Goal: Task Accomplishment & Management: Use online tool/utility

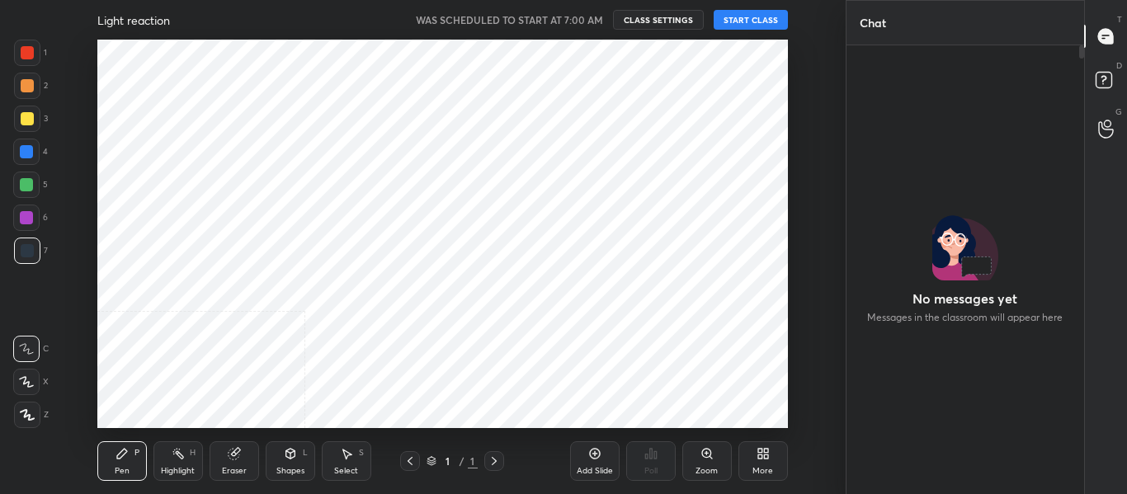
scroll to position [444, 233]
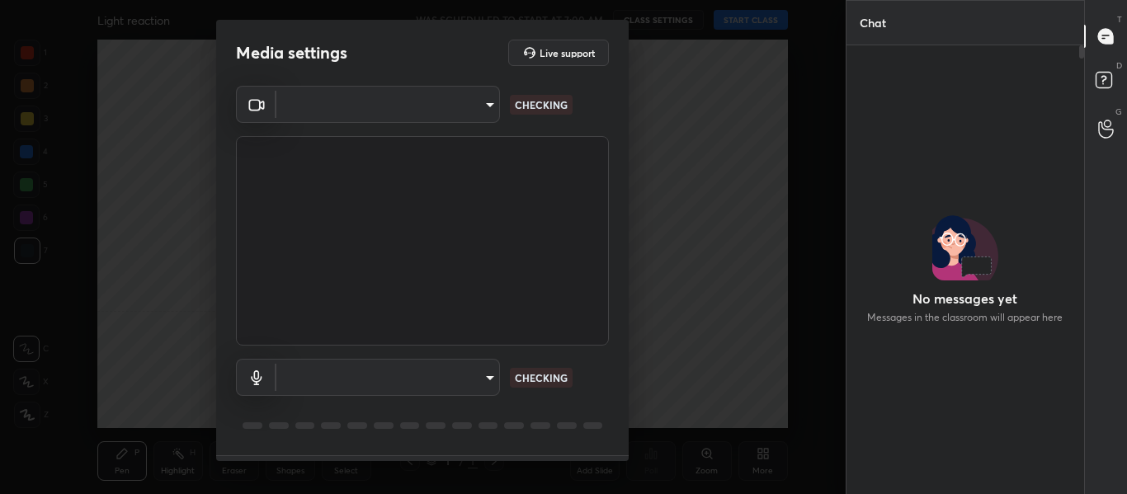
type input "714163419adff033b489e443ba74a5bc8b60e15d6b77d6369ce0f0cc6e130f01"
type input "default"
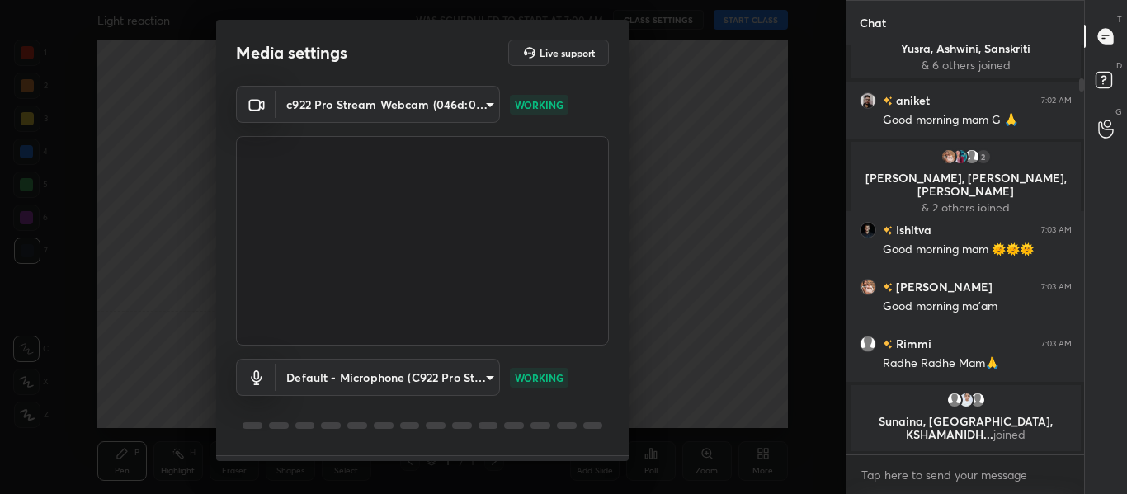
scroll to position [47, 0]
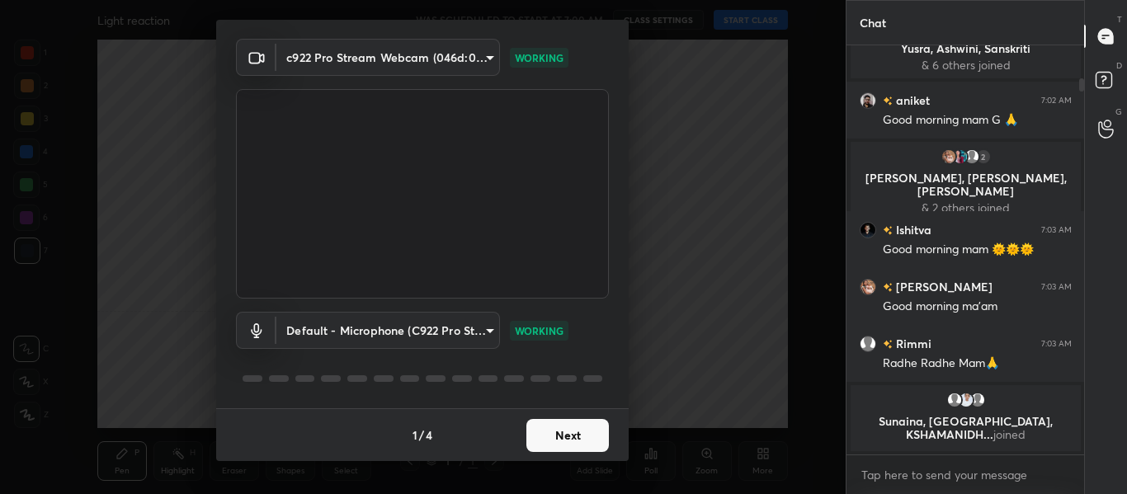
click at [573, 446] on button "Next" at bounding box center [567, 435] width 83 height 33
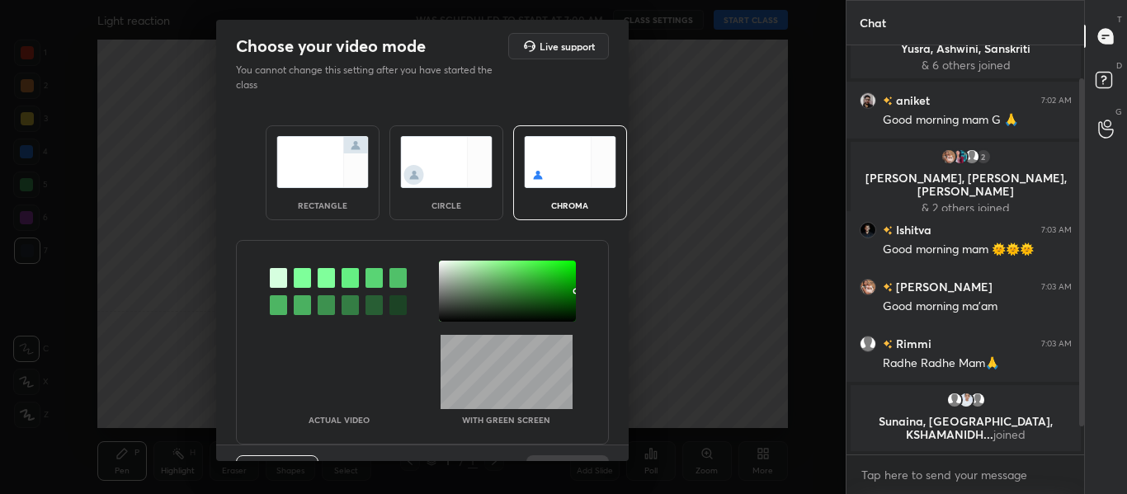
scroll to position [73, 0]
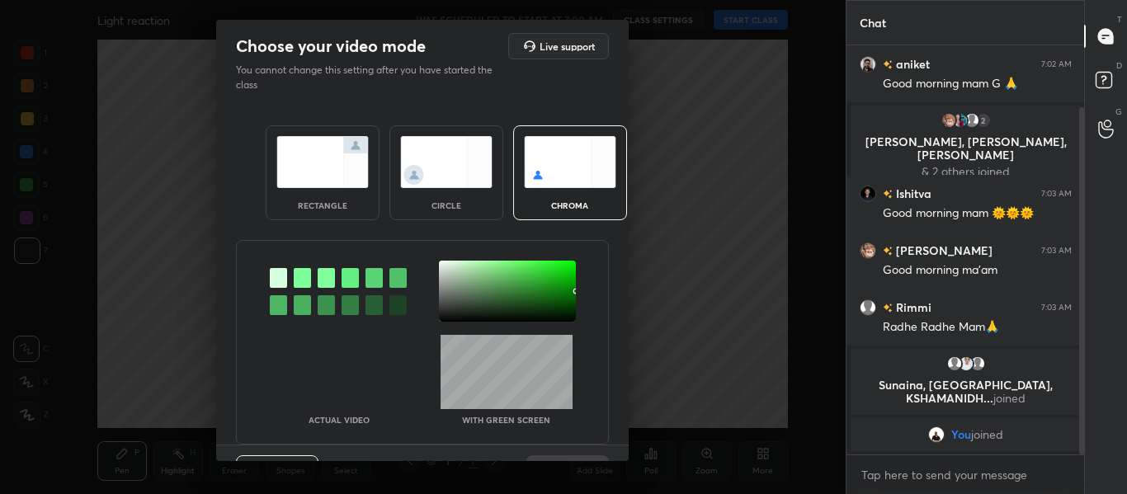
click at [295, 283] on div at bounding box center [302, 278] width 17 height 20
click at [442, 264] on div at bounding box center [507, 291] width 137 height 61
click at [443, 263] on div at bounding box center [444, 263] width 3 height 3
click at [441, 263] on div at bounding box center [442, 263] width 3 height 3
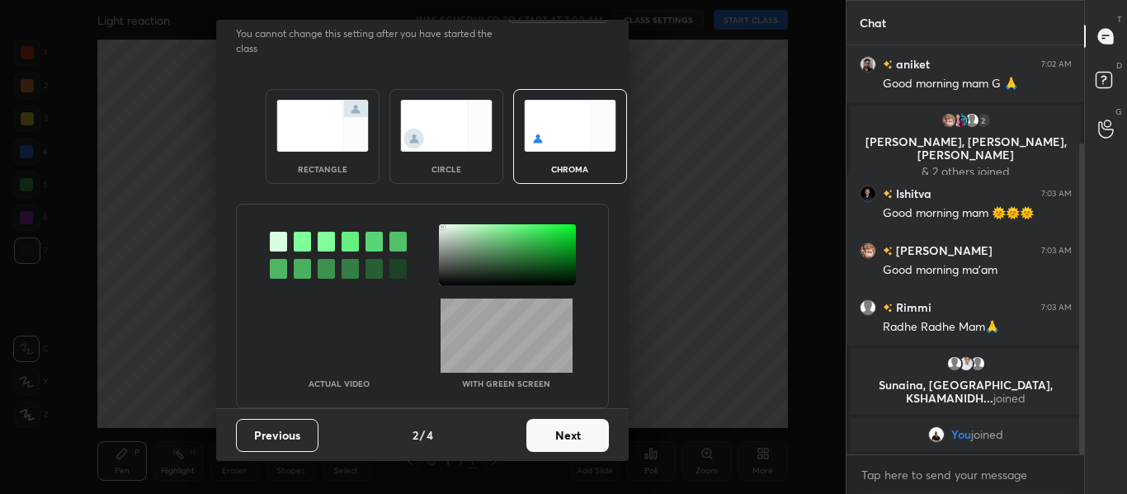
scroll to position [130, 0]
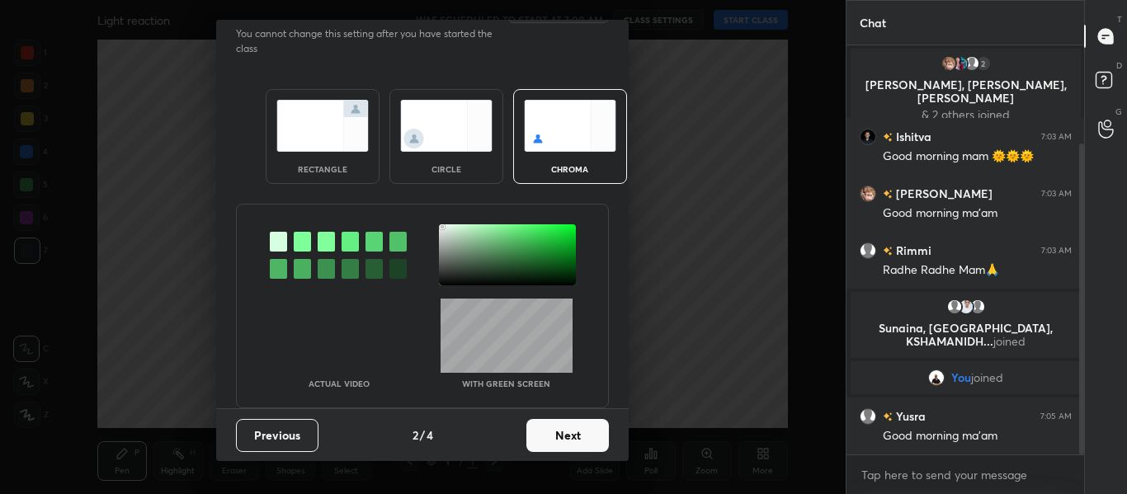
click at [568, 426] on button "Next" at bounding box center [567, 435] width 83 height 33
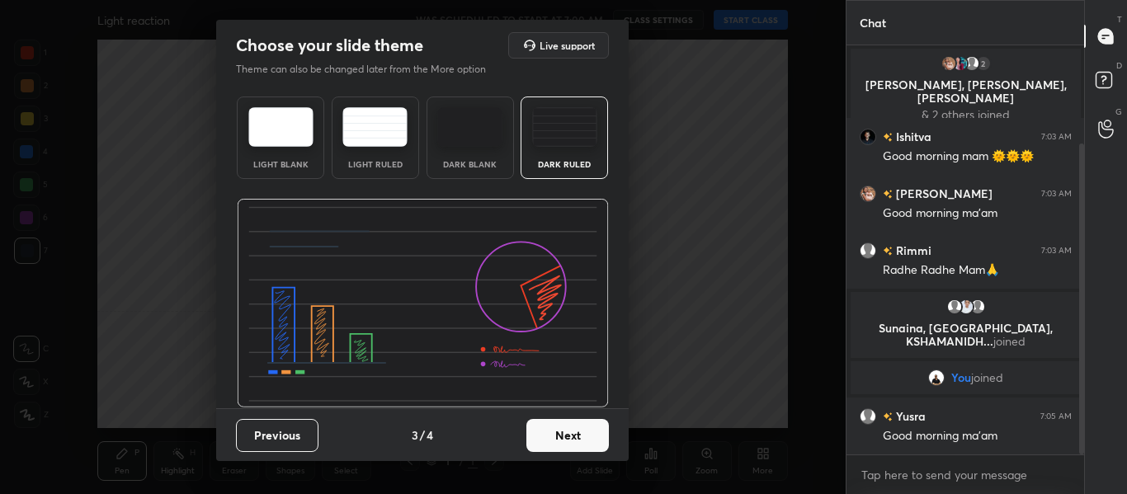
click at [565, 431] on button "Next" at bounding box center [567, 435] width 83 height 33
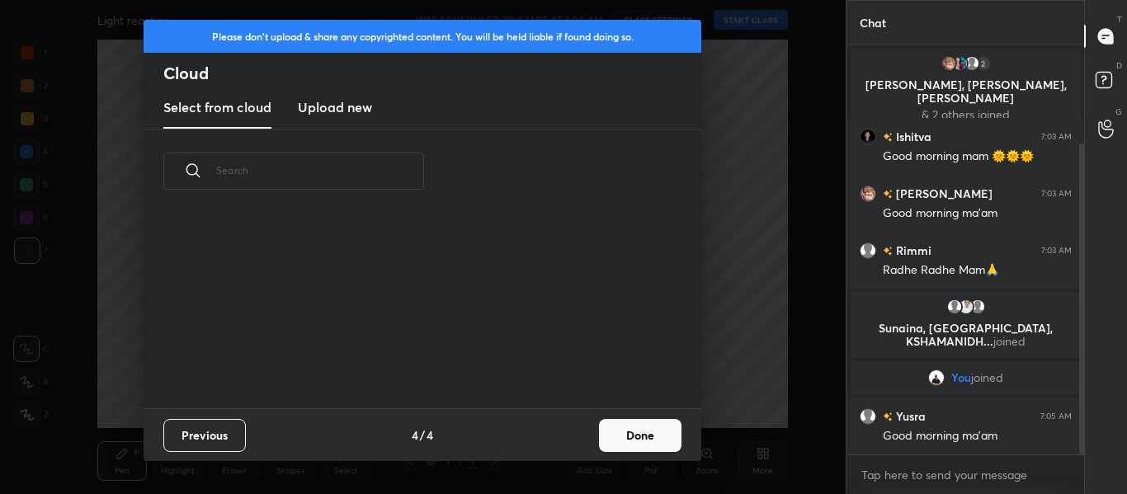
scroll to position [0, 0]
click at [331, 106] on h3 "Upload new" at bounding box center [335, 107] width 74 height 20
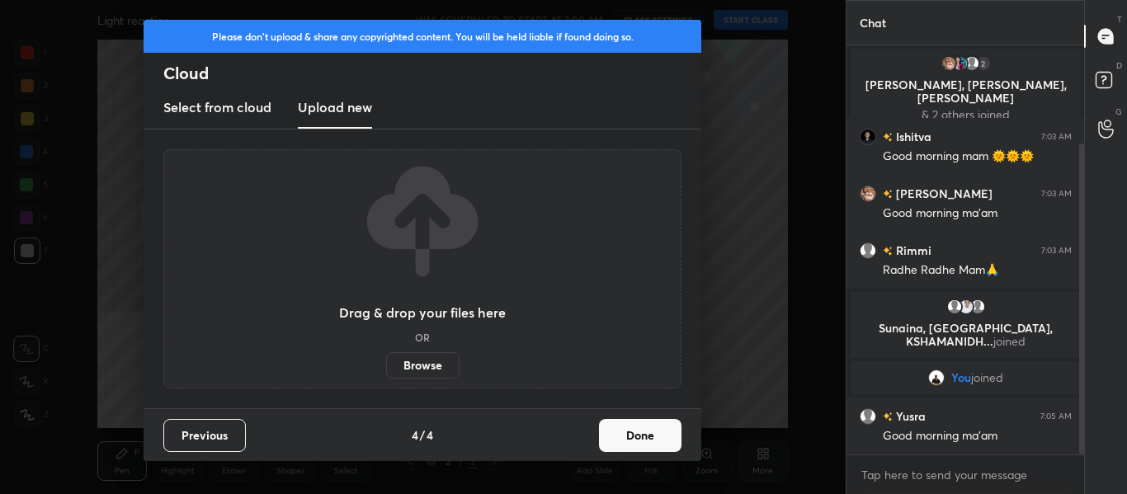
click at [427, 364] on label "Browse" at bounding box center [422, 365] width 73 height 26
click at [386, 364] on input "Browse" at bounding box center [386, 365] width 0 height 26
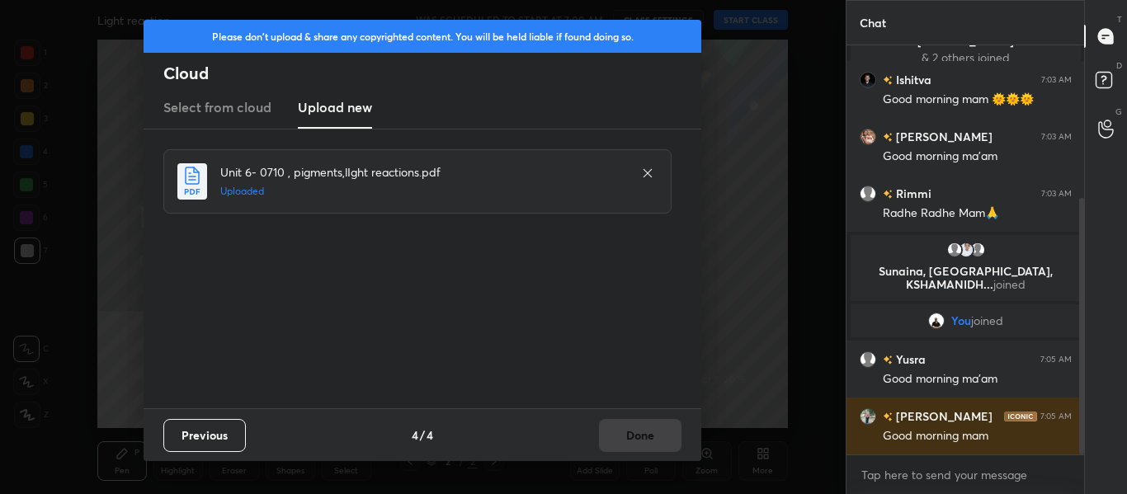
scroll to position [243, 0]
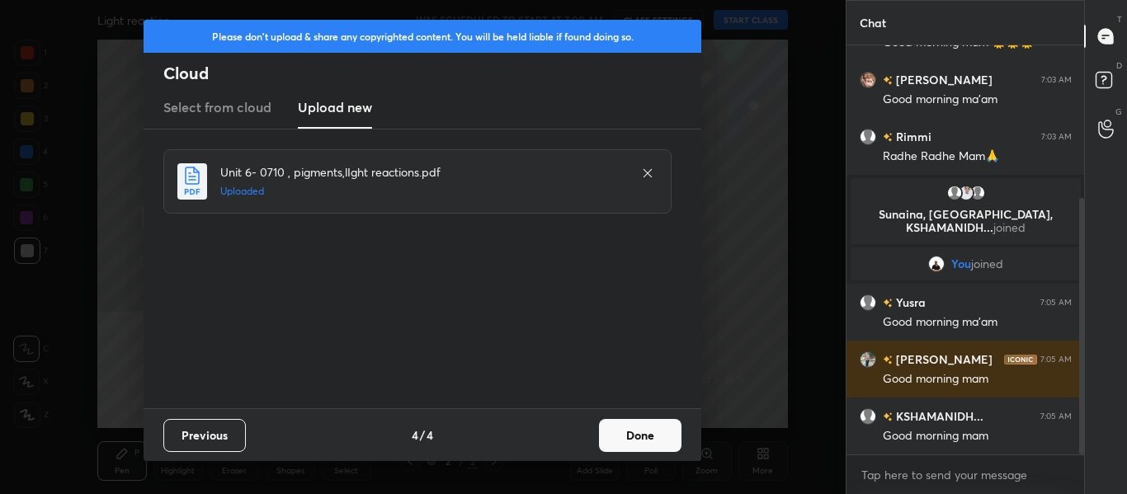
click at [658, 441] on button "Done" at bounding box center [640, 435] width 83 height 33
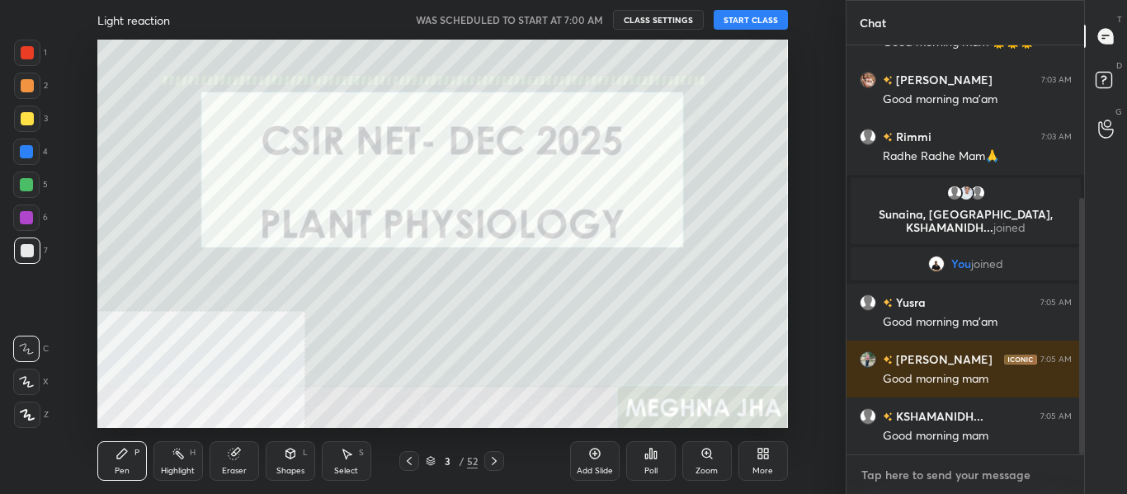
type textarea "x"
click at [889, 470] on textarea at bounding box center [966, 475] width 212 height 26
type textarea "G"
type textarea "x"
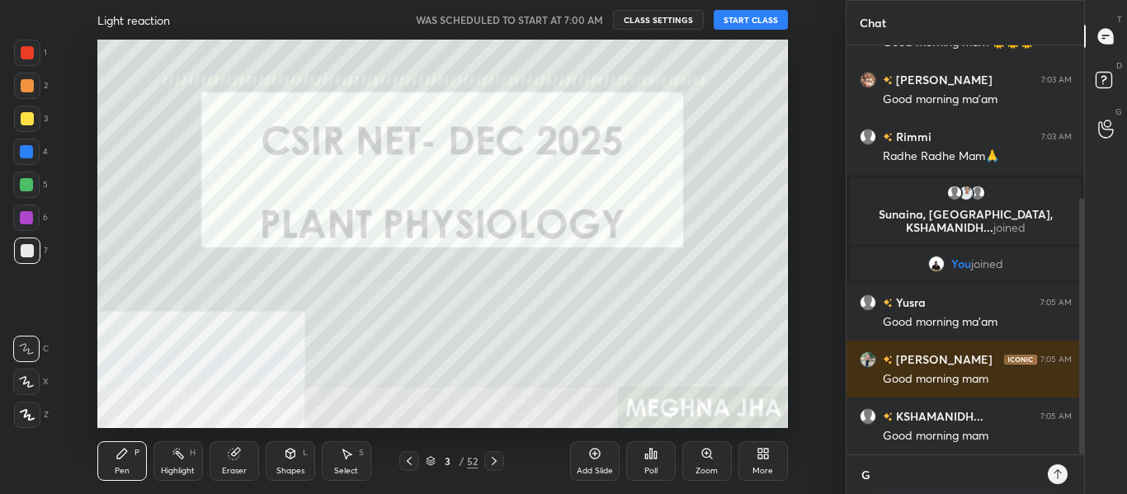
scroll to position [267, 233]
type textarea "Go"
type textarea "x"
type textarea "Goo"
type textarea "x"
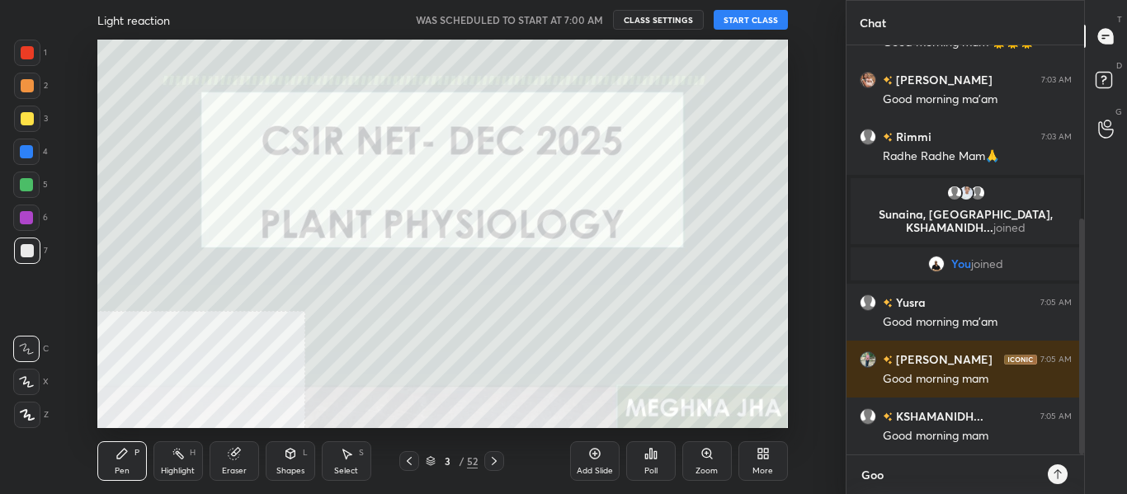
scroll to position [300, 0]
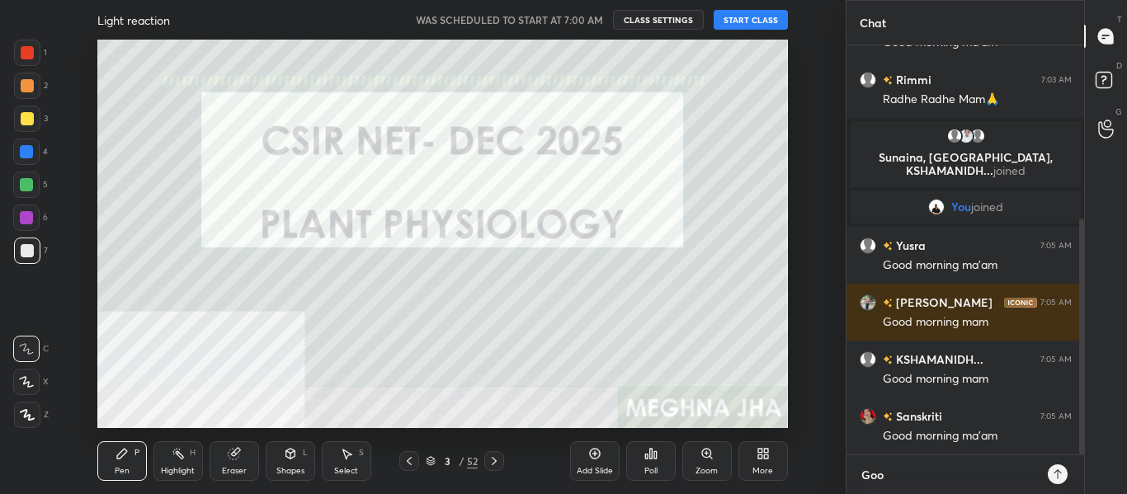
type textarea "Good"
type textarea "x"
type textarea "Good"
type textarea "x"
type textarea "Good m"
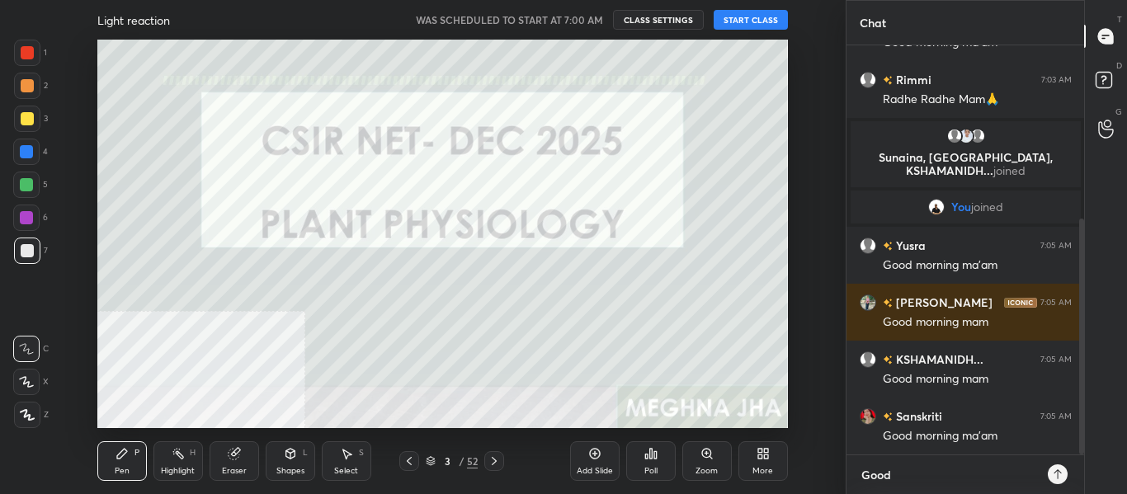
type textarea "x"
type textarea "Good mo"
type textarea "x"
type textarea "Good mor"
type textarea "x"
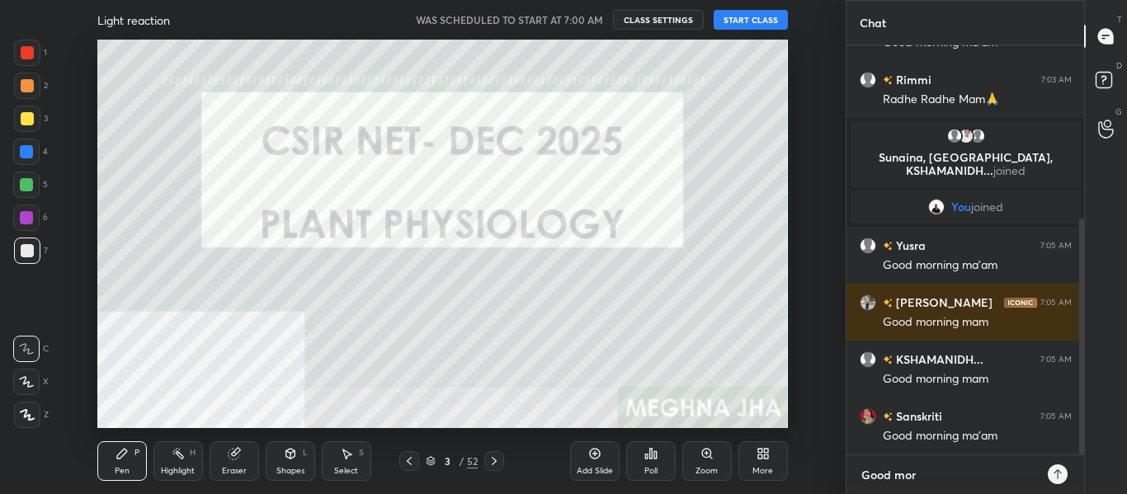
type textarea "Good morn"
type textarea "x"
type textarea "Good morni"
type textarea "x"
type textarea "Good mornin"
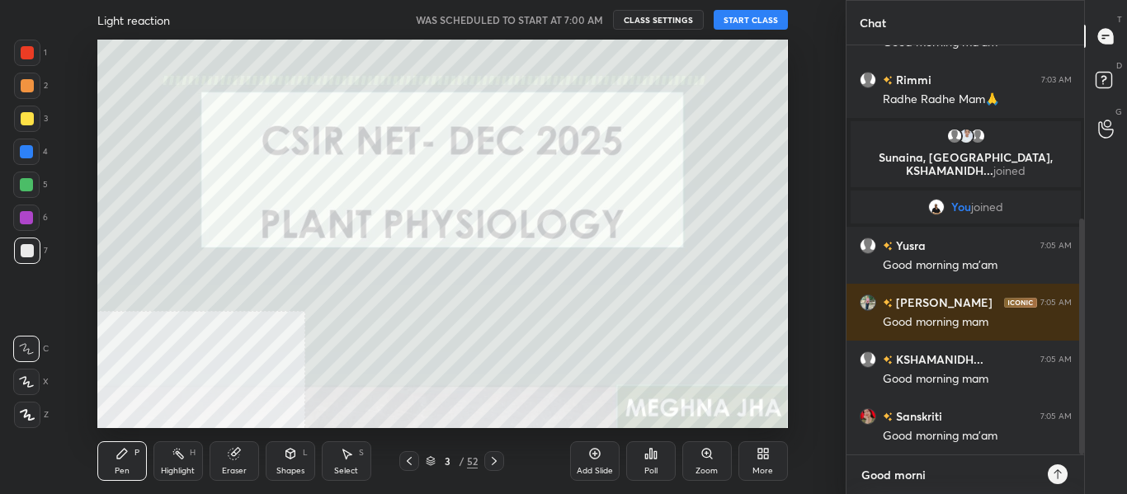
type textarea "x"
type textarea "Good morning"
type textarea "x"
type textarea "Good morning"
type textarea "x"
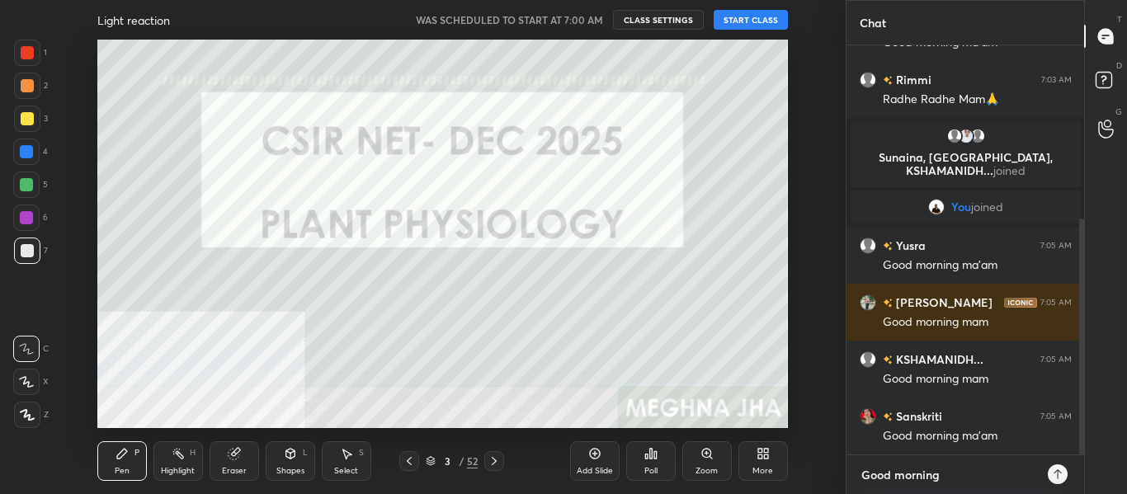
type textarea "Good morning a"
type textarea "x"
type textarea "Good morning al"
type textarea "x"
type textarea "Good morning all"
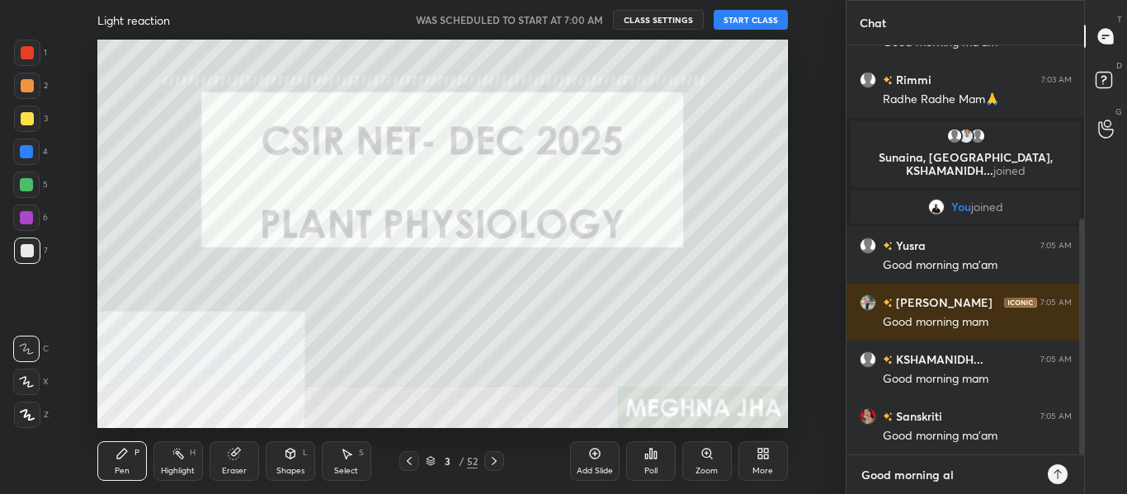
type textarea "x"
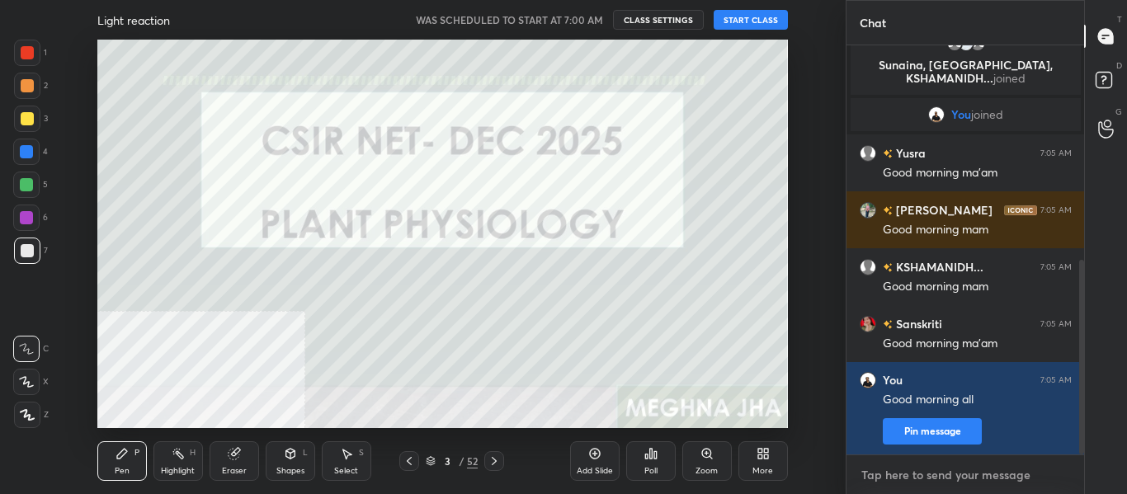
scroll to position [450, 0]
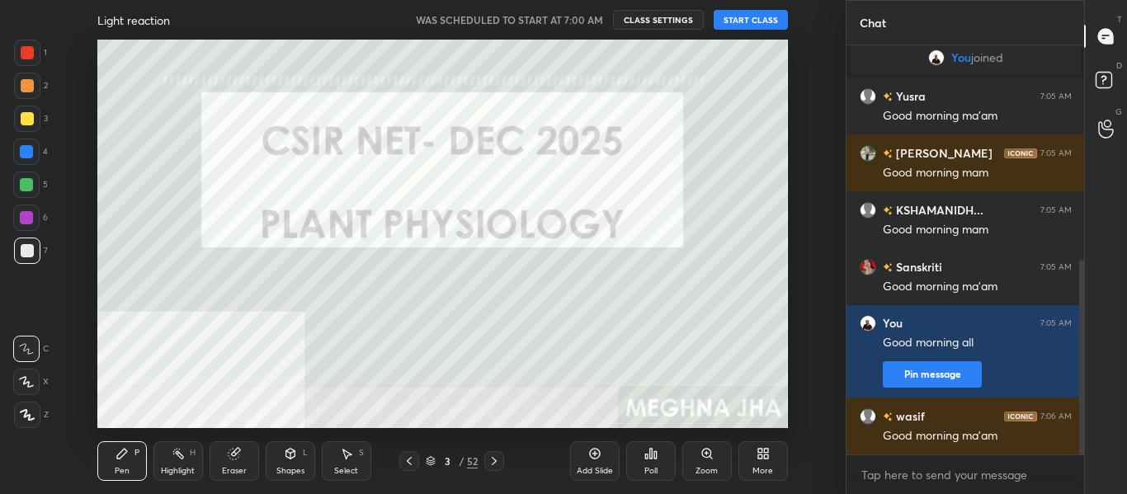
click at [752, 20] on button "START CLASS" at bounding box center [751, 20] width 74 height 20
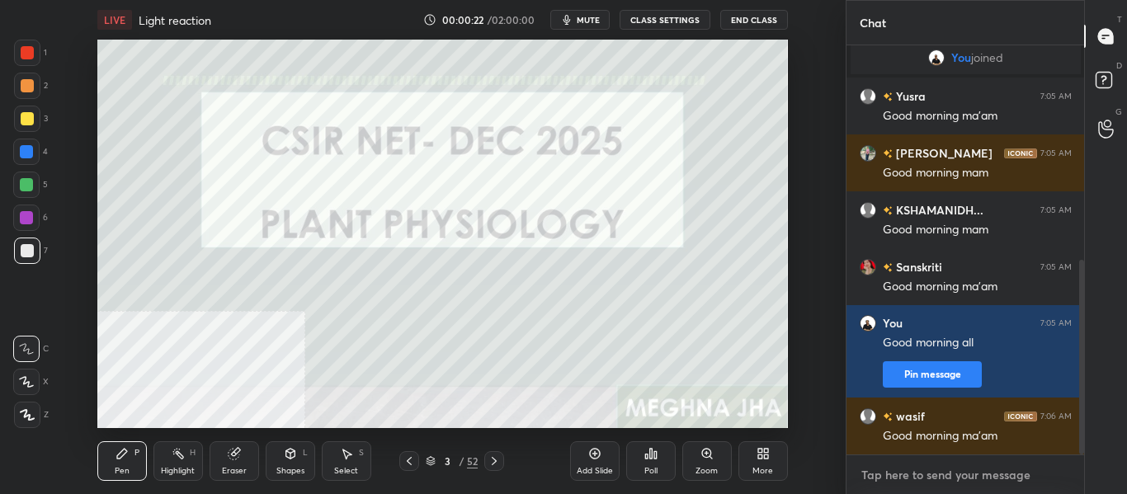
type textarea "x"
paste textarea "[URL][DOMAIN_NAME]"
type textarea "[URL][DOMAIN_NAME]"
type textarea "x"
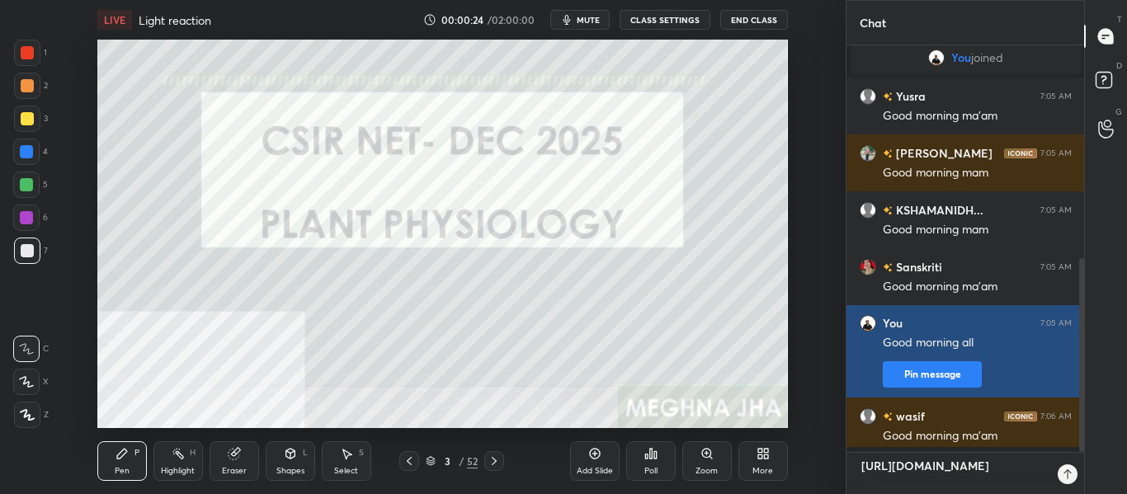
scroll to position [267, 233]
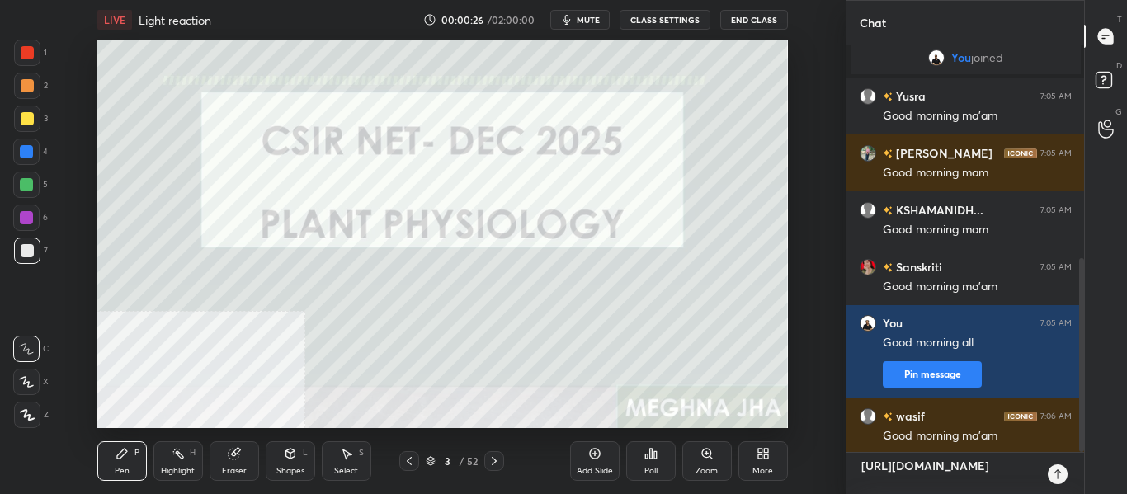
type textarea "[URL][DOMAIN_NAME]"
type textarea "x"
click at [1054, 473] on icon at bounding box center [1057, 474] width 13 height 13
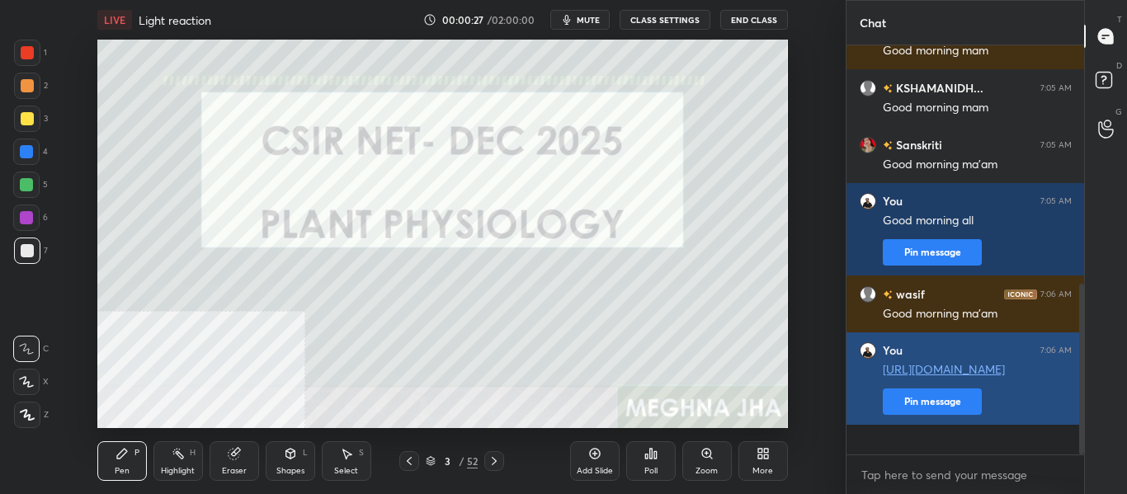
click at [955, 415] on button "Pin message" at bounding box center [932, 402] width 99 height 26
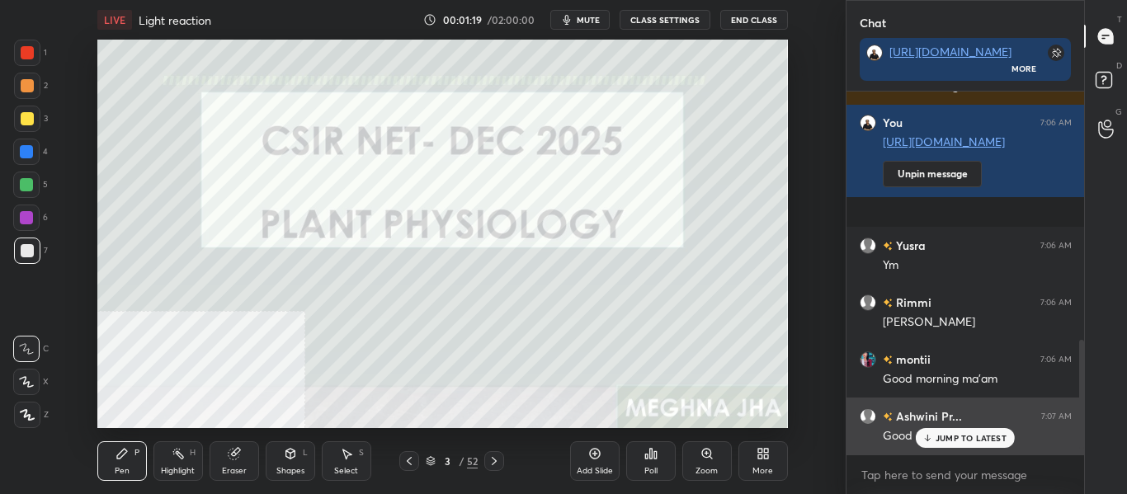
scroll to position [763, 0]
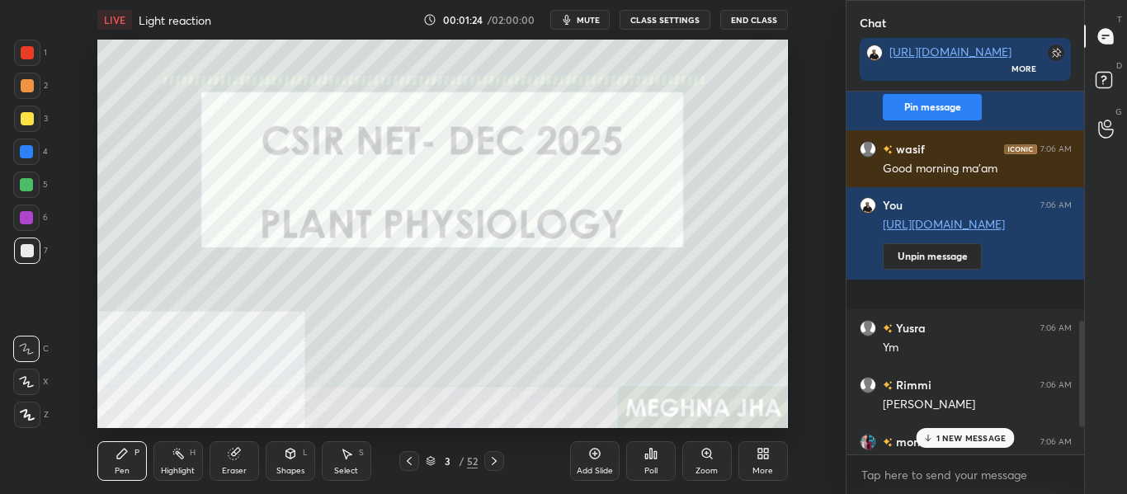
click at [957, 440] on p "1 NEW MESSAGE" at bounding box center [971, 438] width 70 height 10
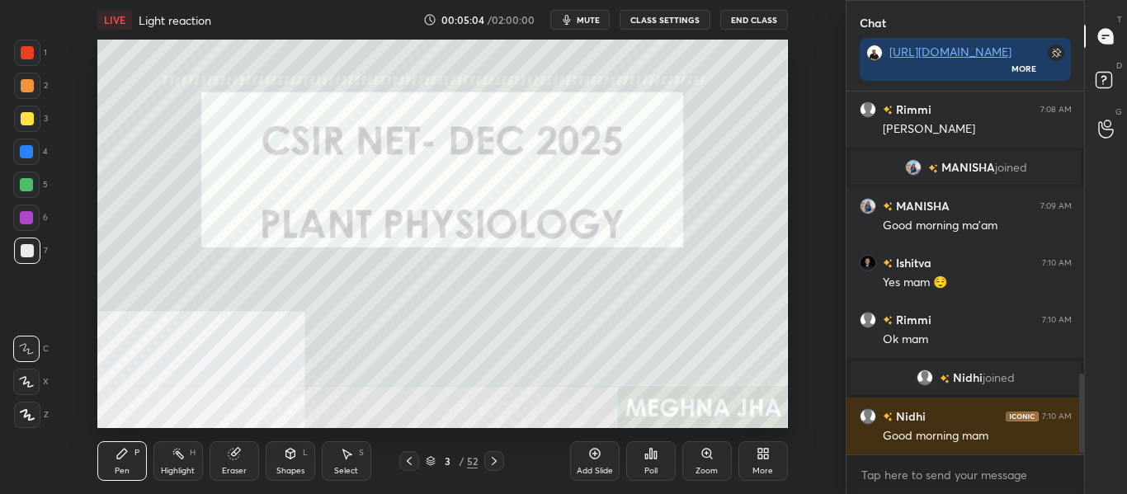
scroll to position [1320, 0]
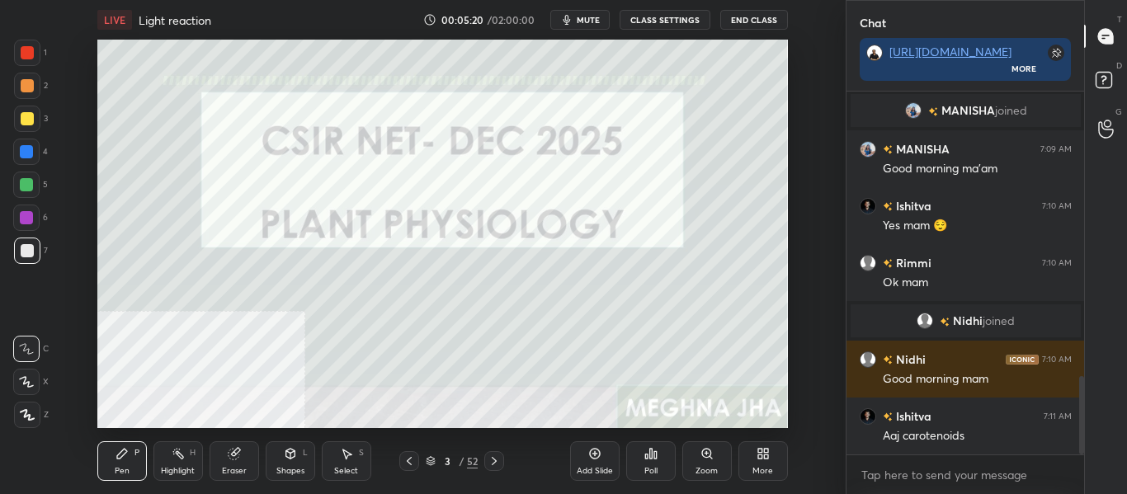
click at [493, 469] on div at bounding box center [494, 461] width 20 height 20
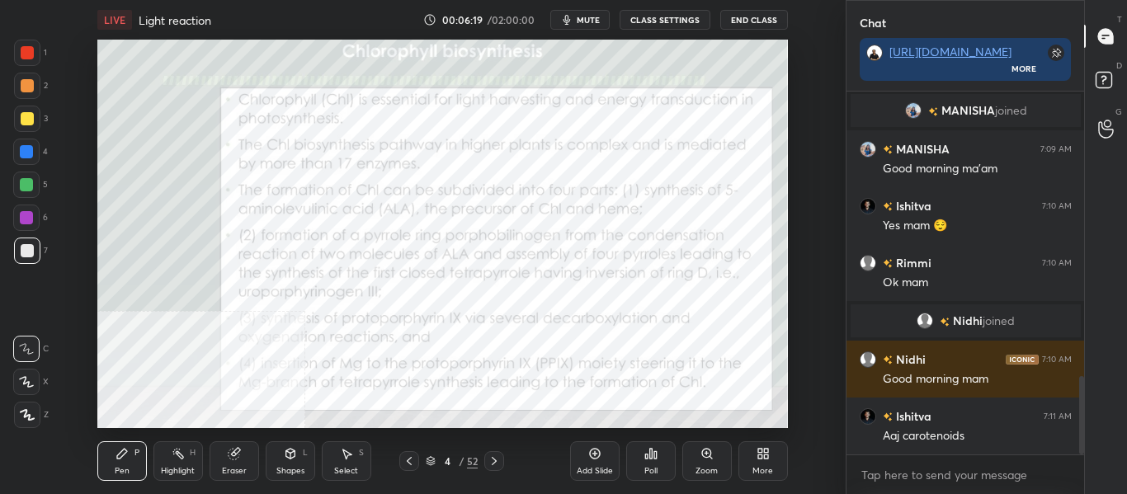
click at [23, 151] on div at bounding box center [26, 151] width 13 height 13
click at [172, 467] on div "Highlight" at bounding box center [178, 471] width 34 height 8
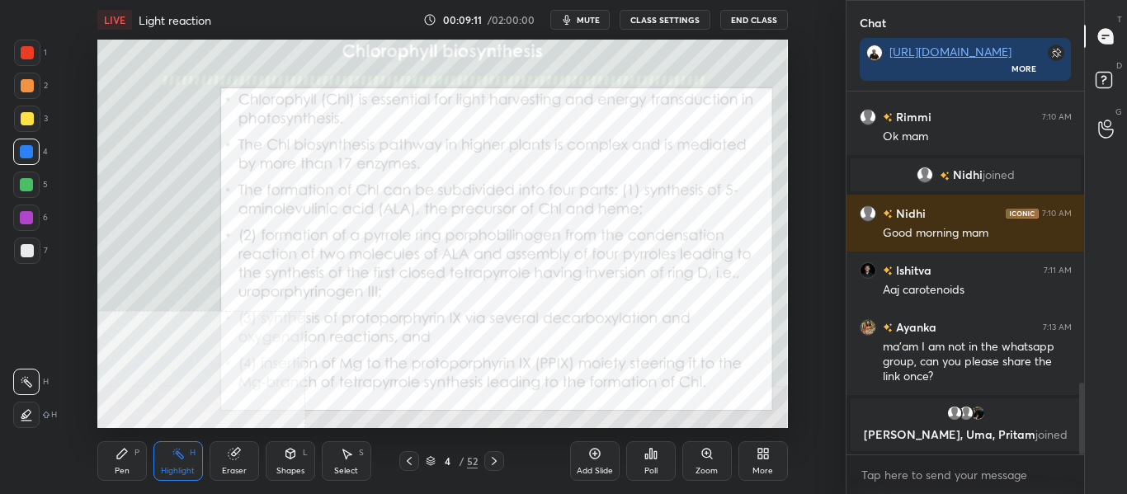
scroll to position [1479, 0]
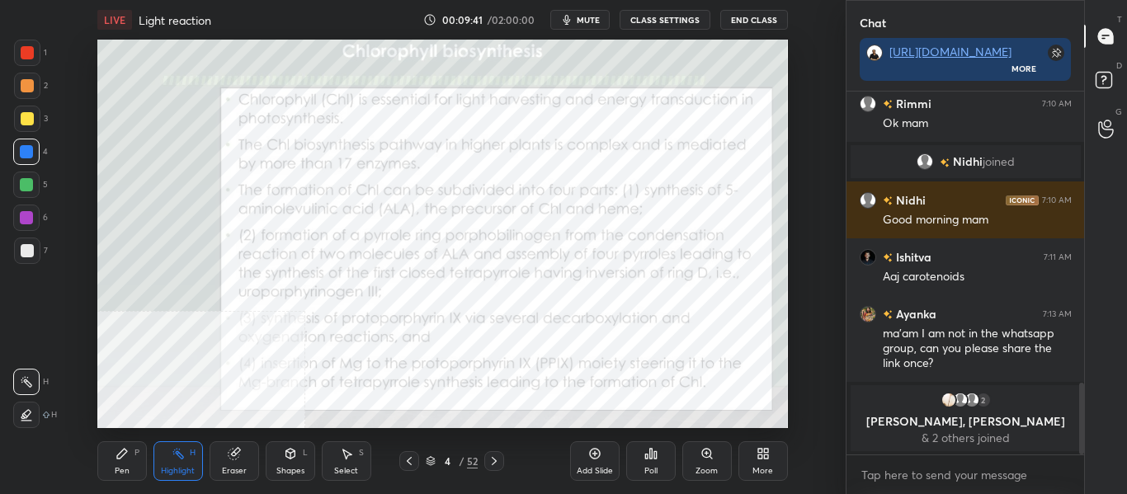
click at [496, 464] on icon at bounding box center [494, 461] width 13 height 13
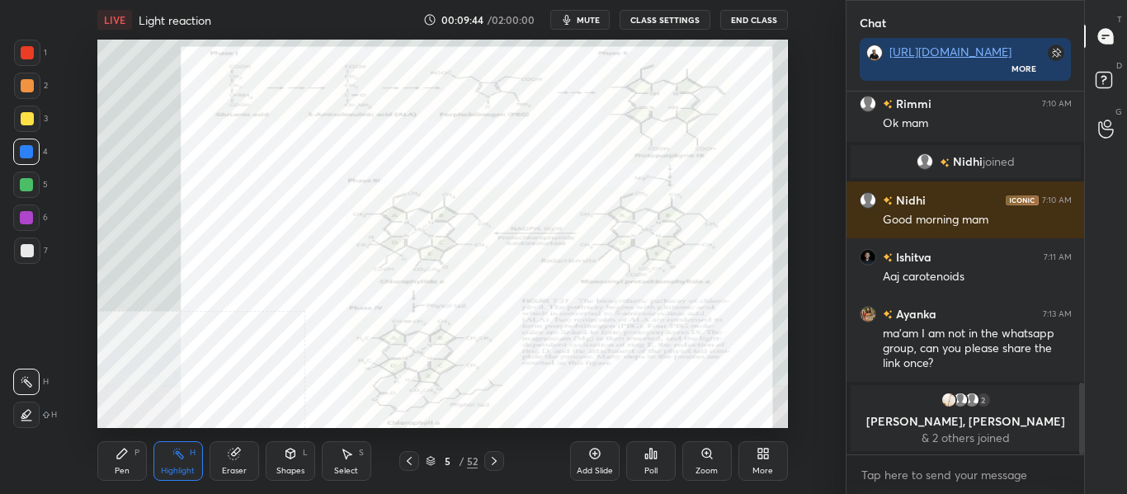
click at [703, 460] on icon at bounding box center [706, 453] width 13 height 13
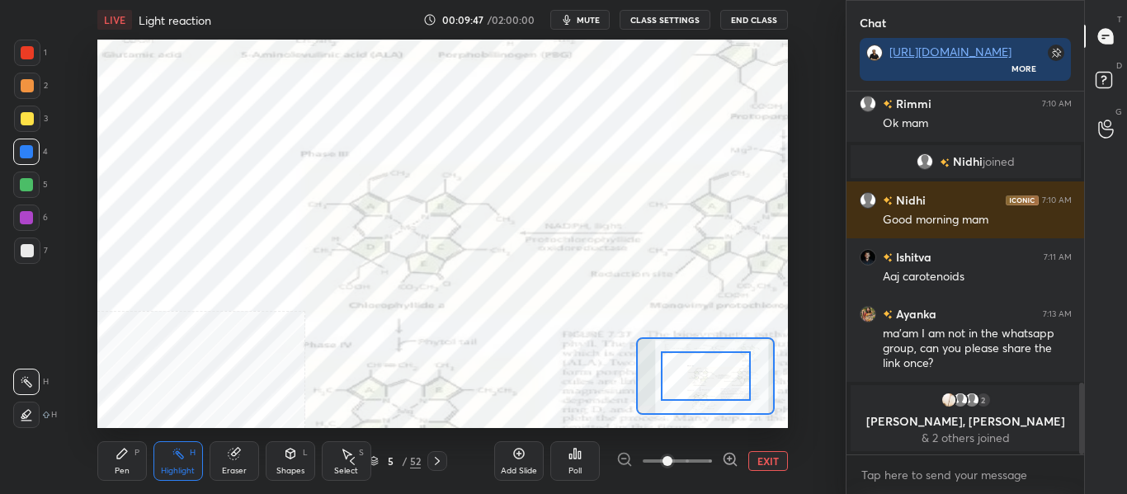
click at [729, 460] on icon at bounding box center [729, 459] width 0 height 4
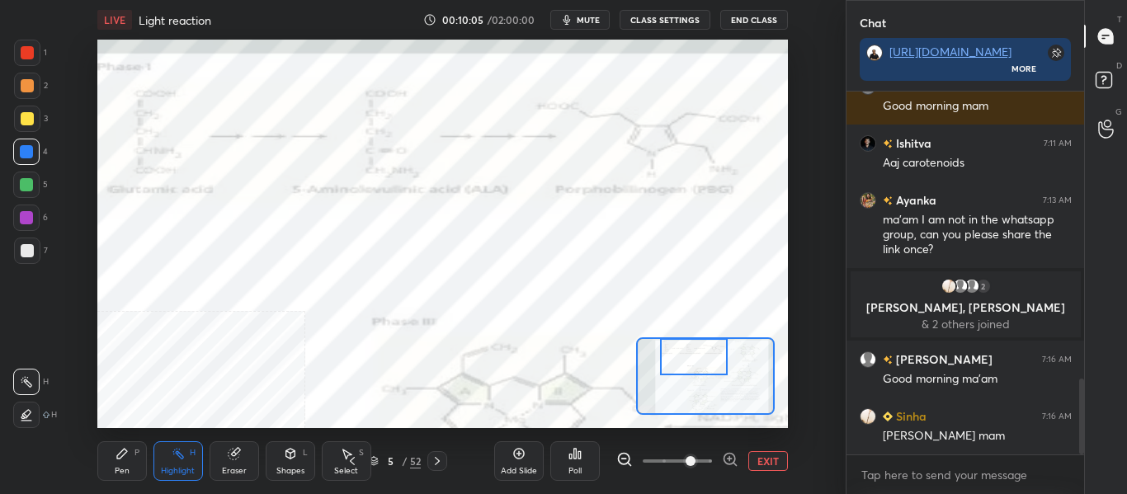
scroll to position [1412, 0]
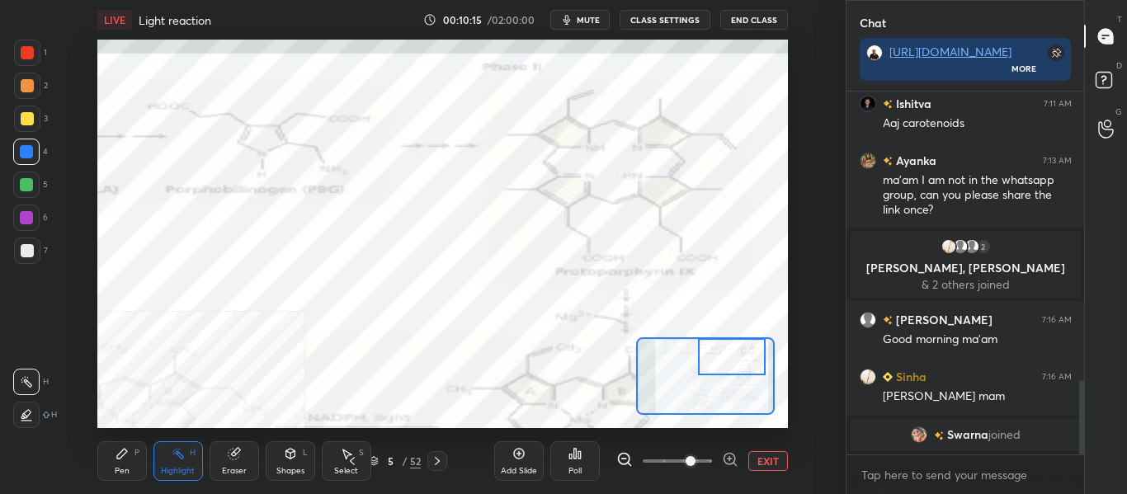
click at [121, 463] on div "Pen P" at bounding box center [122, 461] width 50 height 40
click at [28, 219] on div at bounding box center [26, 217] width 13 height 13
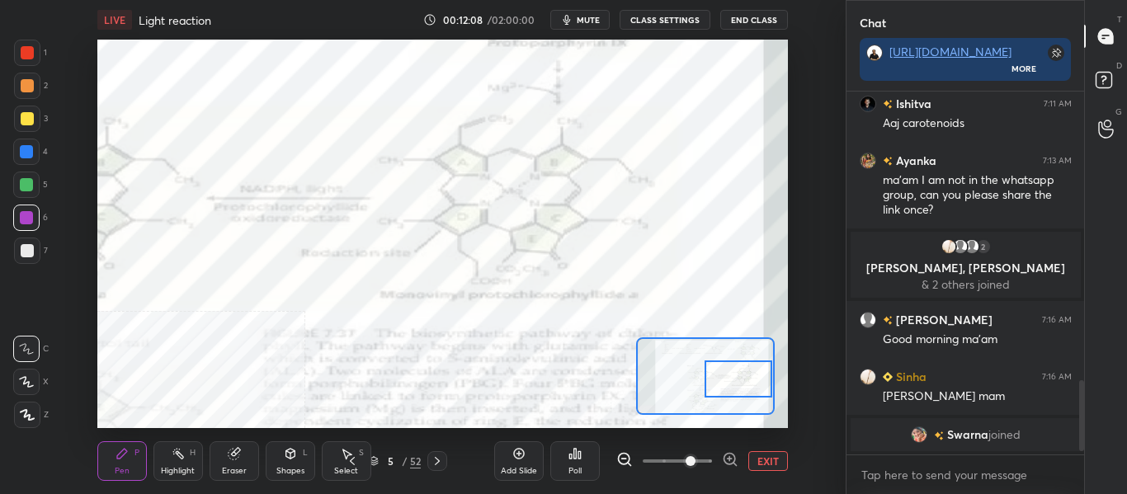
scroll to position [358, 233]
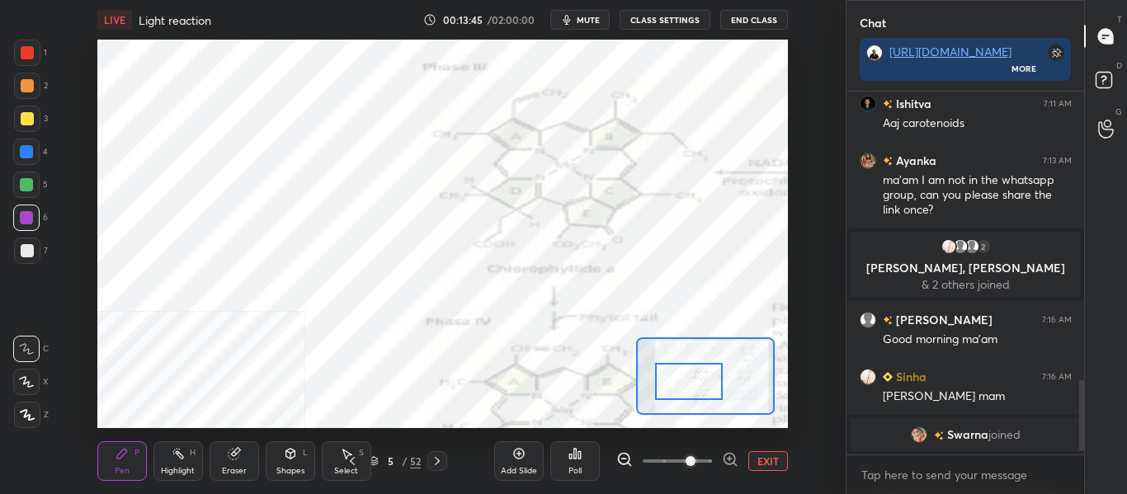
click at [19, 72] on div "1" at bounding box center [30, 56] width 33 height 33
click at [22, 83] on div at bounding box center [27, 85] width 13 height 13
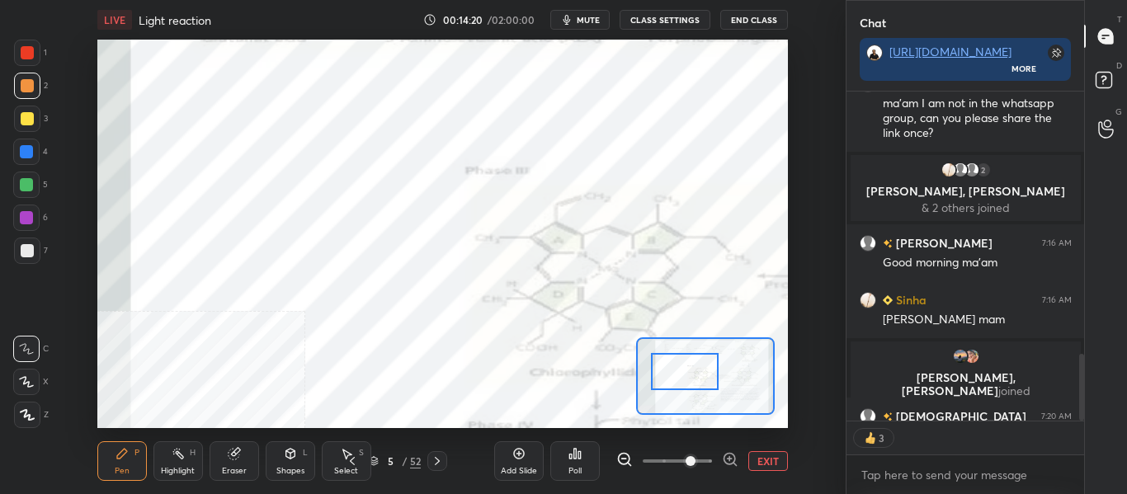
scroll to position [1516, 0]
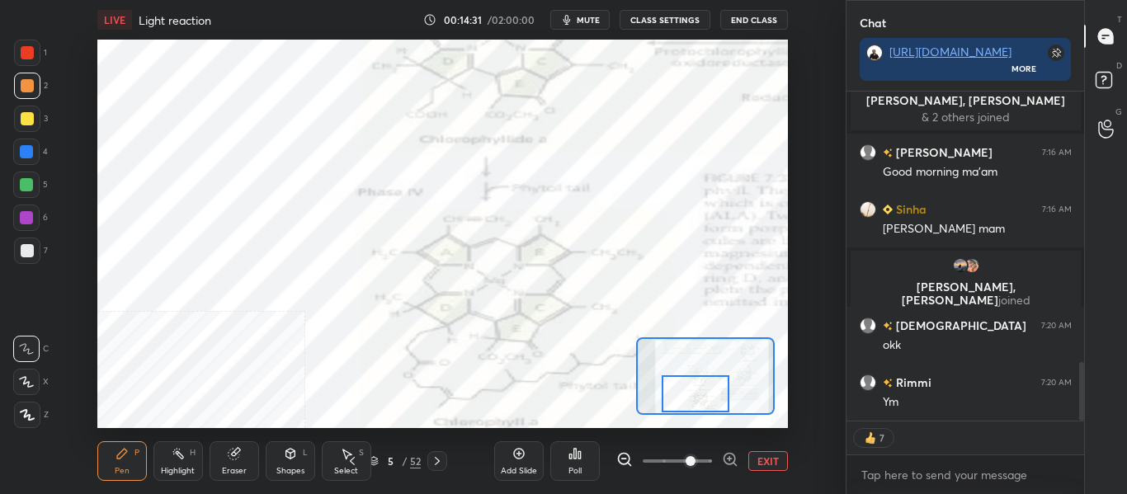
click at [589, 19] on span "mute" at bounding box center [588, 20] width 23 height 12
click at [589, 20] on span "unmute" at bounding box center [585, 20] width 35 height 12
click at [440, 465] on icon at bounding box center [437, 461] width 13 height 13
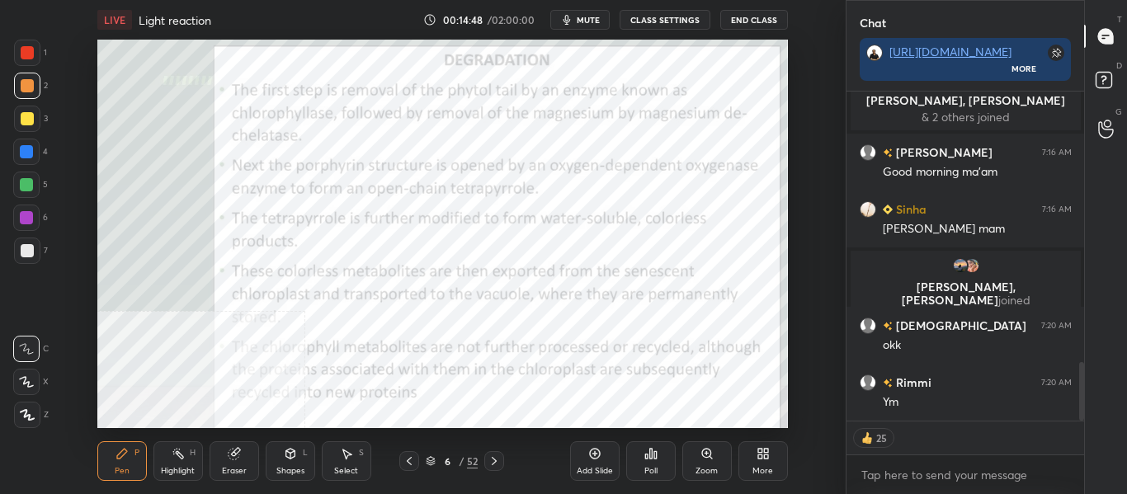
click at [411, 460] on icon at bounding box center [409, 461] width 13 height 13
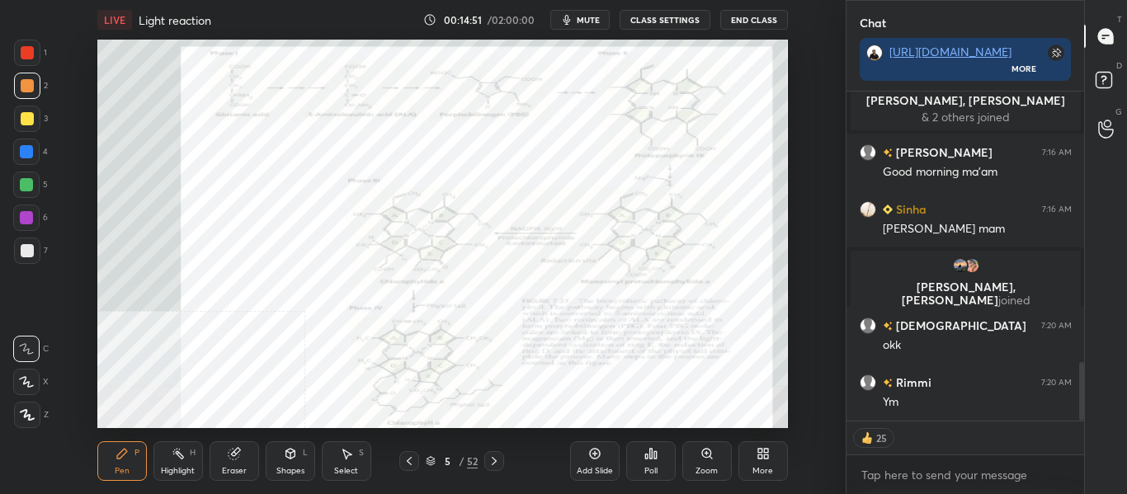
click at [498, 463] on icon at bounding box center [494, 461] width 13 height 13
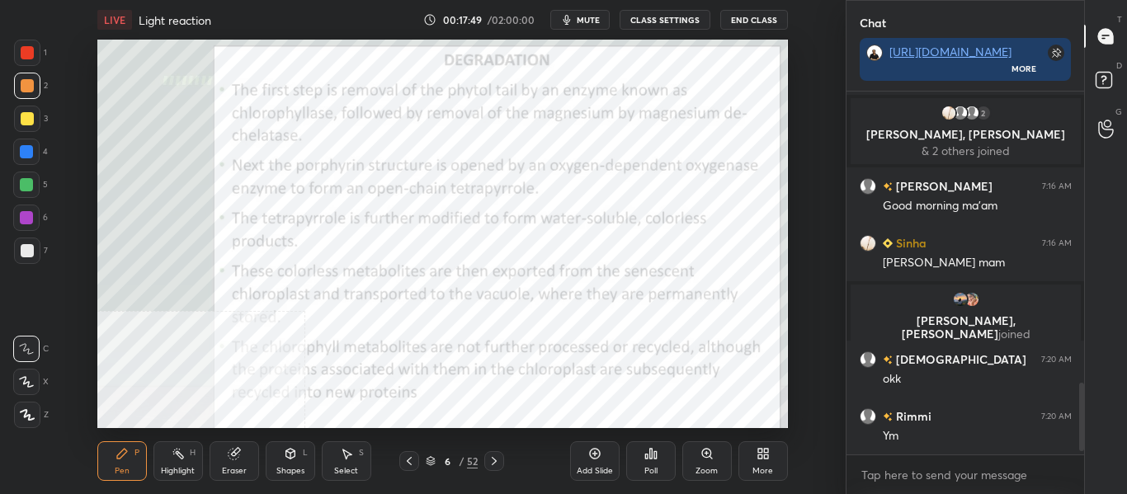
scroll to position [1483, 0]
click at [497, 461] on icon at bounding box center [494, 461] width 13 height 13
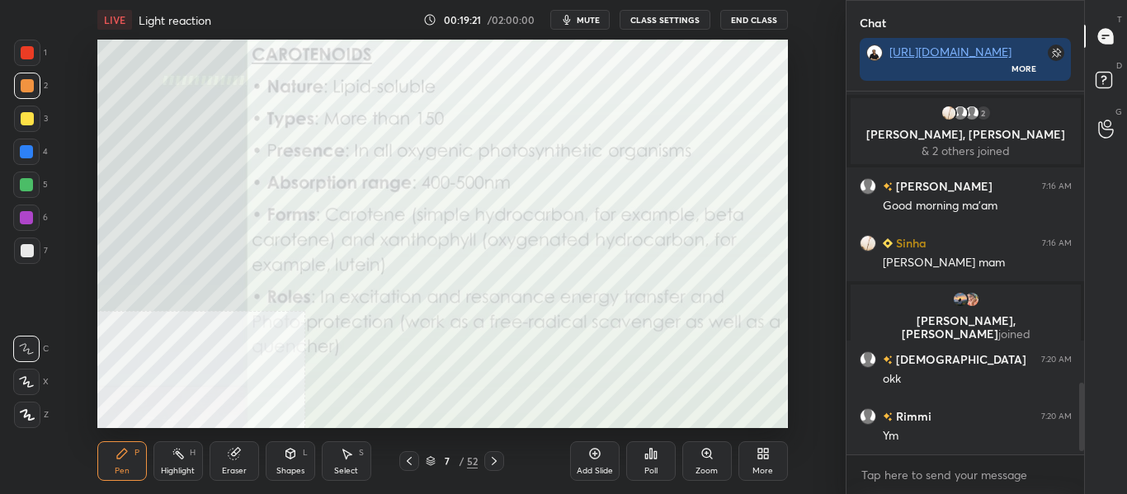
click at [183, 468] on div "Highlight" at bounding box center [178, 471] width 34 height 8
click at [29, 249] on div at bounding box center [27, 250] width 13 height 13
click at [125, 456] on icon at bounding box center [122, 453] width 13 height 13
click at [33, 156] on div at bounding box center [26, 152] width 26 height 26
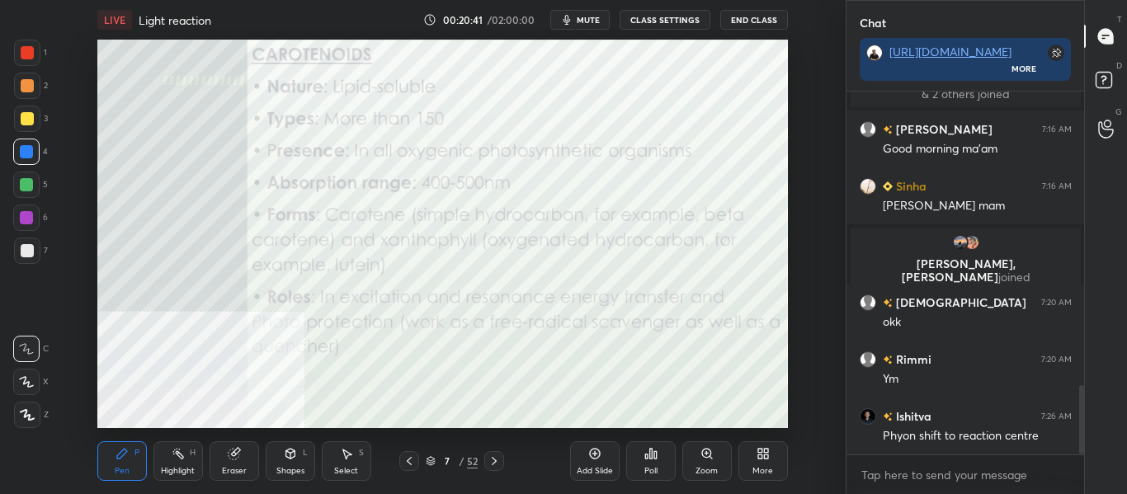
scroll to position [1556, 0]
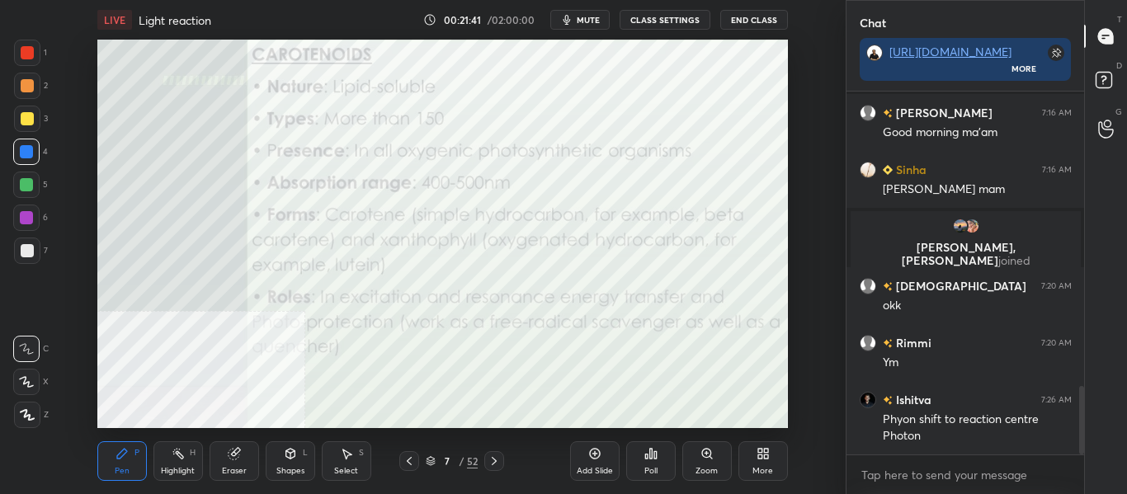
click at [196, 462] on div "Highlight H" at bounding box center [178, 461] width 50 height 40
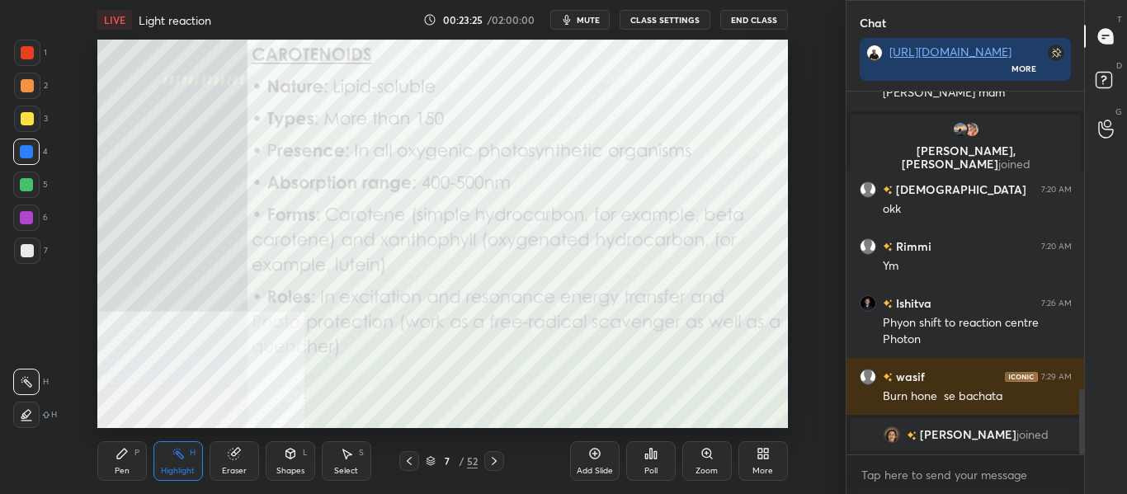
scroll to position [1680, 0]
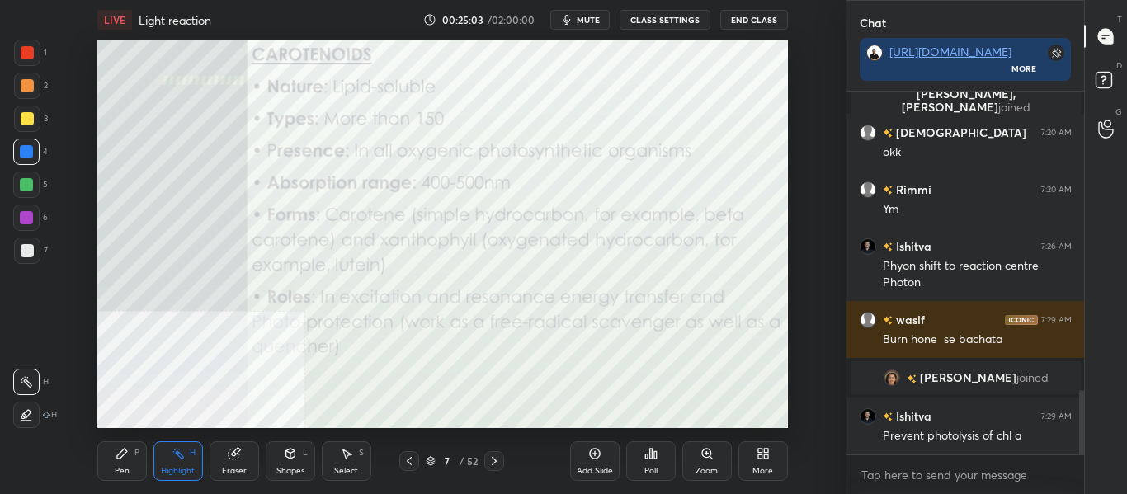
click at [495, 464] on icon at bounding box center [494, 461] width 13 height 13
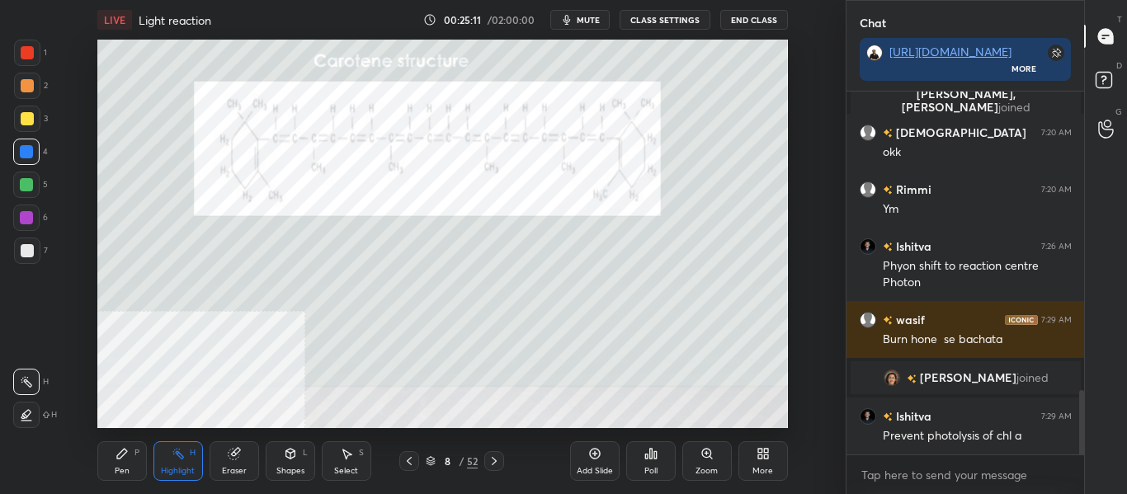
click at [119, 469] on div "Pen" at bounding box center [122, 471] width 15 height 8
click at [26, 246] on div at bounding box center [27, 250] width 13 height 13
click at [34, 387] on icon at bounding box center [26, 382] width 15 height 12
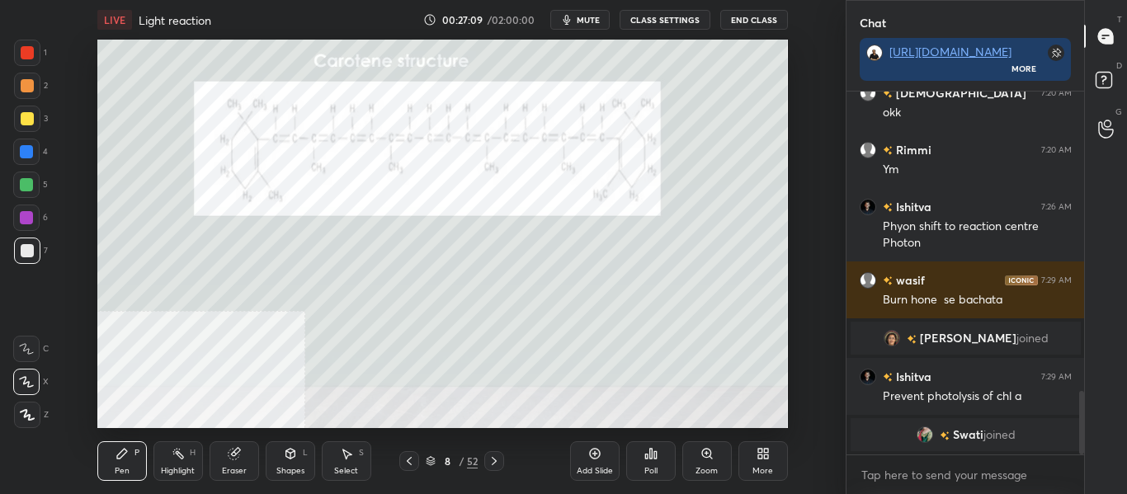
click at [172, 474] on div "Highlight" at bounding box center [178, 471] width 34 height 8
click at [31, 157] on div at bounding box center [26, 151] width 13 height 13
click at [120, 455] on icon at bounding box center [122, 454] width 10 height 10
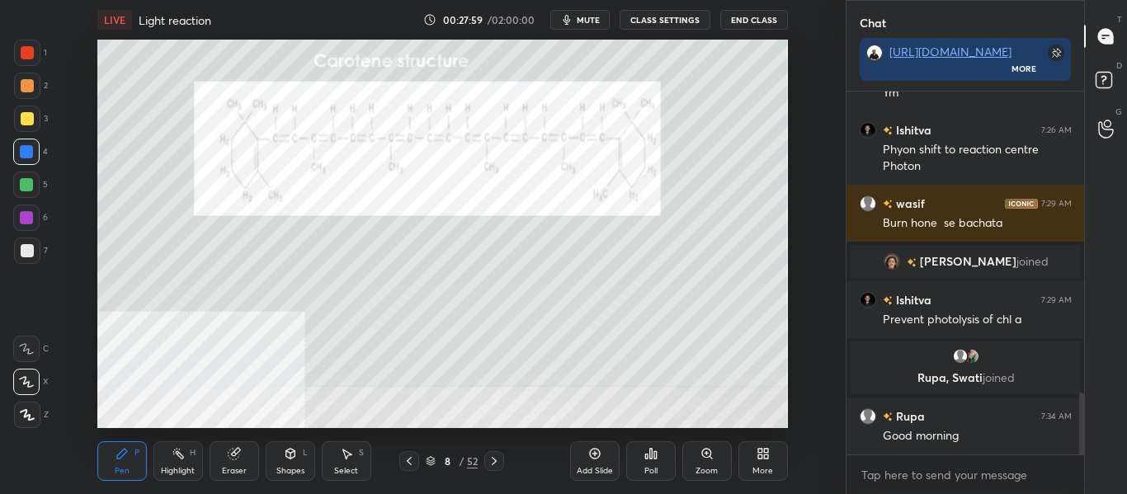
scroll to position [1797, 0]
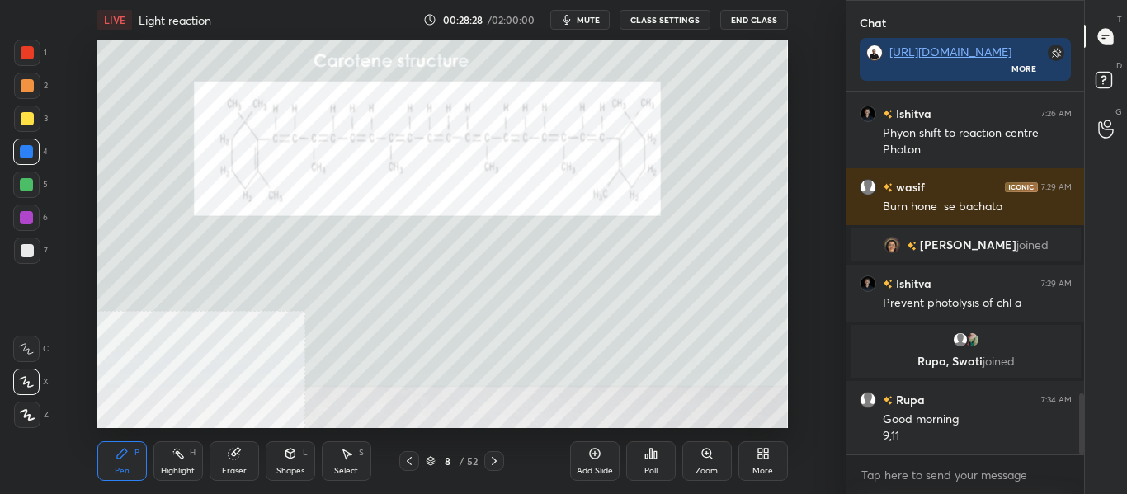
click at [499, 465] on icon at bounding box center [494, 461] width 13 height 13
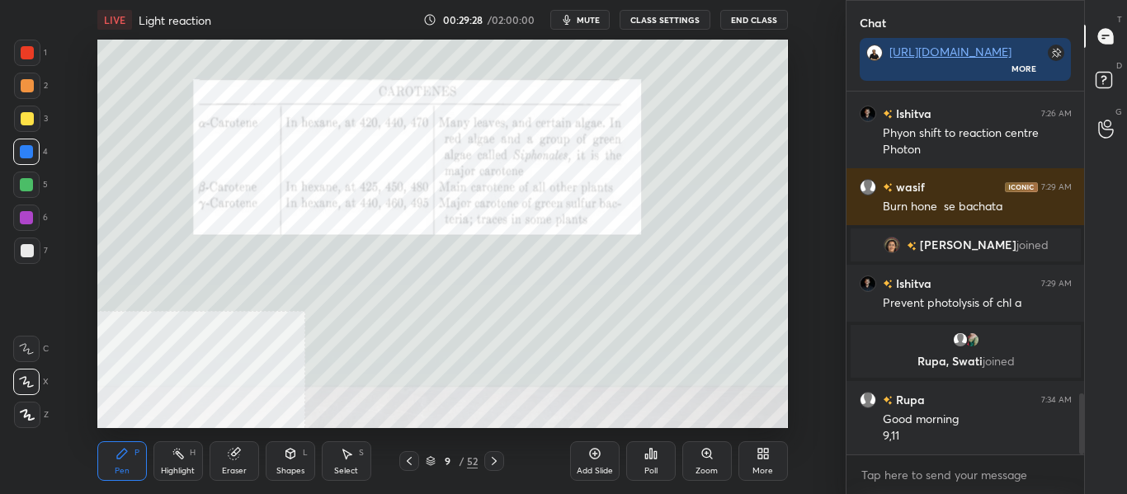
click at [26, 253] on div at bounding box center [27, 250] width 13 height 13
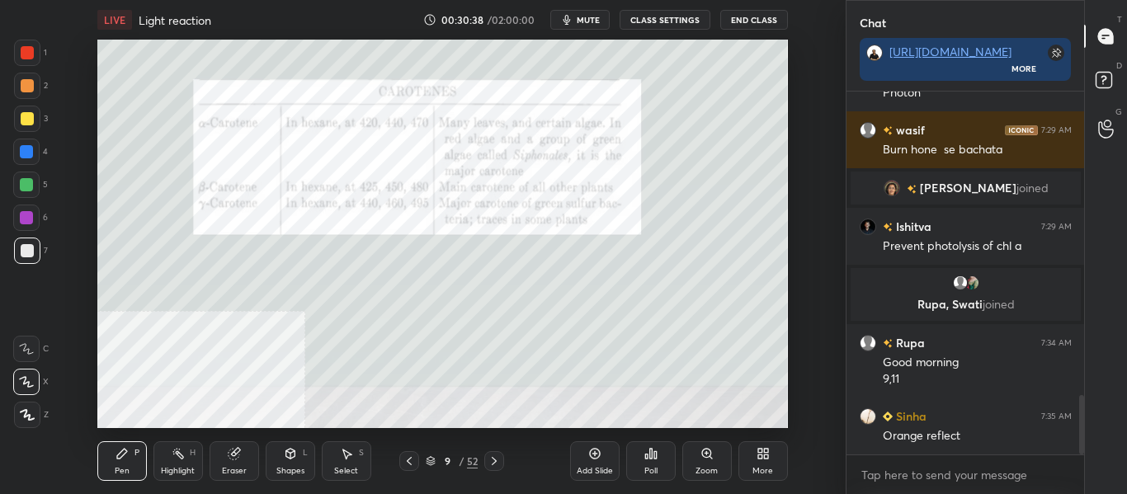
click at [494, 464] on icon at bounding box center [494, 461] width 13 height 13
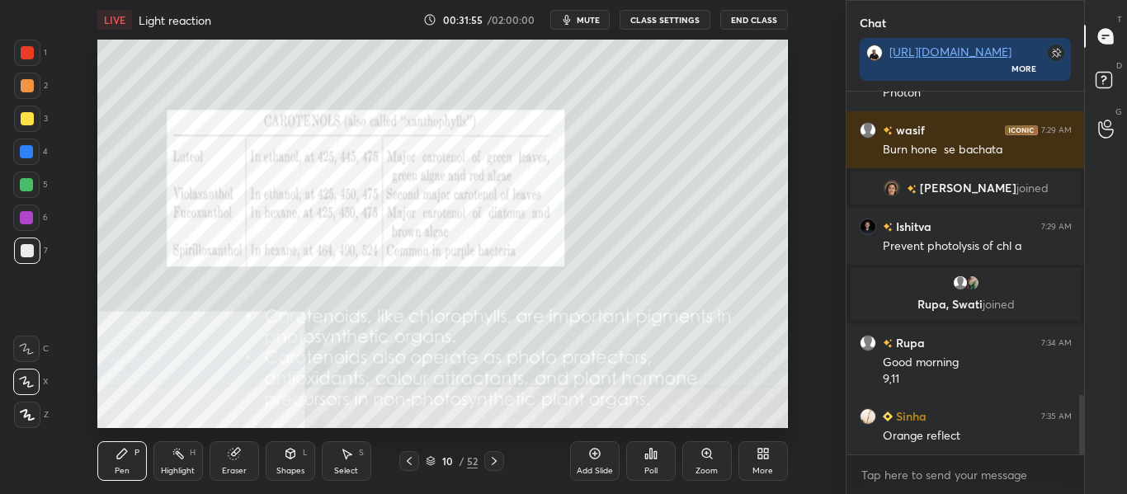
click at [175, 463] on div "Highlight H" at bounding box center [178, 461] width 50 height 40
click at [31, 120] on div at bounding box center [27, 118] width 13 height 13
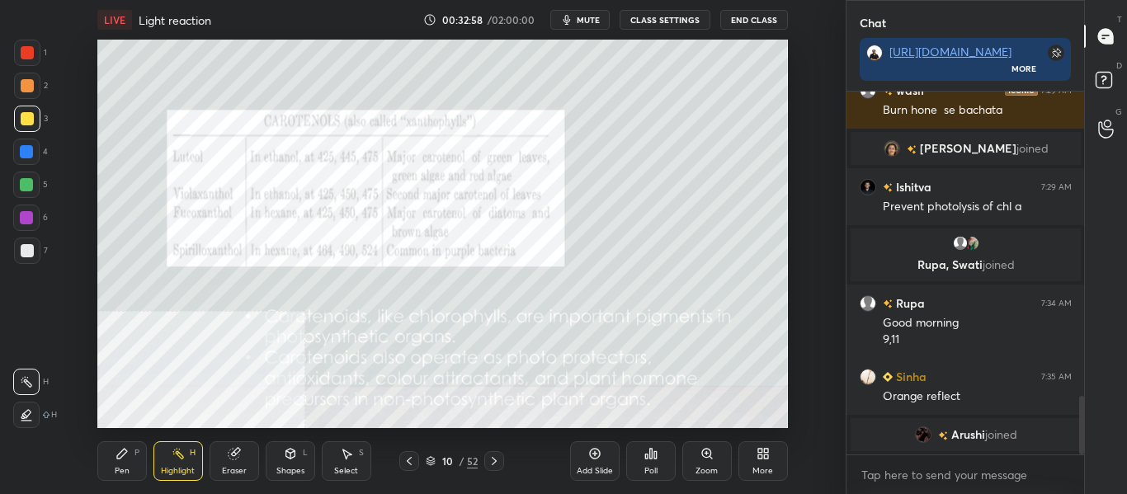
click at [501, 463] on icon at bounding box center [494, 461] width 13 height 13
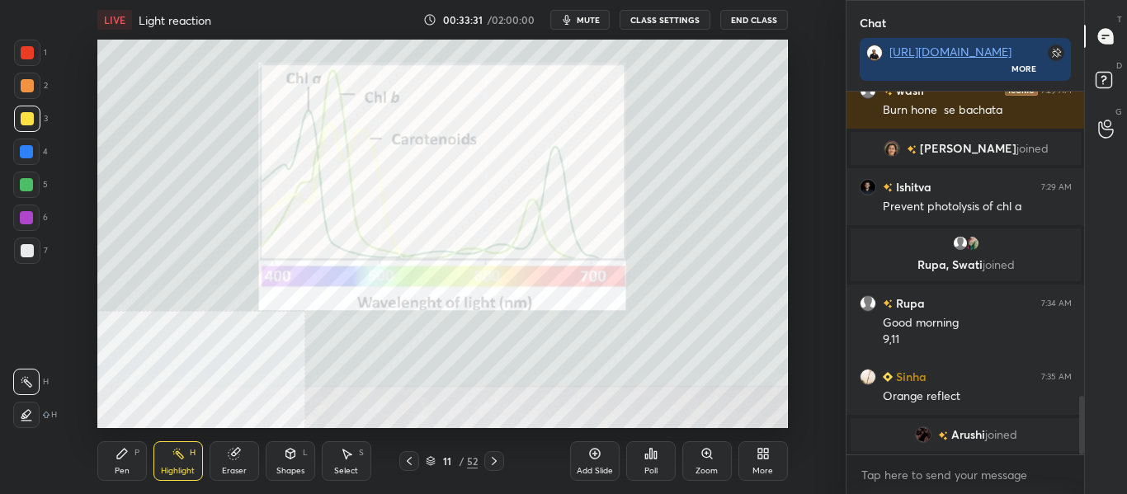
click at [706, 461] on div "Zoom" at bounding box center [707, 461] width 50 height 40
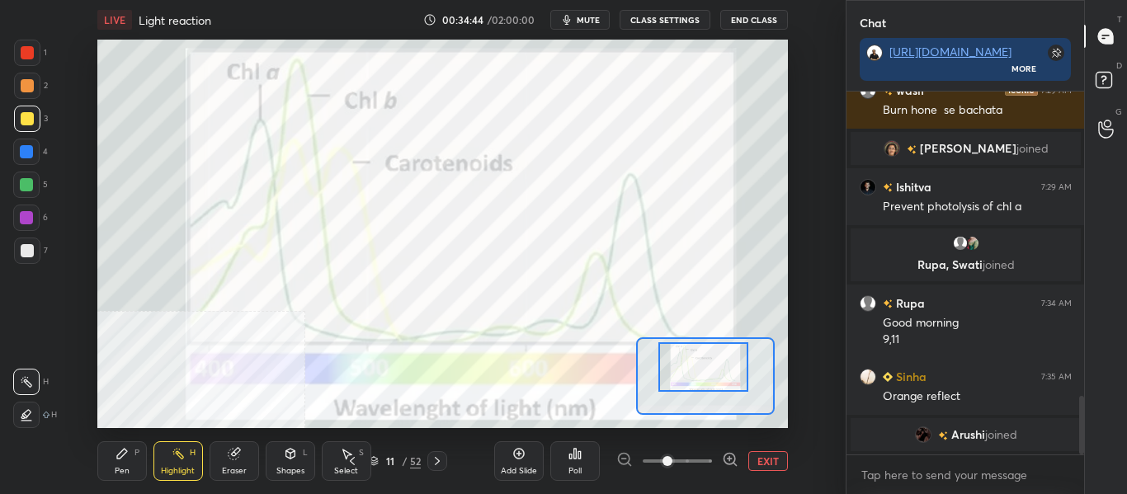
click at [437, 461] on icon at bounding box center [437, 461] width 13 height 13
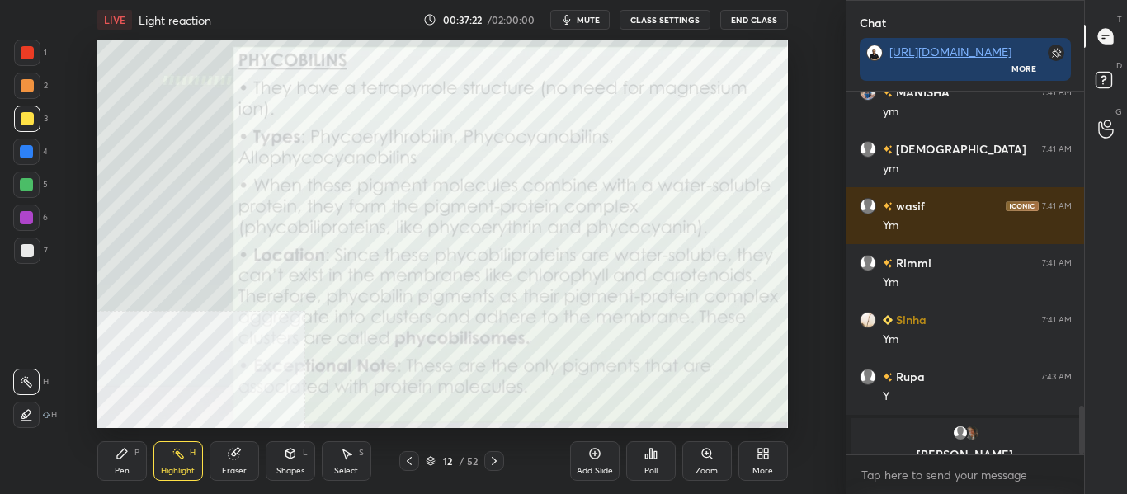
scroll to position [2322, 0]
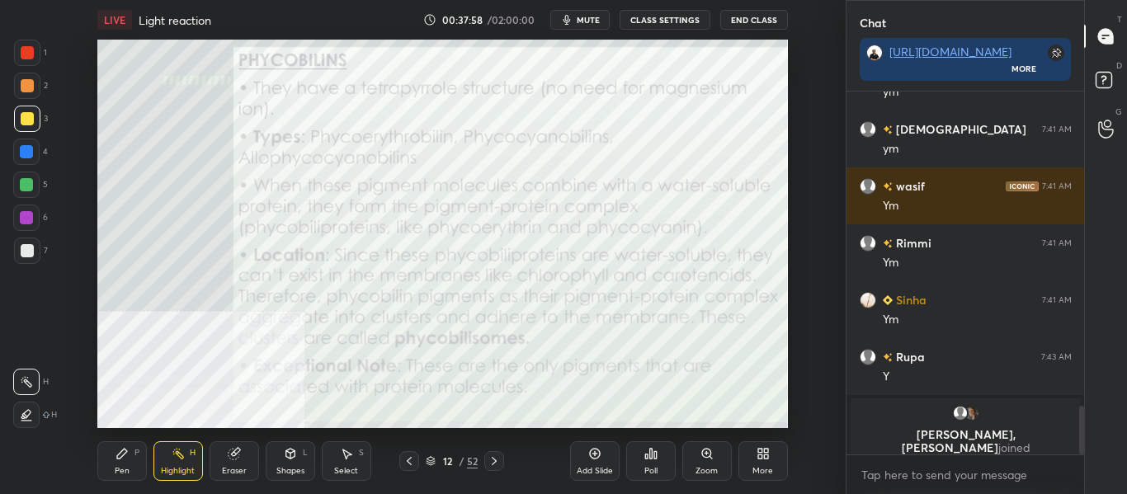
click at [499, 465] on icon at bounding box center [494, 461] width 13 height 13
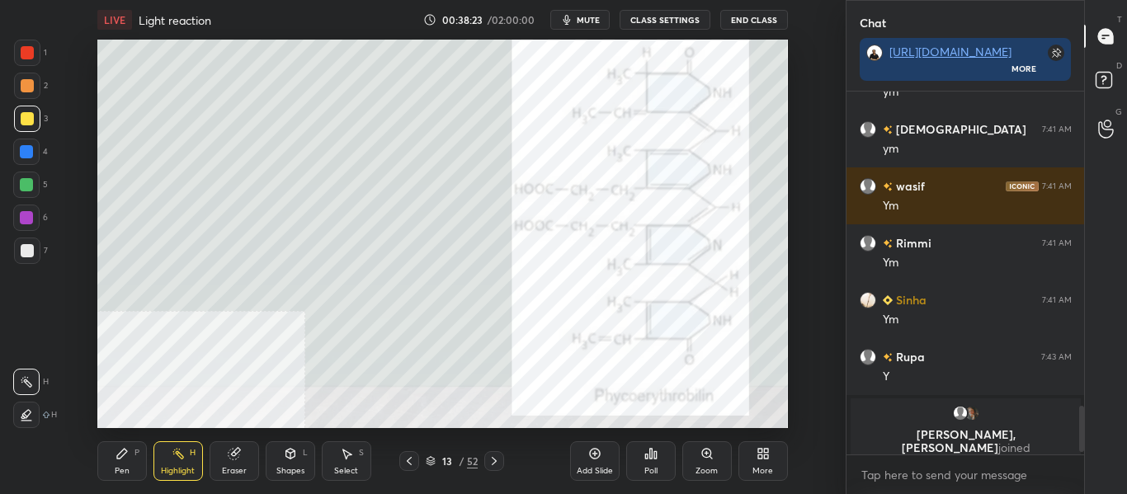
click at [130, 452] on div "Pen P" at bounding box center [122, 461] width 50 height 40
click at [243, 467] on div "Eraser" at bounding box center [234, 471] width 25 height 8
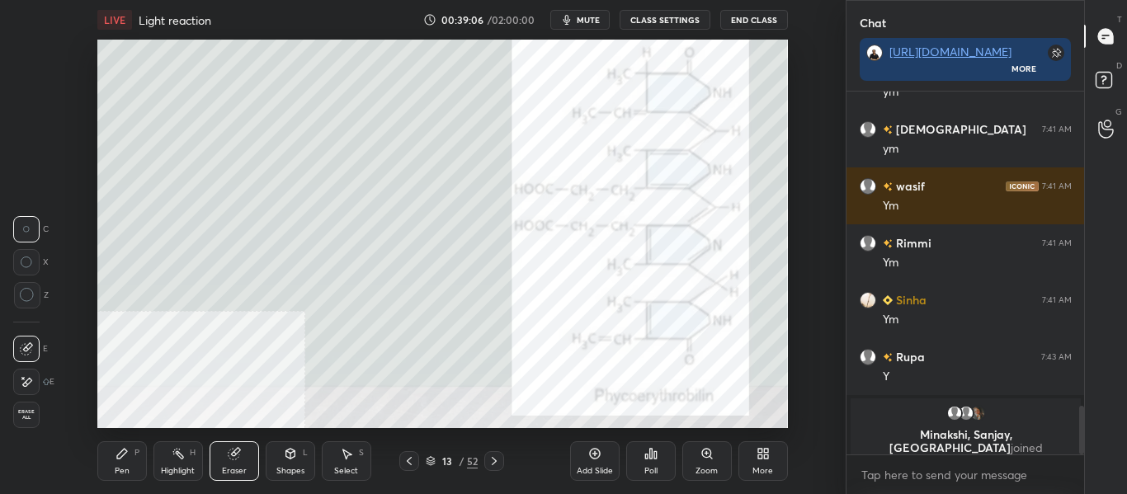
click at [126, 461] on div "Pen P" at bounding box center [122, 461] width 50 height 40
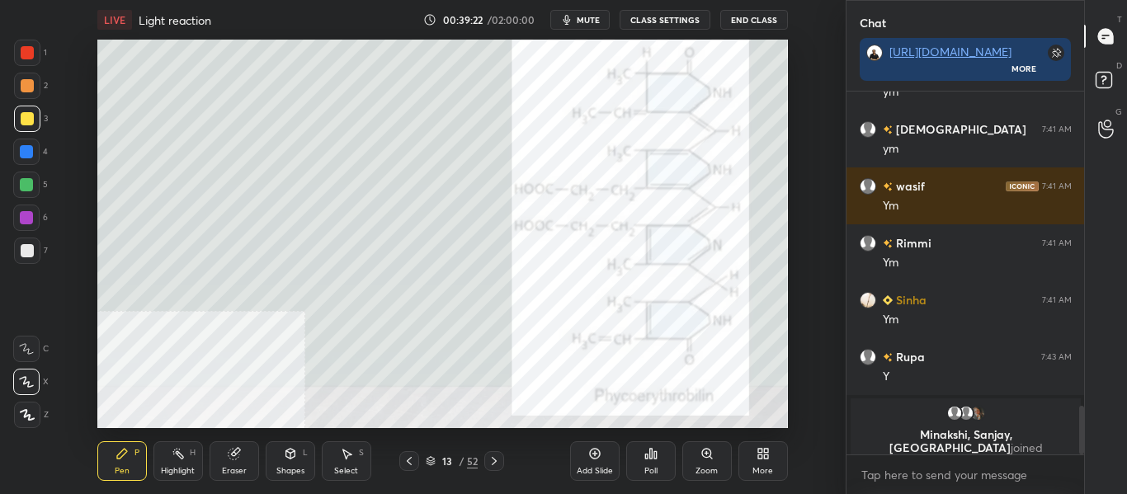
click at [497, 462] on icon at bounding box center [494, 461] width 13 height 13
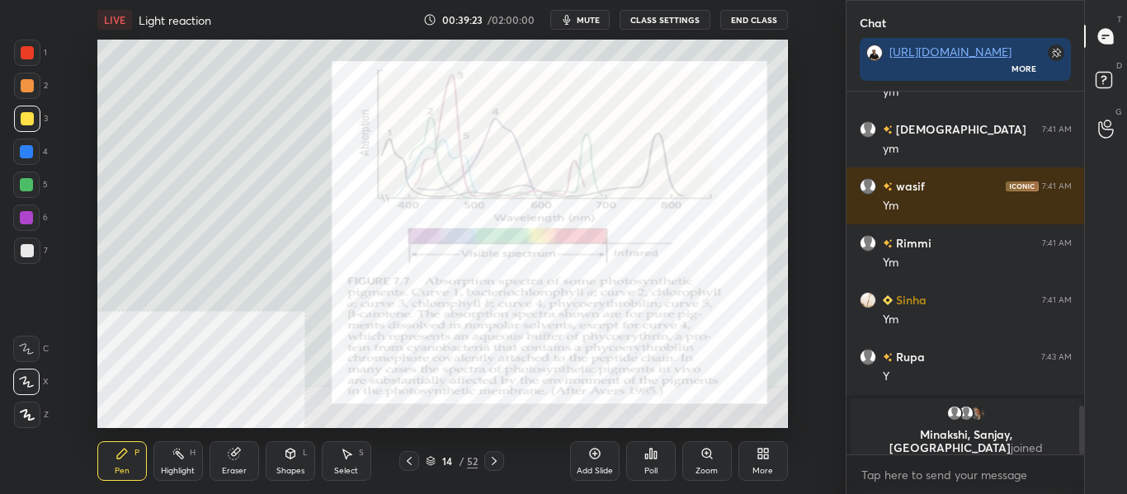
click at [404, 466] on icon at bounding box center [409, 461] width 13 height 13
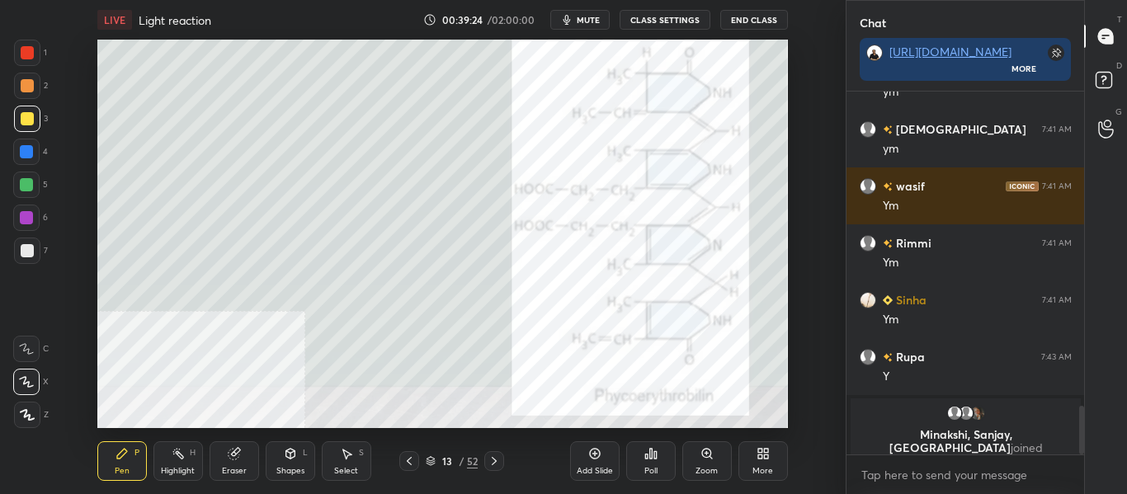
click at [584, 455] on div "Add Slide" at bounding box center [595, 461] width 50 height 40
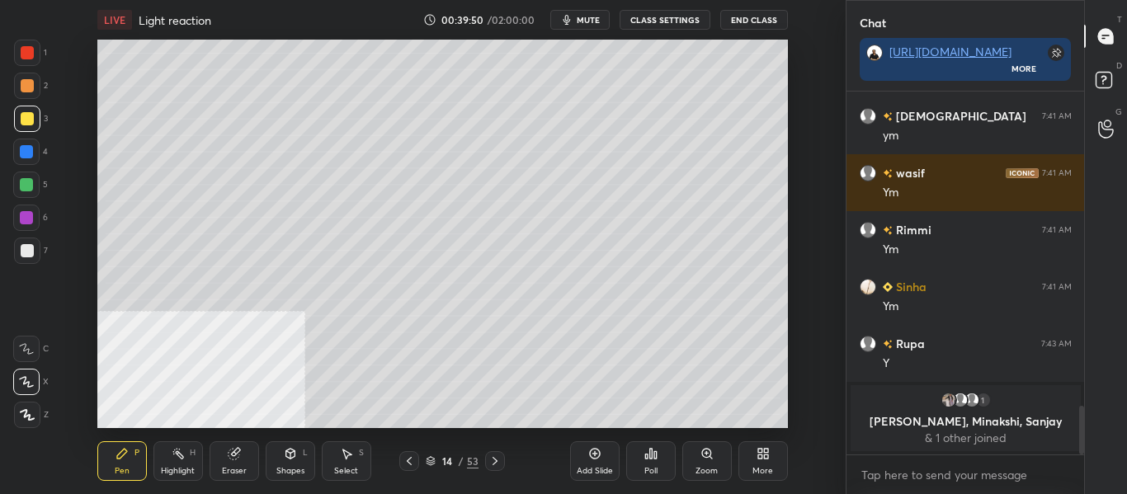
scroll to position [2204, 0]
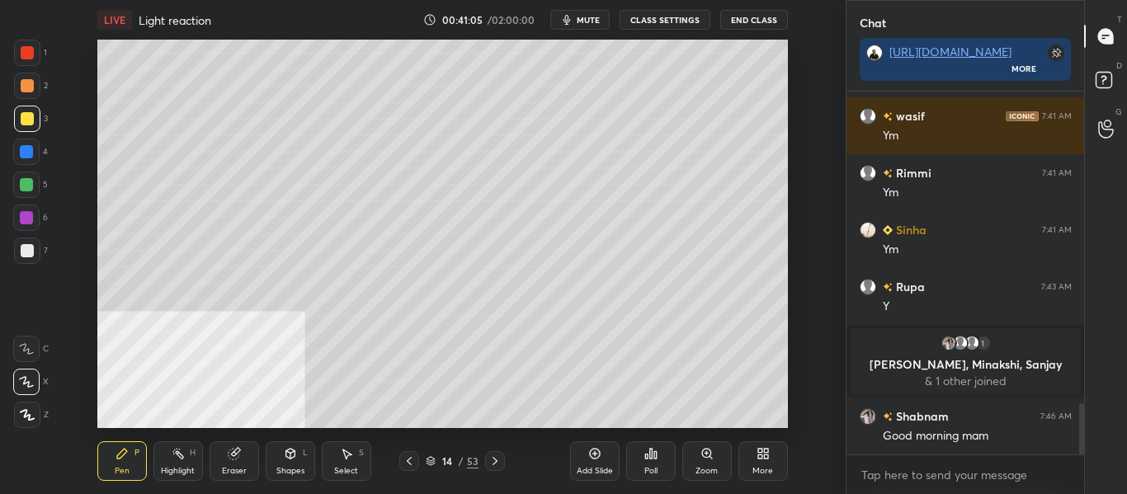
click at [25, 155] on div at bounding box center [26, 151] width 13 height 13
click at [31, 125] on div at bounding box center [27, 119] width 26 height 26
click at [25, 157] on div at bounding box center [26, 151] width 13 height 13
click at [31, 97] on div at bounding box center [27, 86] width 26 height 26
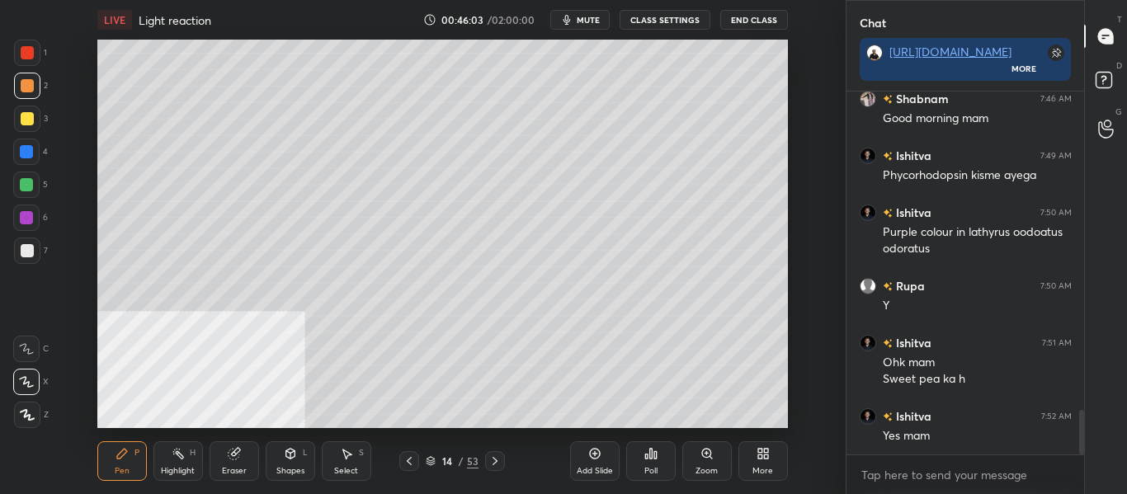
scroll to position [2579, 0]
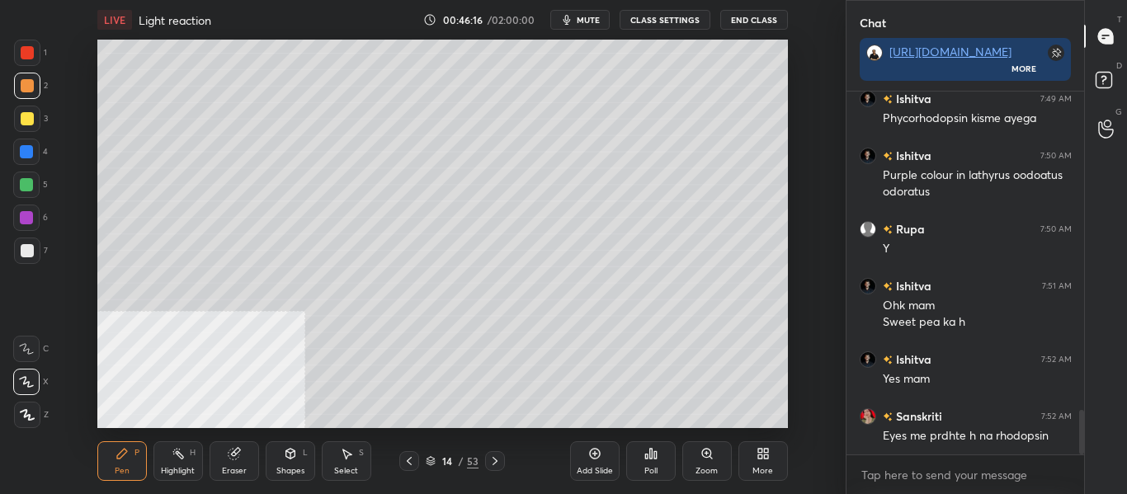
click at [497, 466] on icon at bounding box center [494, 461] width 13 height 13
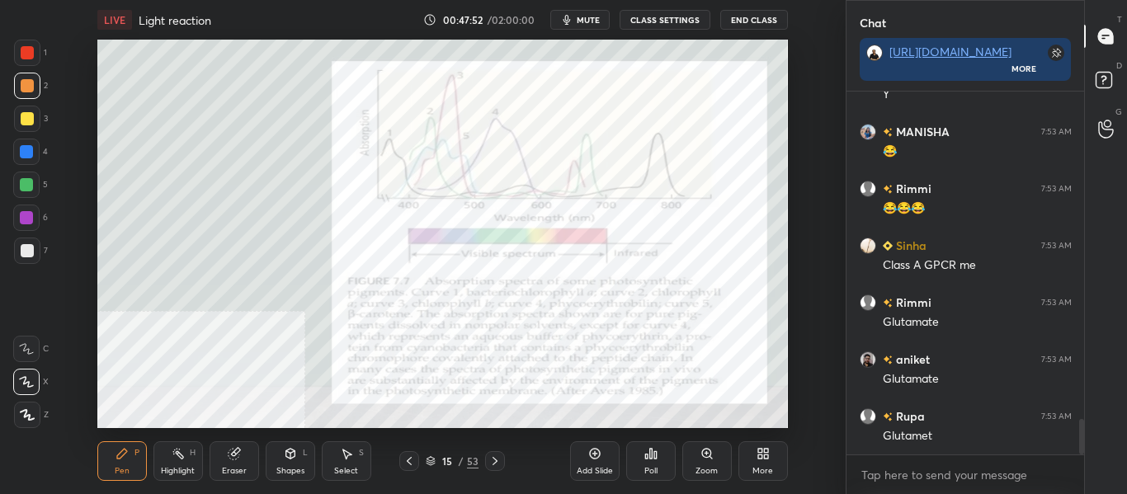
scroll to position [3392, 0]
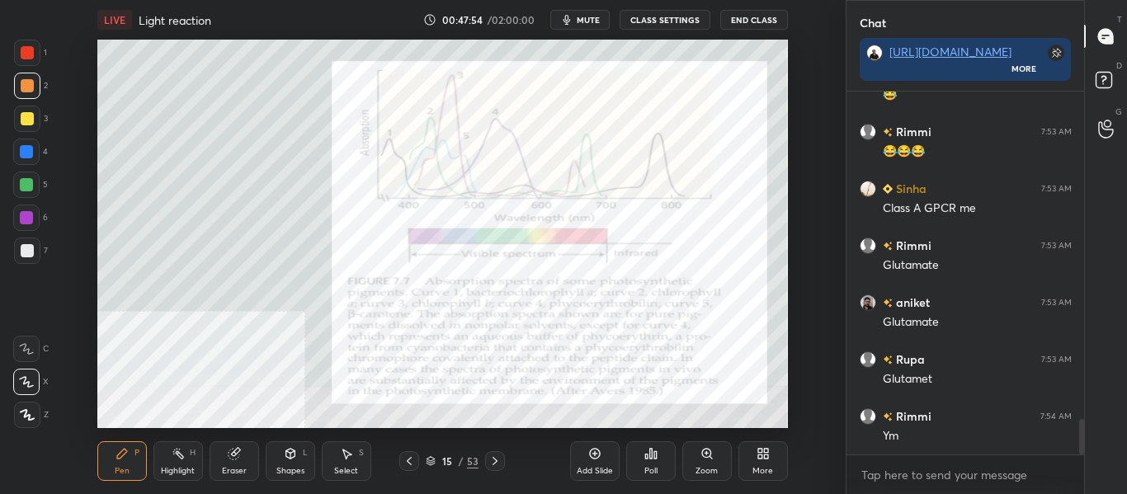
click at [185, 460] on div "Highlight H" at bounding box center [178, 461] width 50 height 40
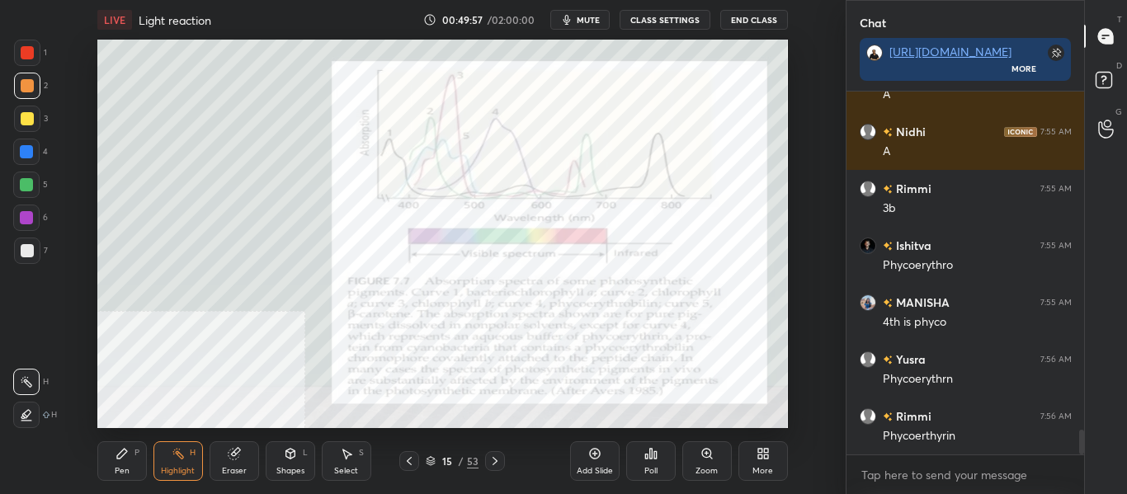
scroll to position [5100, 0]
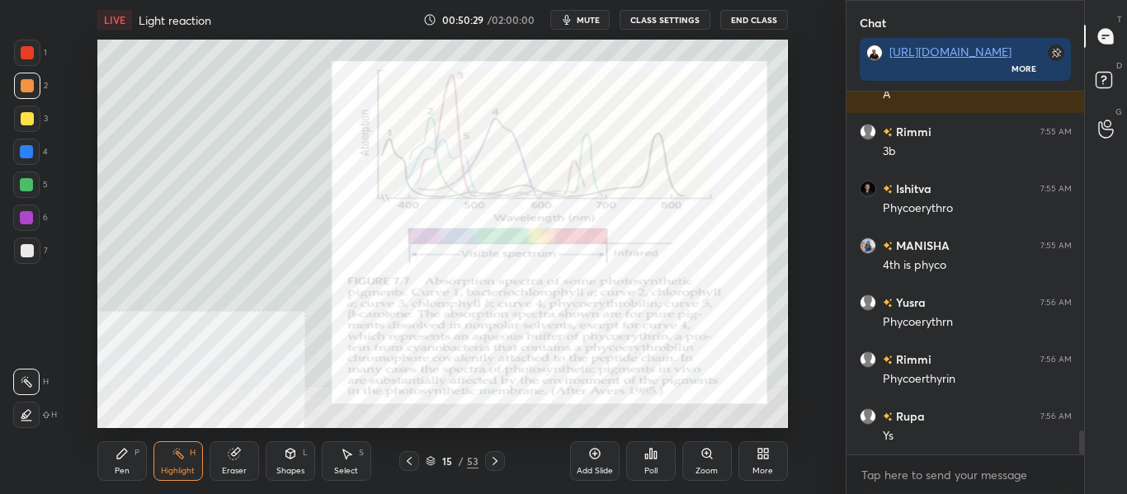
click at [494, 455] on icon at bounding box center [494, 461] width 13 height 13
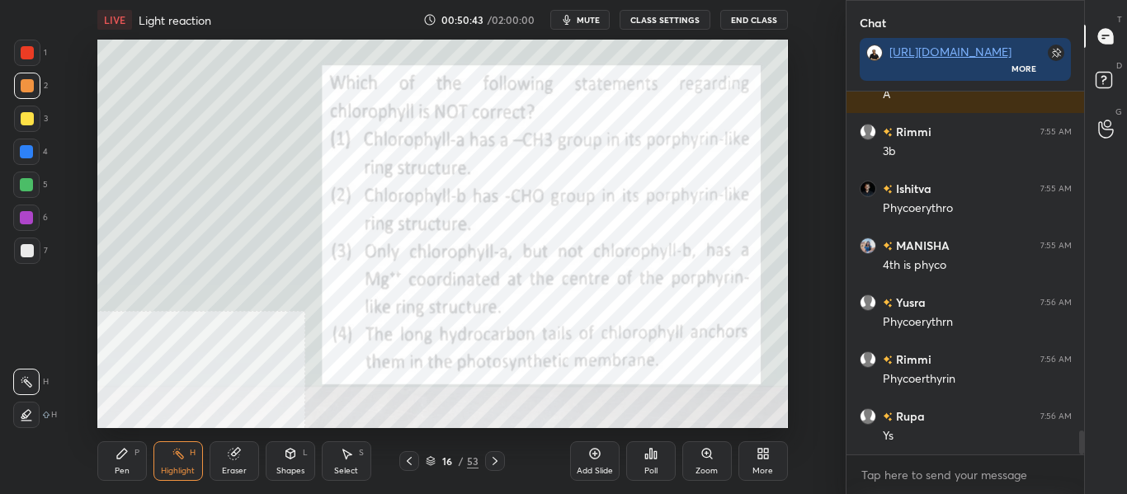
scroll to position [5157, 0]
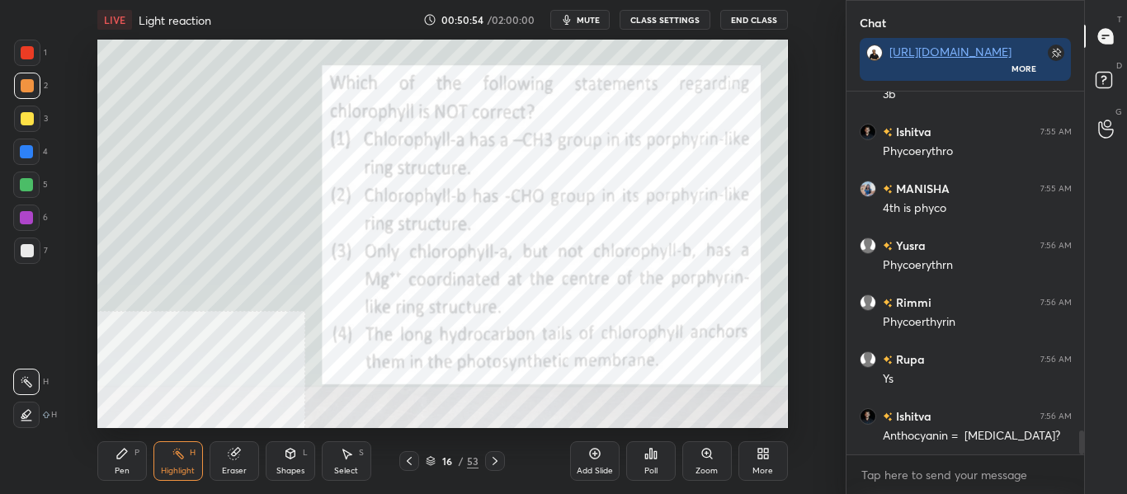
click at [587, 17] on span "mute" at bounding box center [588, 20] width 23 height 12
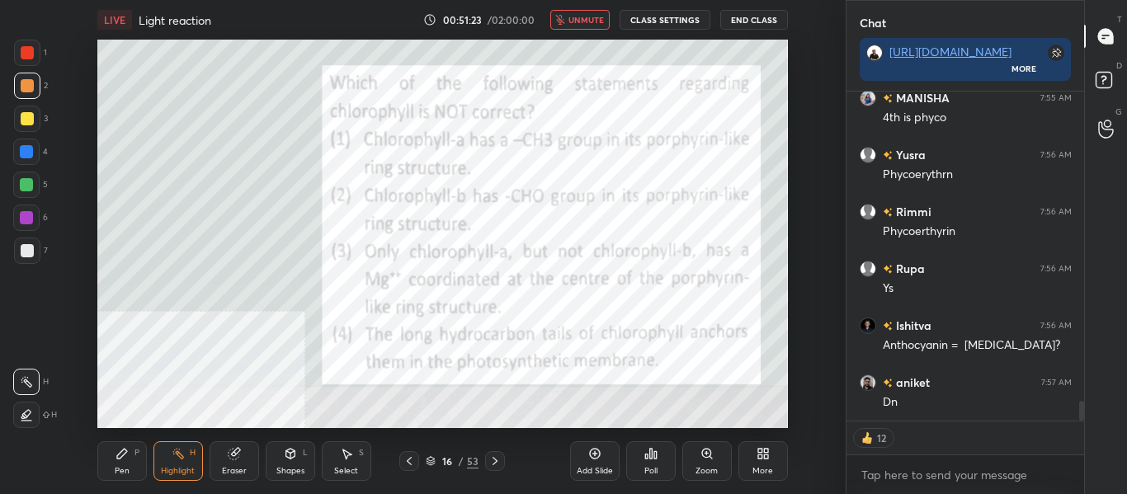
scroll to position [5305, 0]
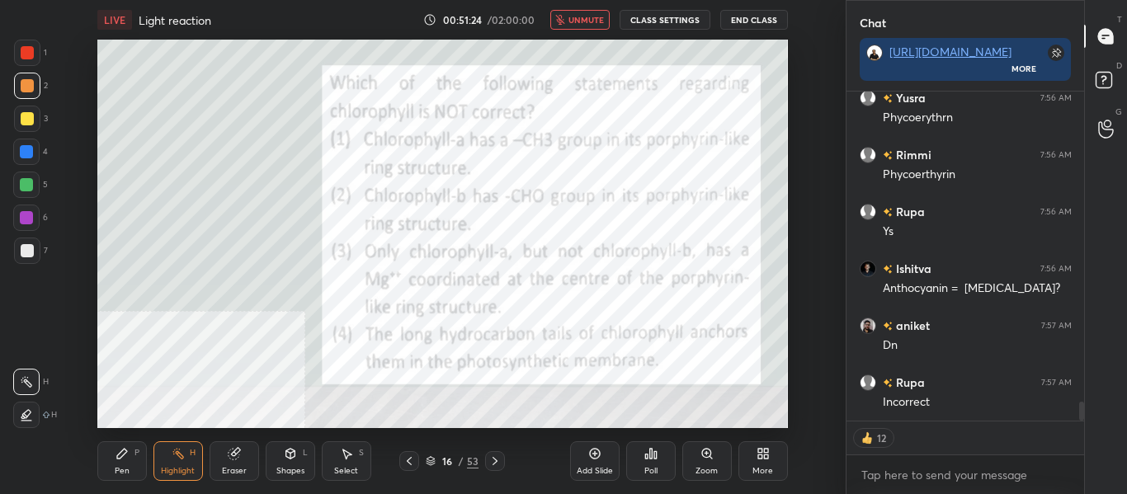
click at [592, 17] on span "unmute" at bounding box center [585, 20] width 35 height 12
click at [648, 467] on div "Poll" at bounding box center [650, 471] width 13 height 8
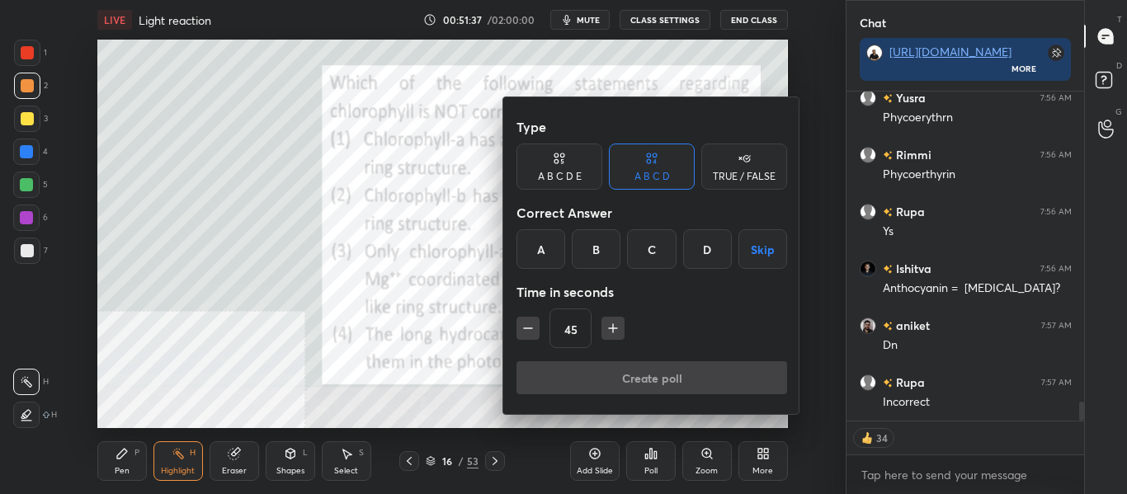
click at [669, 252] on div "C" at bounding box center [651, 249] width 49 height 40
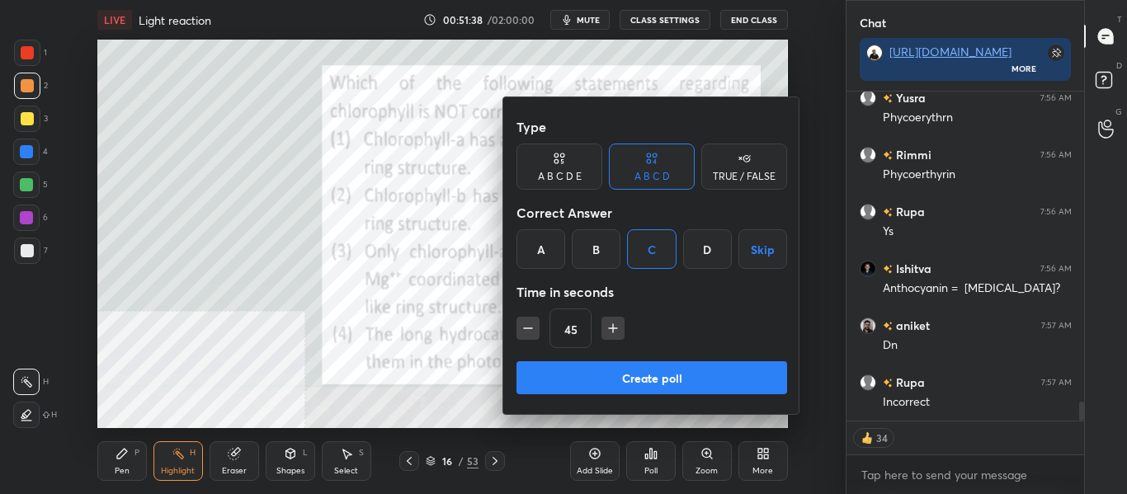
click at [617, 389] on button "Create poll" at bounding box center [651, 377] width 271 height 33
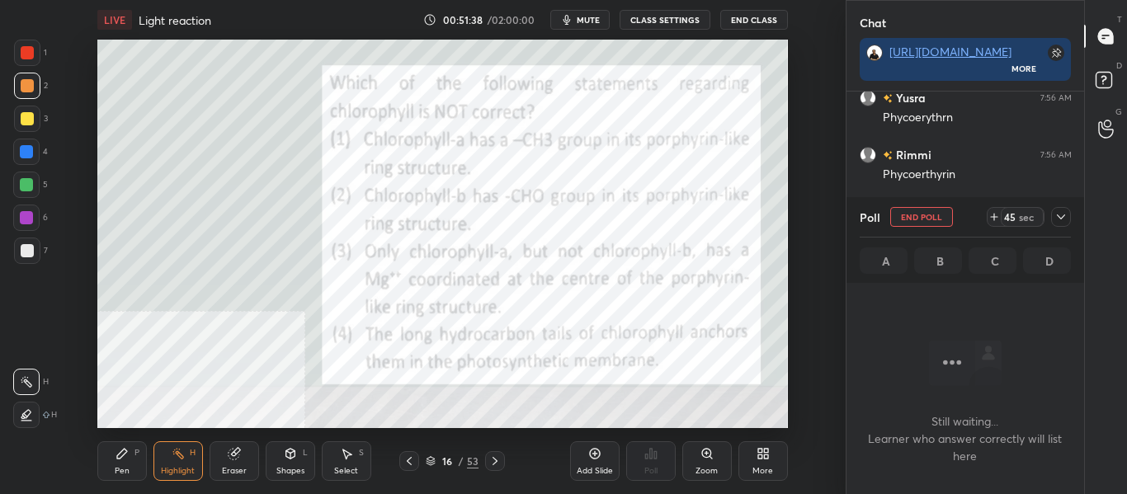
scroll to position [135, 233]
click at [594, 28] on button "mute" at bounding box center [579, 20] width 59 height 20
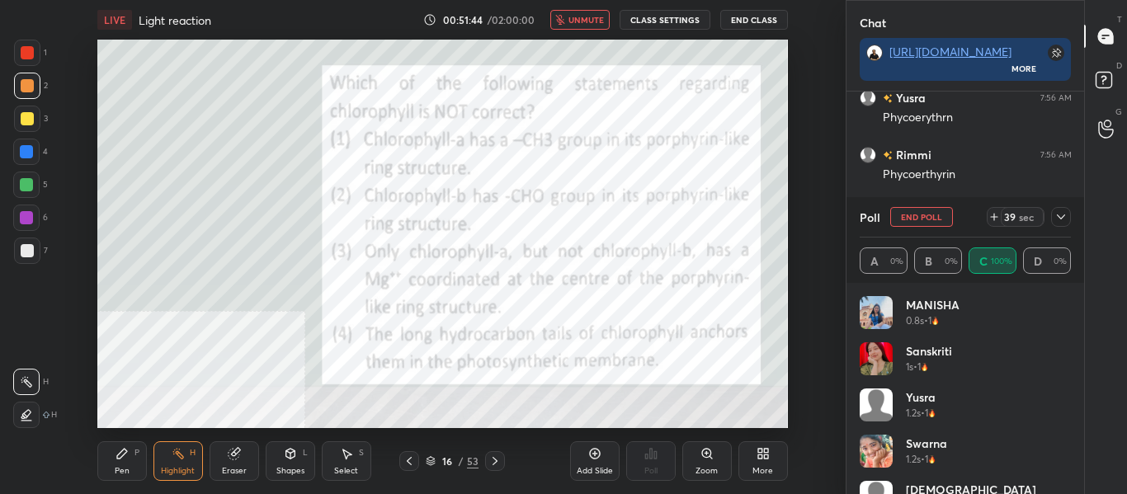
click at [1062, 224] on div at bounding box center [1061, 217] width 20 height 20
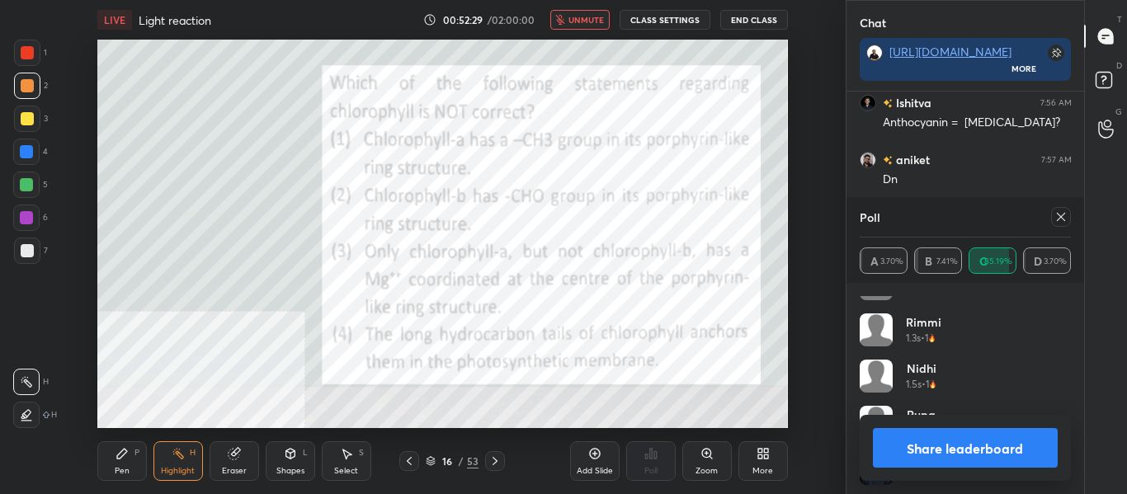
scroll to position [205, 0]
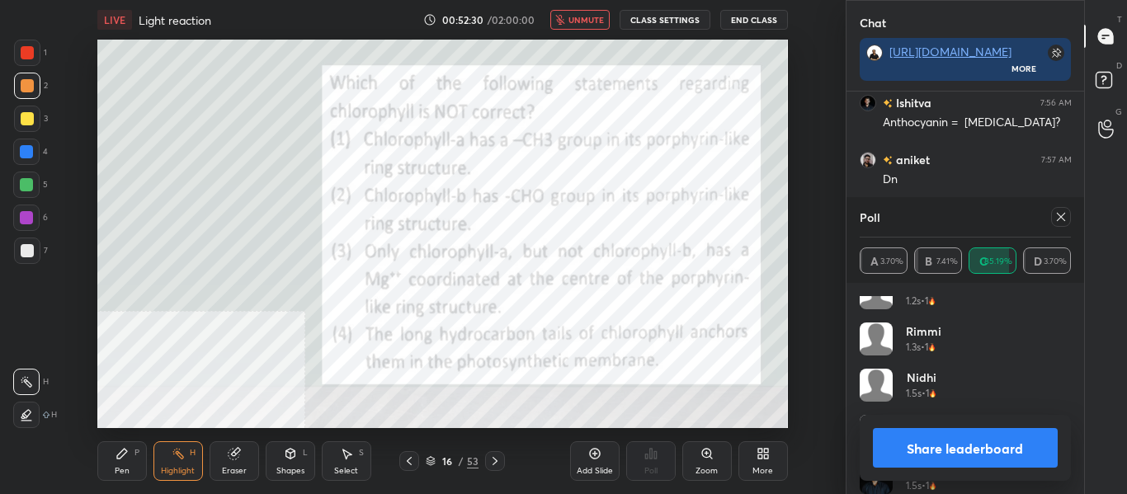
click at [593, 12] on button "unmute" at bounding box center [579, 20] width 59 height 20
click at [914, 446] on button "Share leaderboard" at bounding box center [966, 448] width 186 height 40
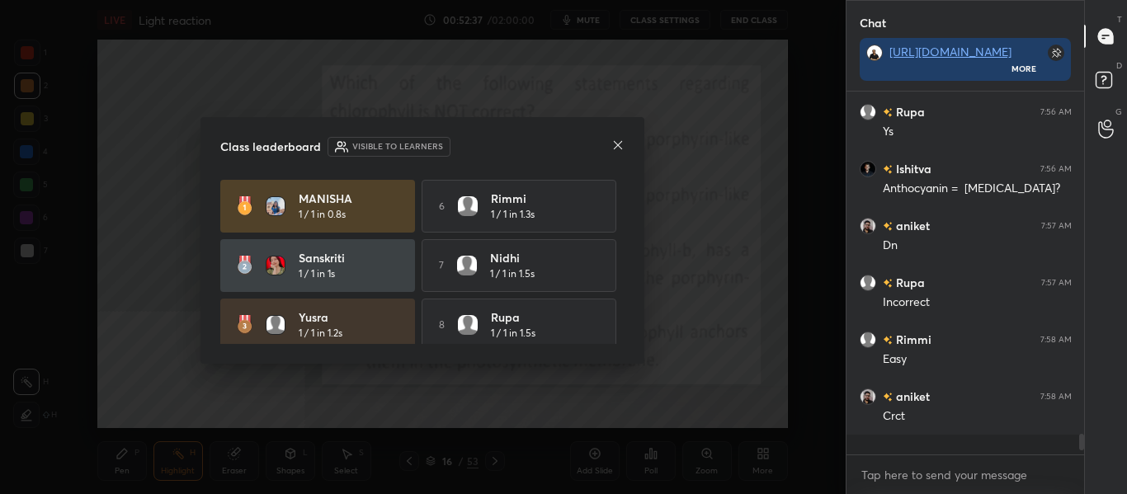
scroll to position [5385, 0]
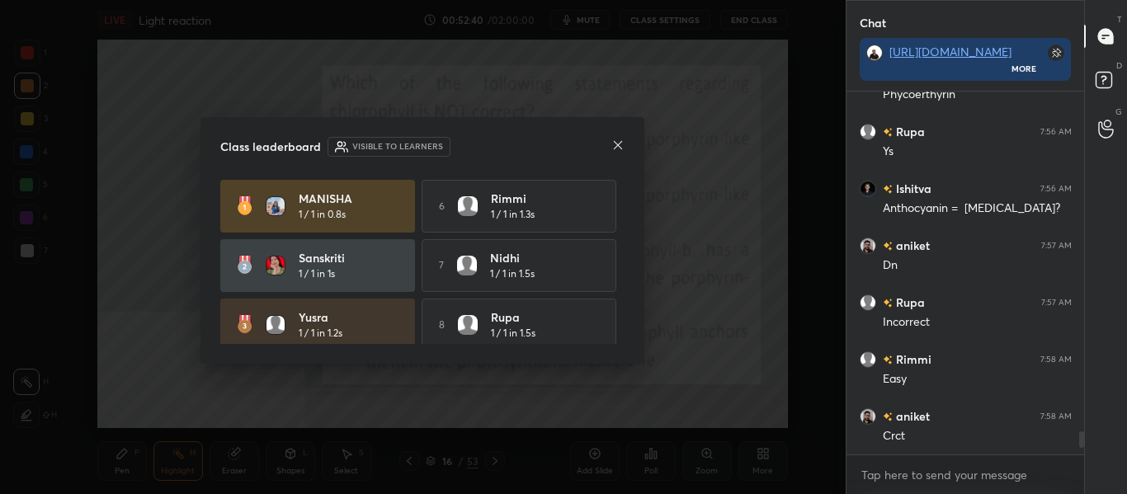
drag, startPoint x: 619, startPoint y: 248, endPoint x: 635, endPoint y: 354, distance: 106.9
click at [635, 354] on div "Class leaderboard Visible to learners [PERSON_NAME] 1 / 1 in 0.8s 6 [PERSON_NAM…" at bounding box center [422, 241] width 444 height 248
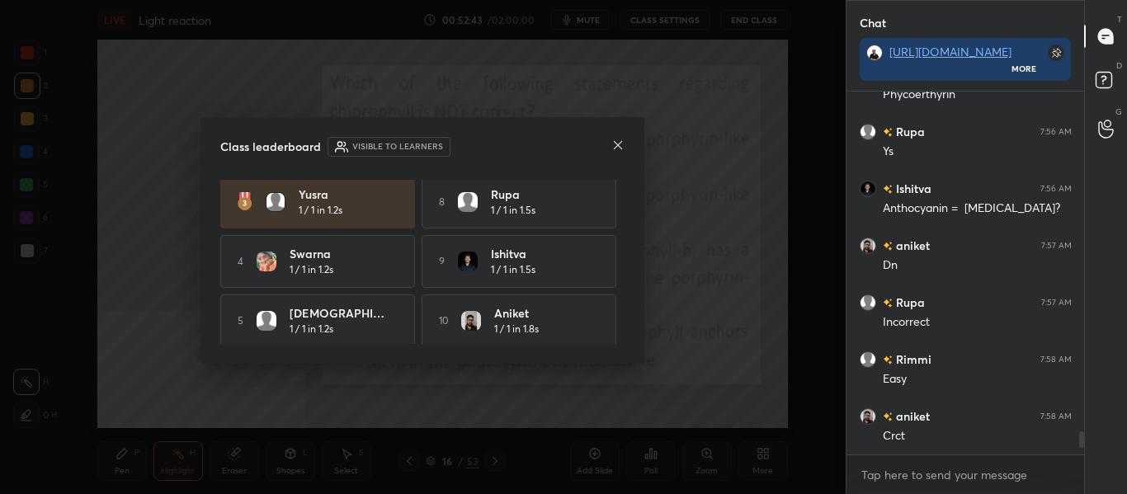
scroll to position [130, 0]
click at [614, 139] on icon at bounding box center [617, 145] width 13 height 13
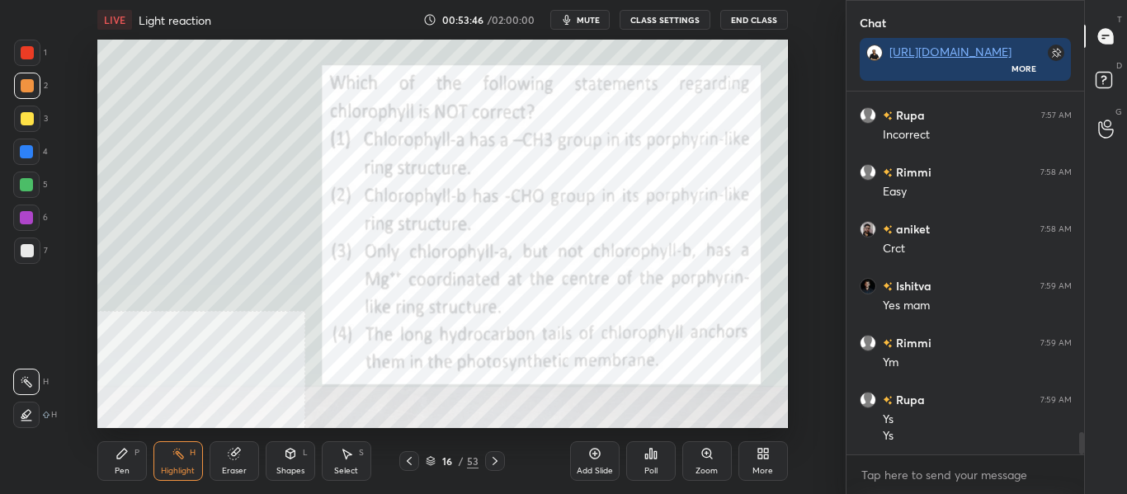
scroll to position [5629, 0]
click at [122, 474] on div "Pen" at bounding box center [122, 471] width 15 height 8
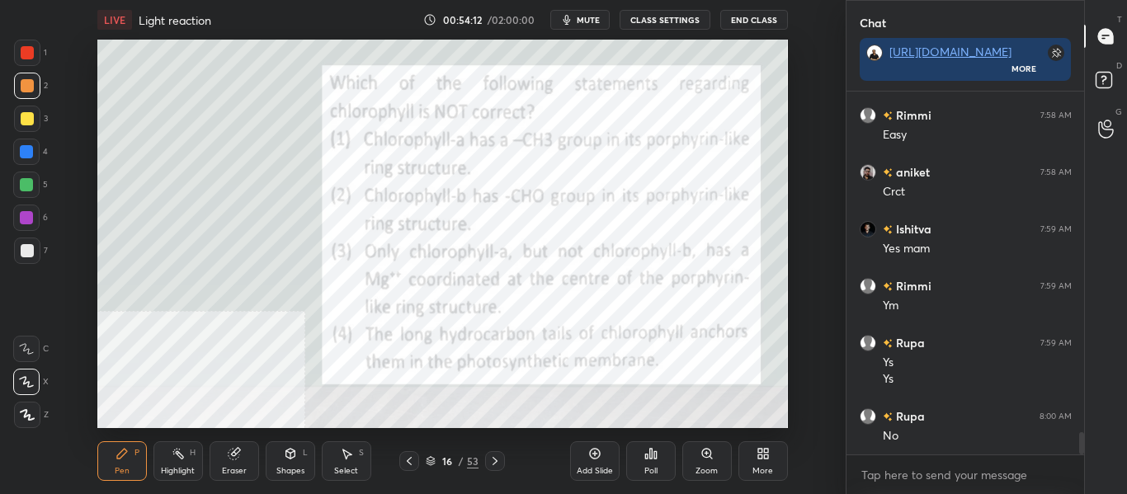
click at [494, 464] on icon at bounding box center [495, 461] width 5 height 8
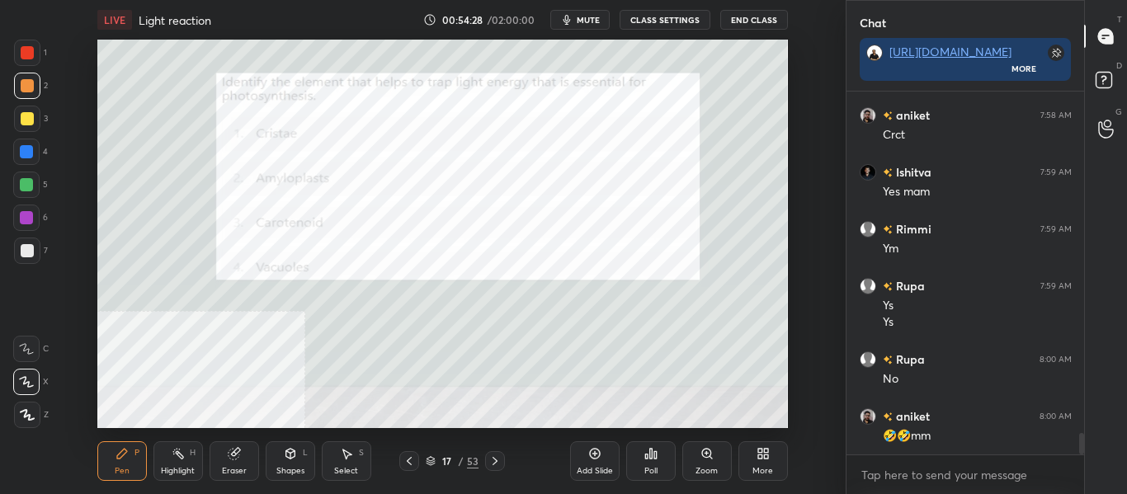
scroll to position [324, 233]
click at [651, 471] on div "Poll" at bounding box center [650, 471] width 13 height 8
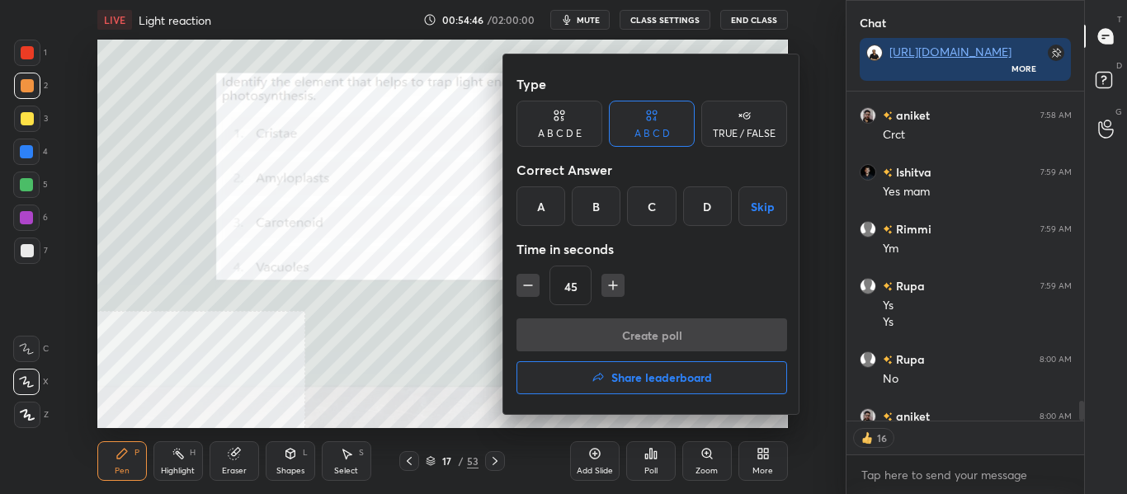
click at [654, 210] on div "C" at bounding box center [651, 206] width 49 height 40
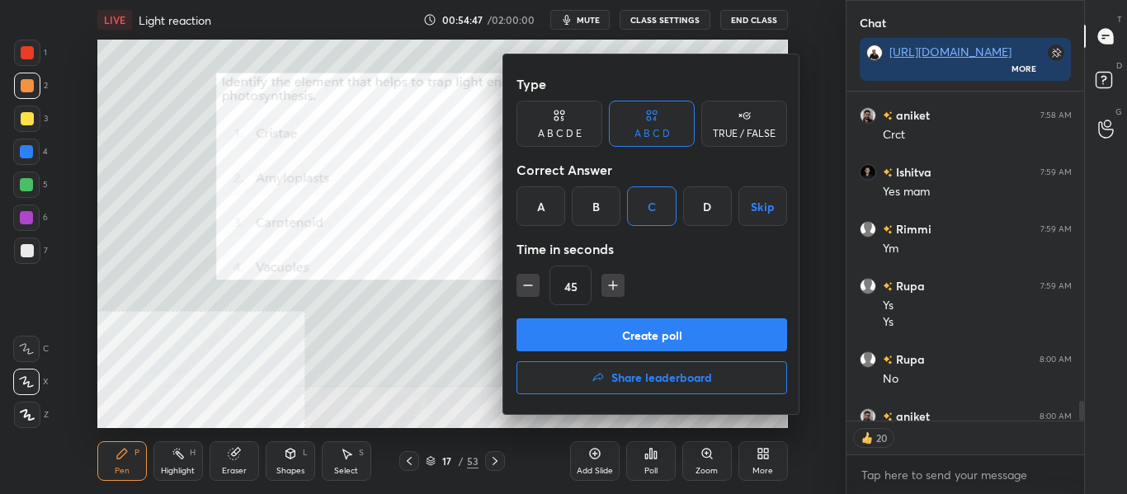
click at [677, 335] on button "Create poll" at bounding box center [651, 334] width 271 height 33
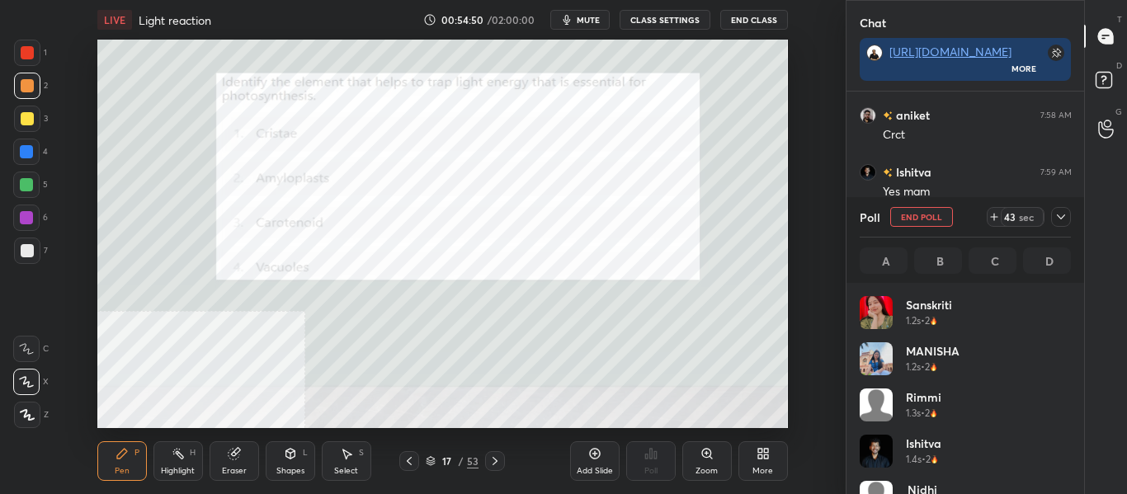
scroll to position [193, 206]
click at [598, 24] on span "mute" at bounding box center [588, 20] width 23 height 12
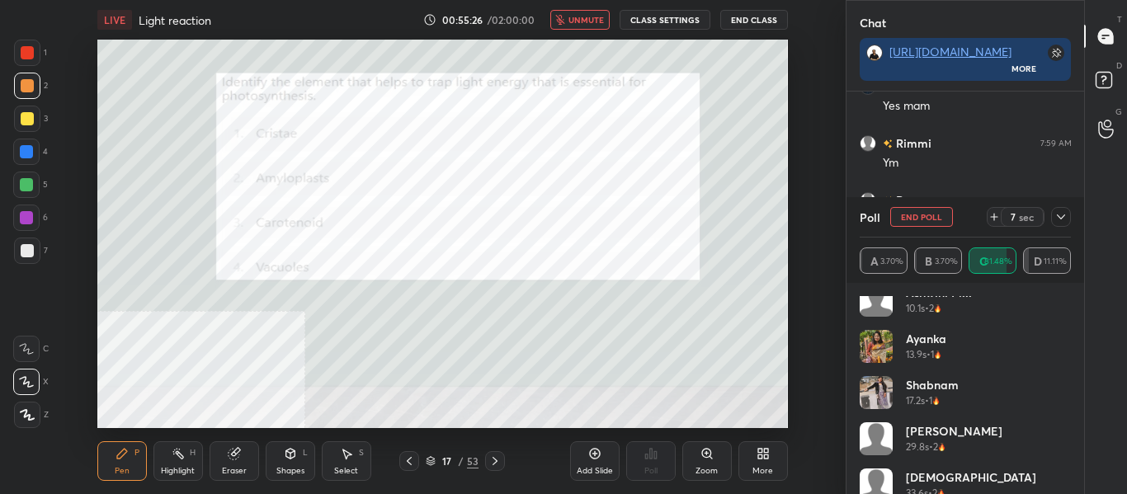
scroll to position [818, 0]
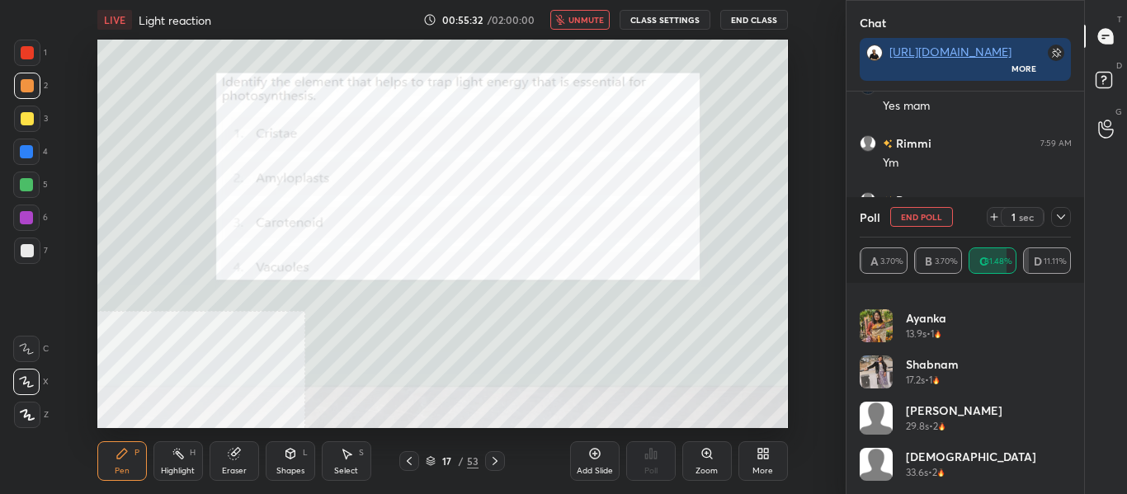
click at [597, 13] on button "unmute" at bounding box center [579, 20] width 59 height 20
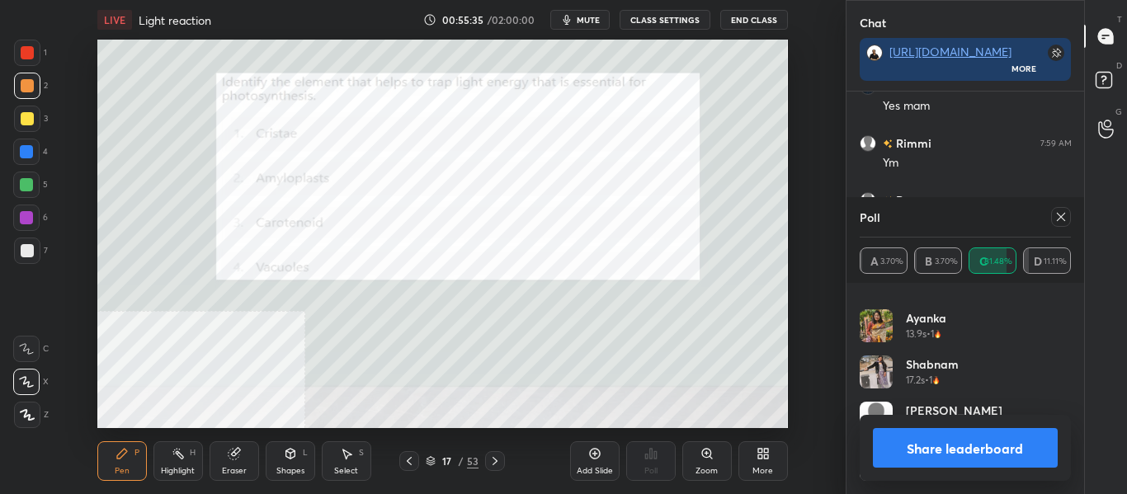
click at [917, 445] on button "Share leaderboard" at bounding box center [966, 448] width 186 height 40
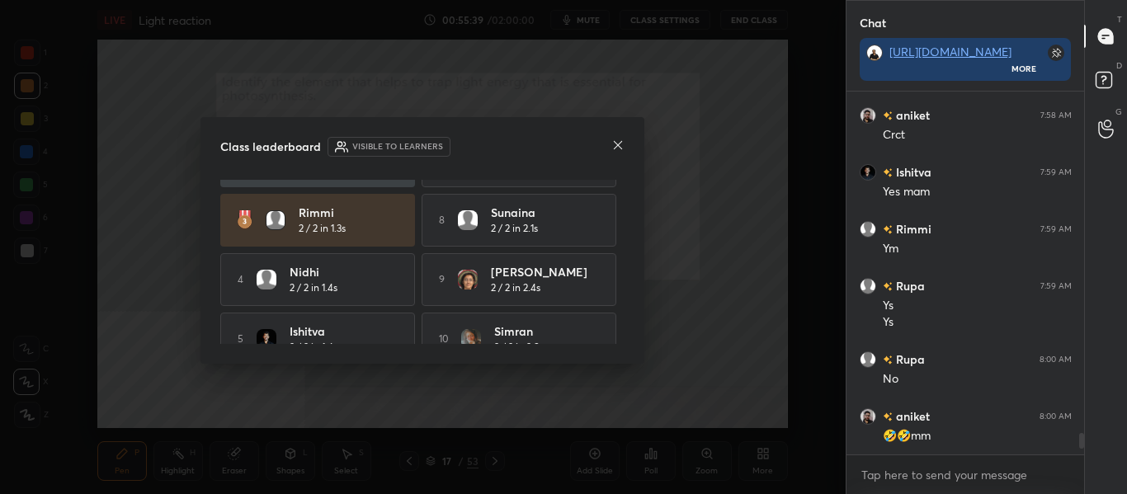
scroll to position [130, 0]
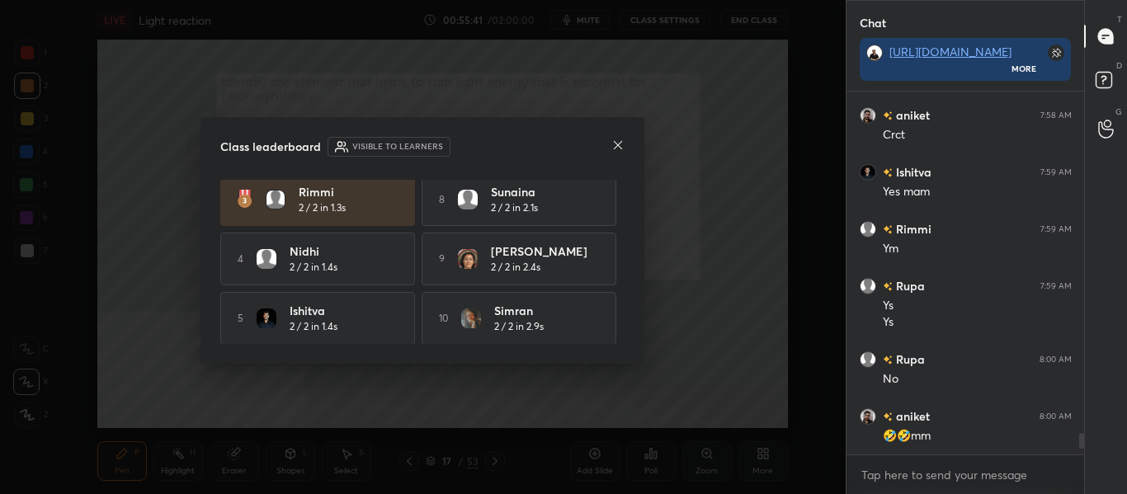
click at [621, 149] on icon at bounding box center [617, 145] width 13 height 13
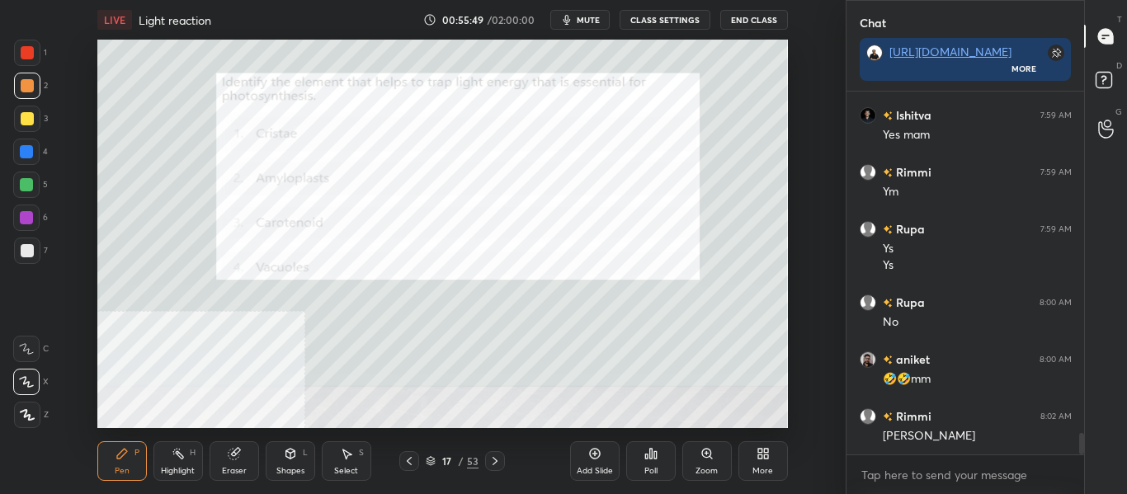
scroll to position [5800, 0]
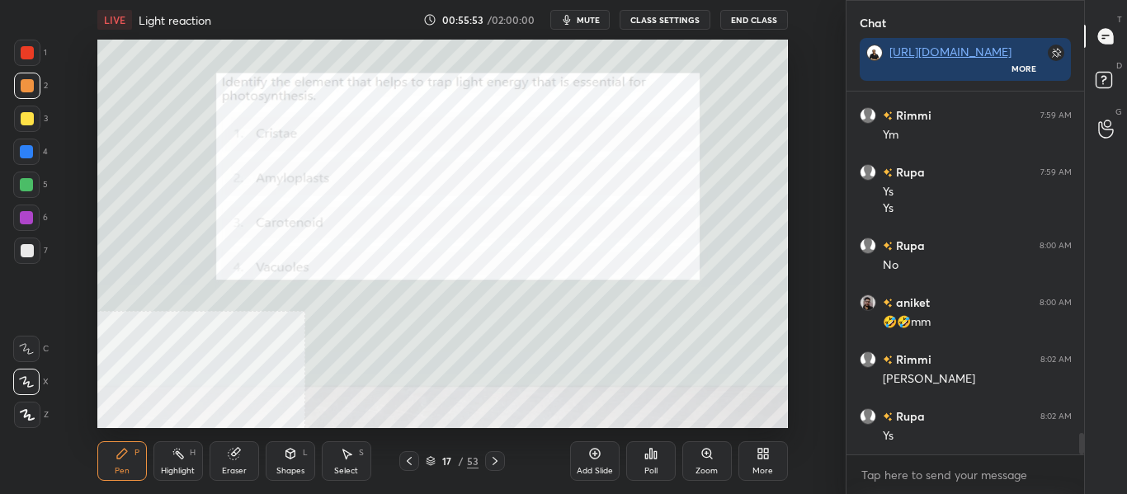
click at [496, 460] on icon at bounding box center [495, 461] width 5 height 8
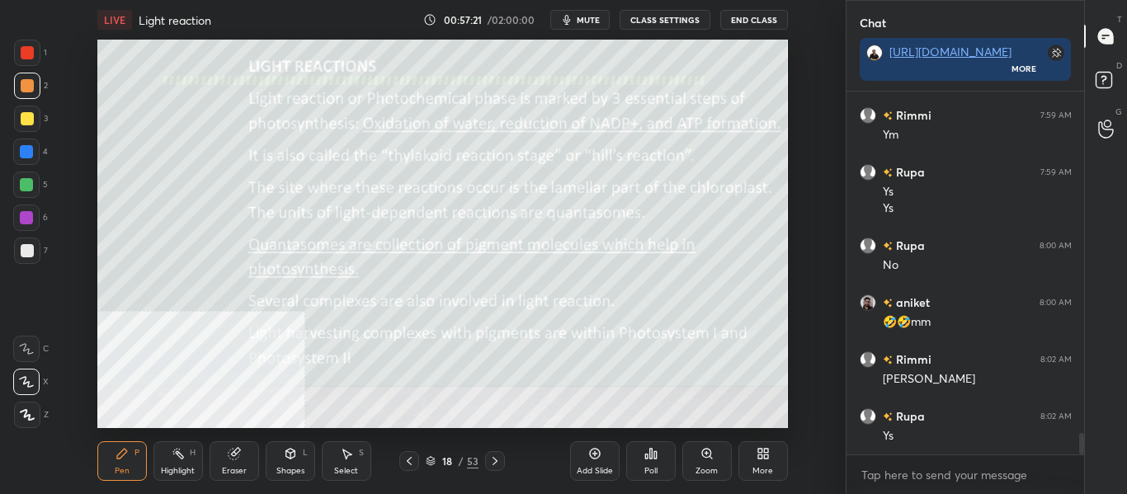
click at [184, 468] on div "Highlight" at bounding box center [178, 471] width 34 height 8
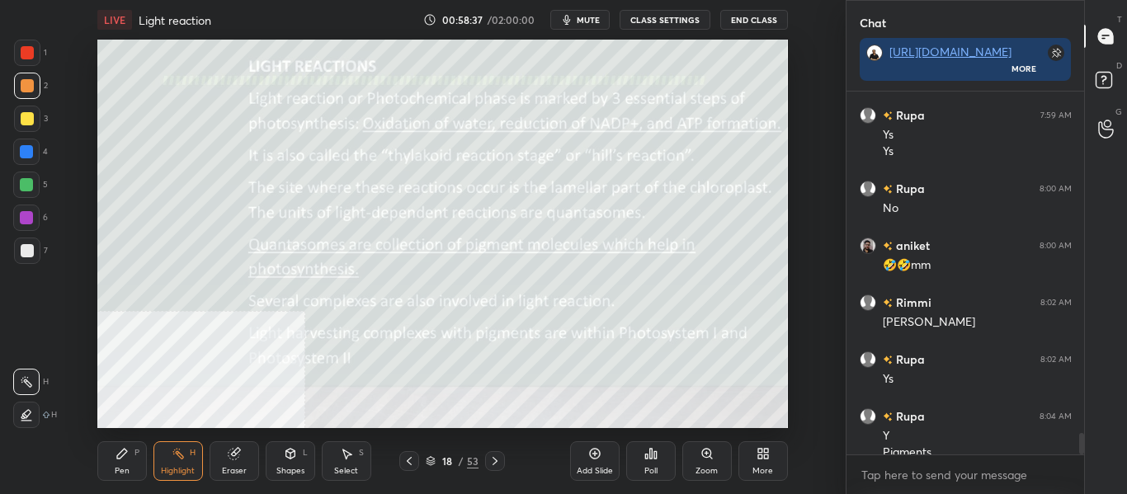
scroll to position [5873, 0]
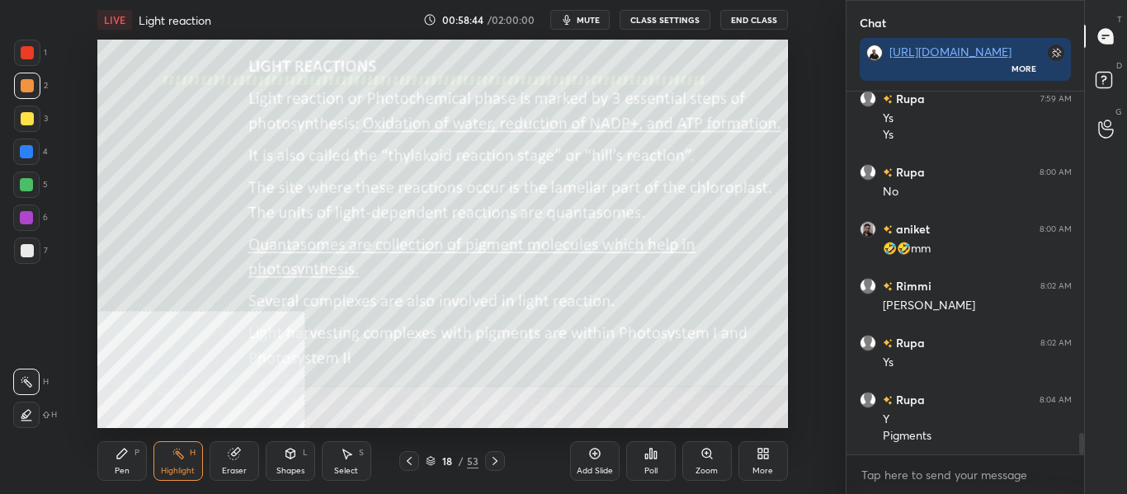
click at [130, 461] on div "Pen P" at bounding box center [122, 461] width 50 height 40
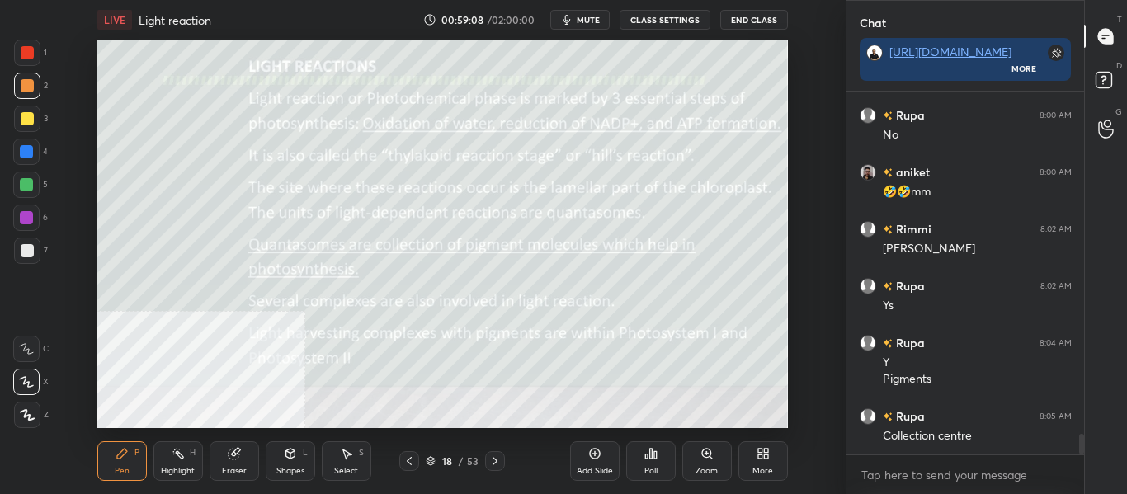
click at [588, 24] on span "mute" at bounding box center [588, 20] width 23 height 12
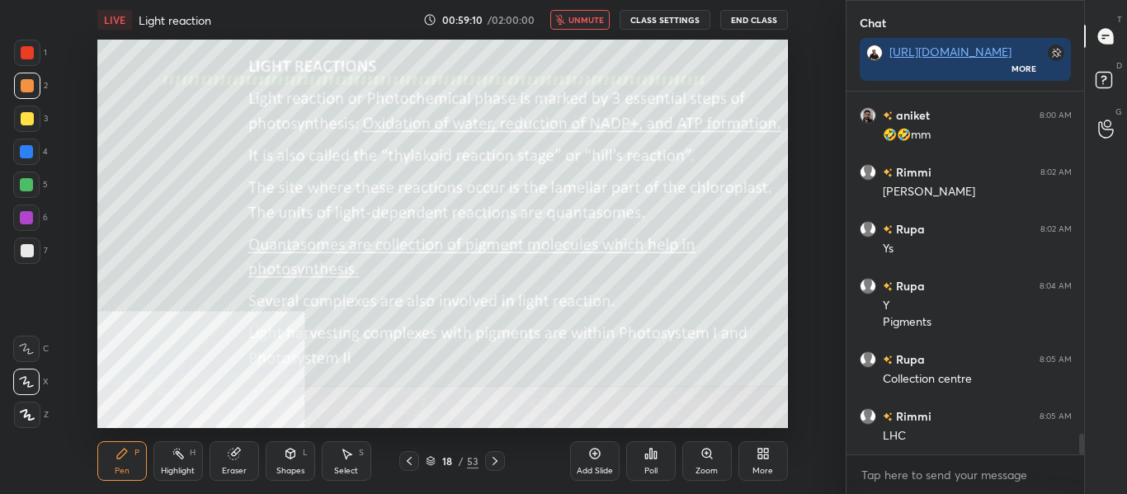
click at [592, 20] on span "unmute" at bounding box center [585, 20] width 35 height 12
click at [488, 467] on icon at bounding box center [494, 461] width 13 height 13
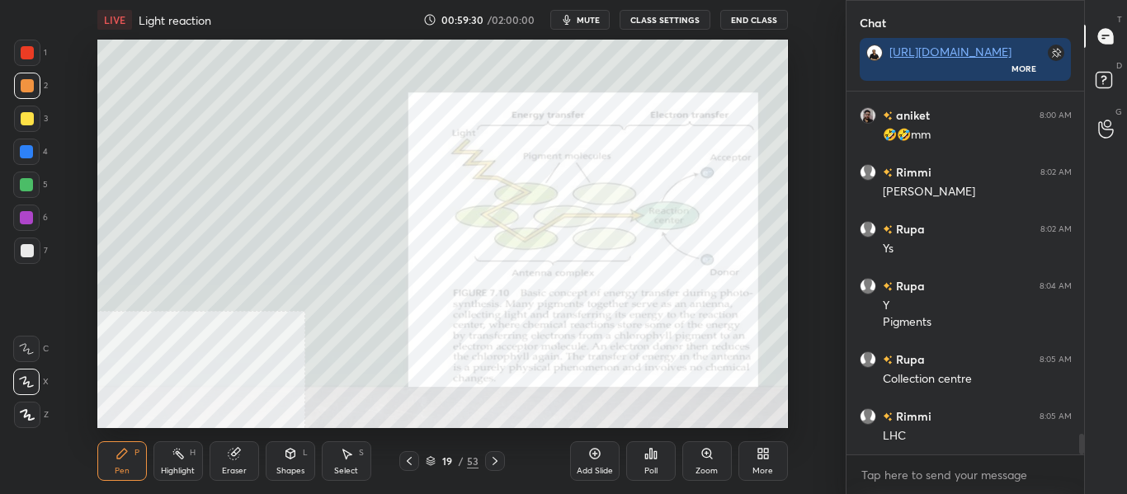
click at [183, 470] on div "Highlight" at bounding box center [178, 471] width 34 height 8
click at [26, 183] on div at bounding box center [26, 184] width 13 height 13
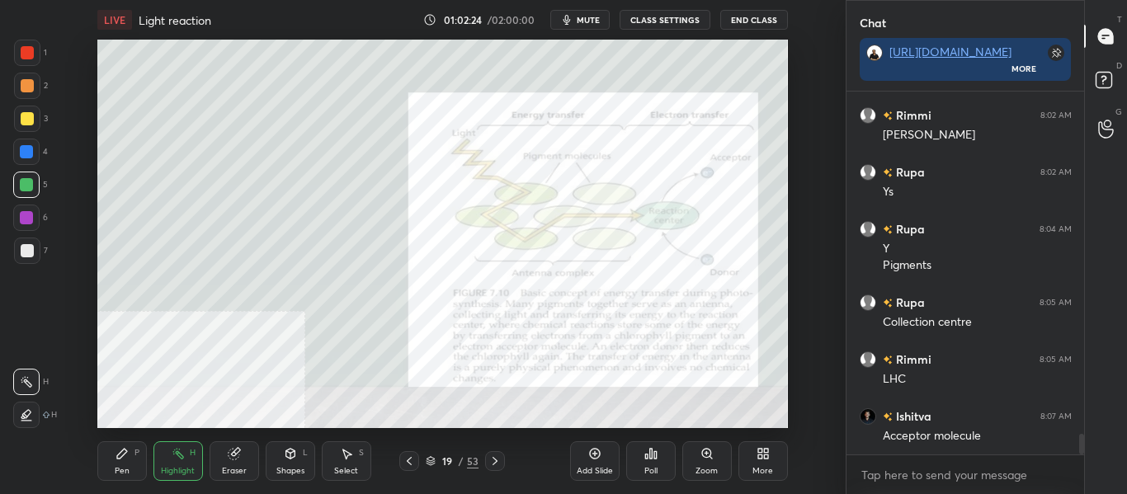
scroll to position [6084, 0]
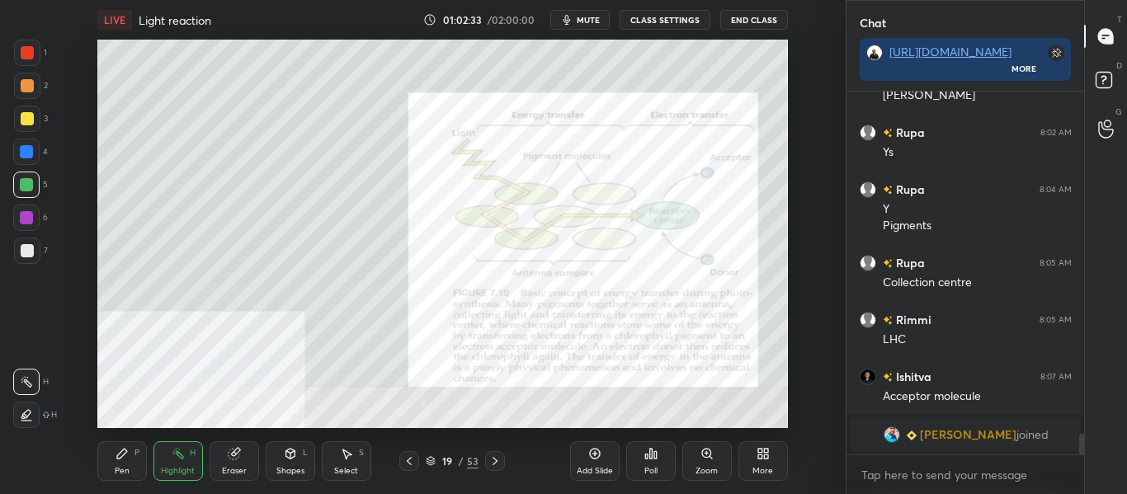
click at [497, 463] on icon at bounding box center [494, 461] width 13 height 13
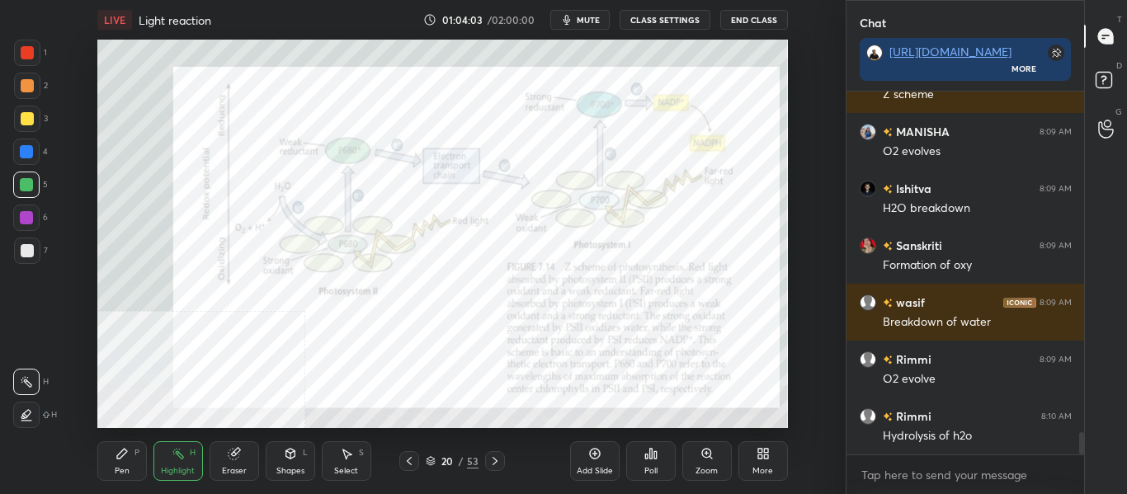
scroll to position [5453, 0]
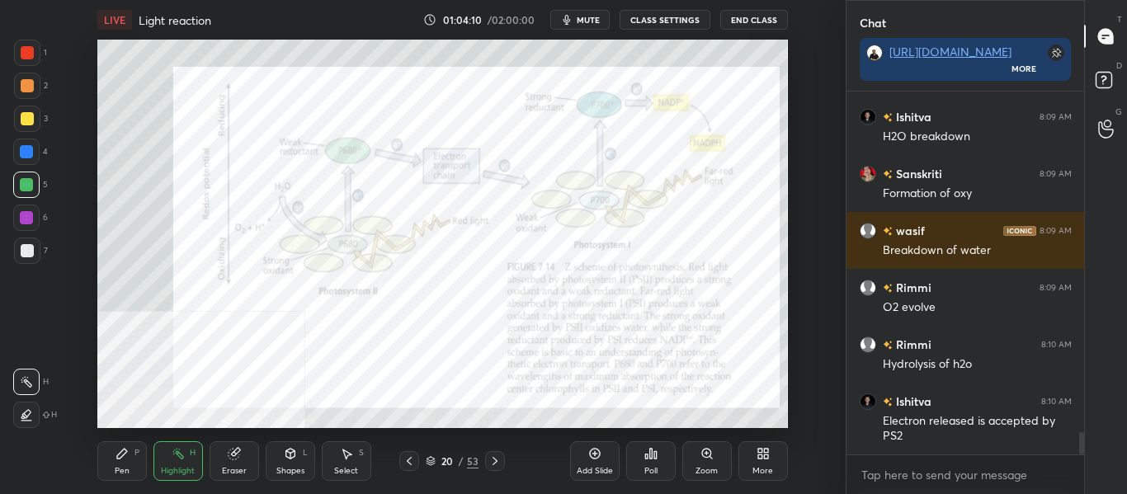
click at [493, 460] on icon at bounding box center [494, 461] width 13 height 13
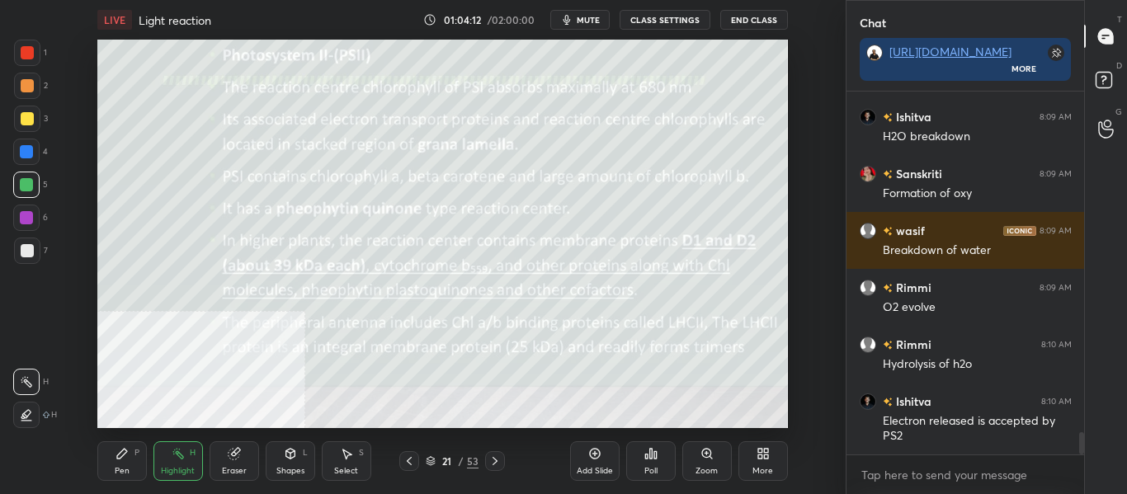
click at [493, 460] on icon at bounding box center [494, 461] width 13 height 13
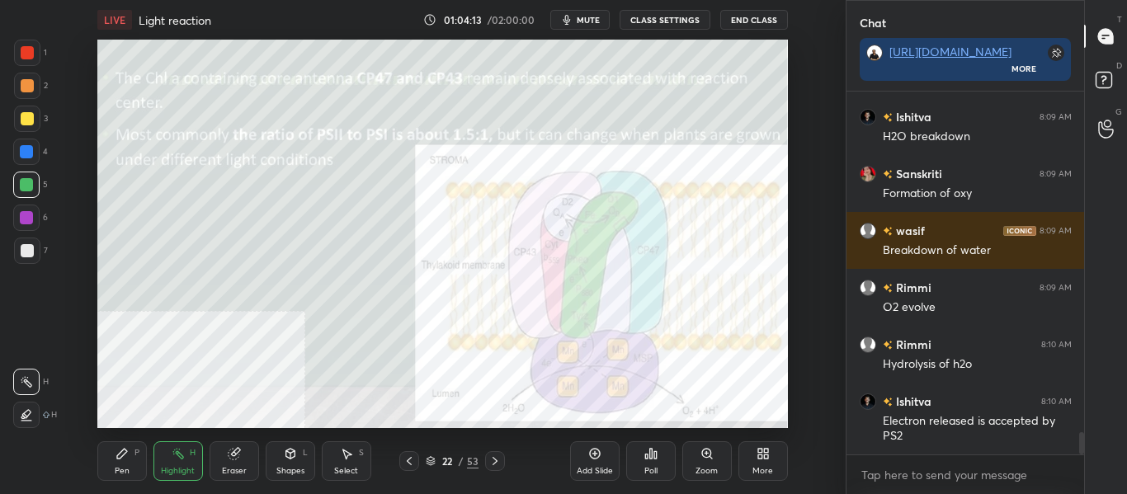
click at [491, 460] on icon at bounding box center [494, 461] width 13 height 13
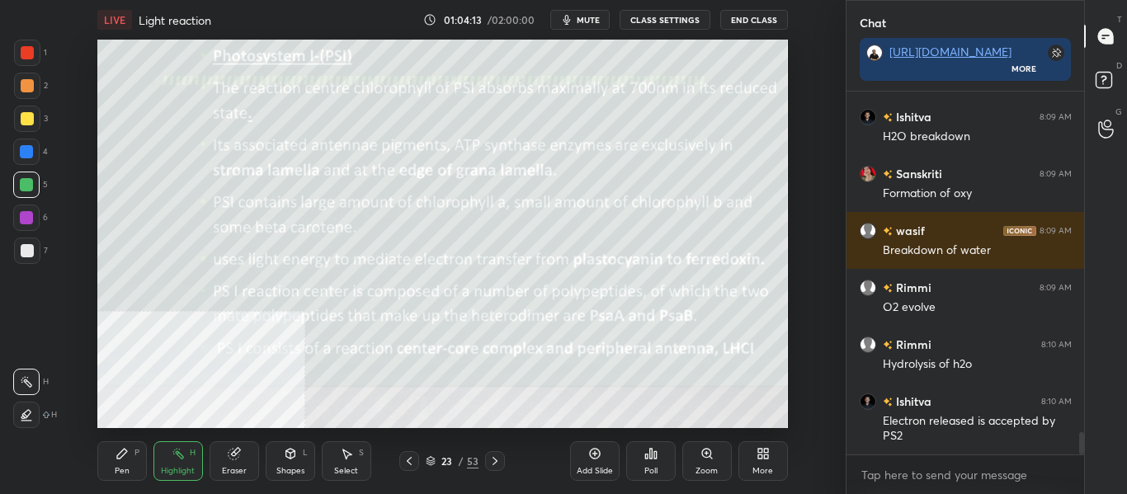
click at [489, 457] on icon at bounding box center [494, 461] width 13 height 13
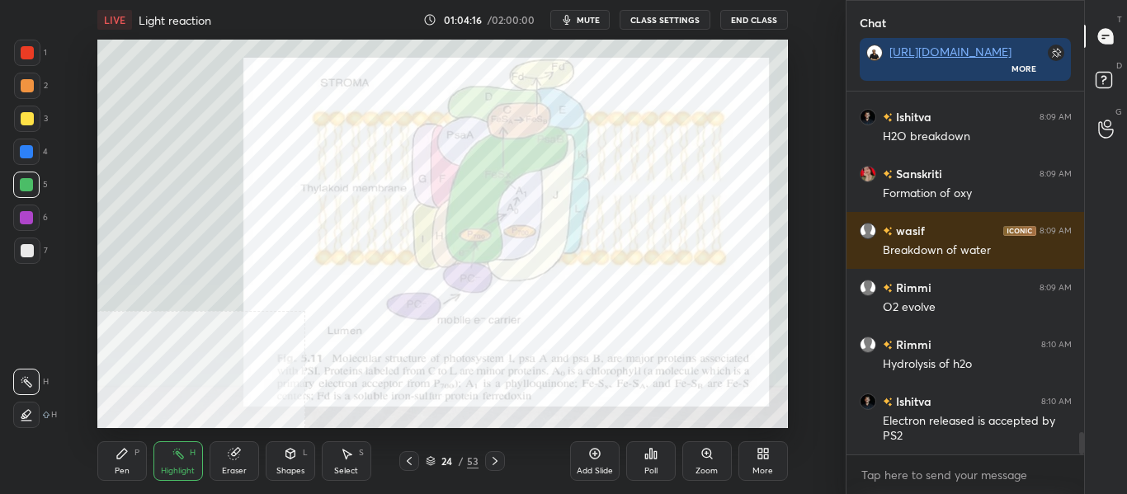
click at [409, 462] on icon at bounding box center [409, 461] width 13 height 13
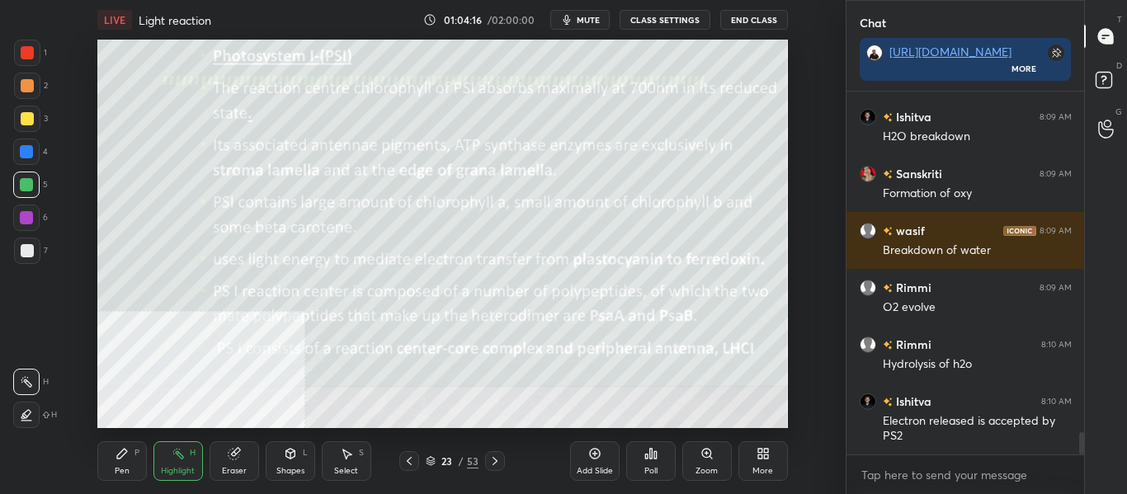
click at [412, 462] on icon at bounding box center [409, 461] width 13 height 13
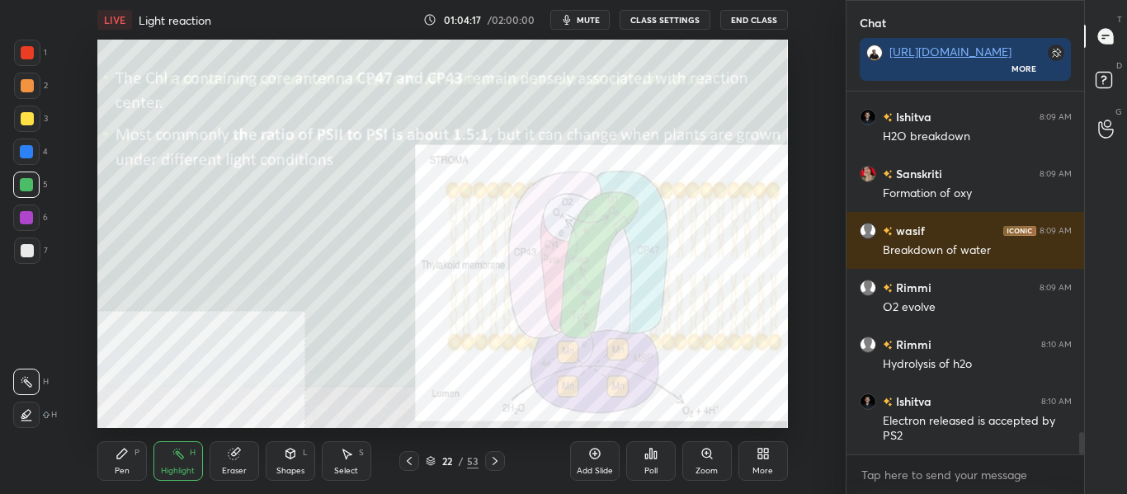
click at [412, 461] on icon at bounding box center [409, 461] width 13 height 13
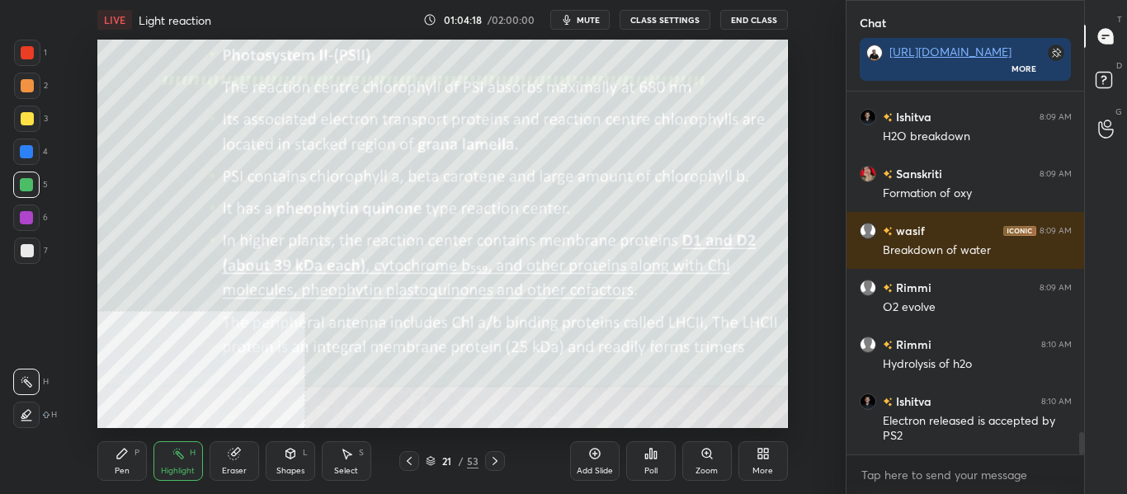
click at [412, 460] on icon at bounding box center [409, 461] width 13 height 13
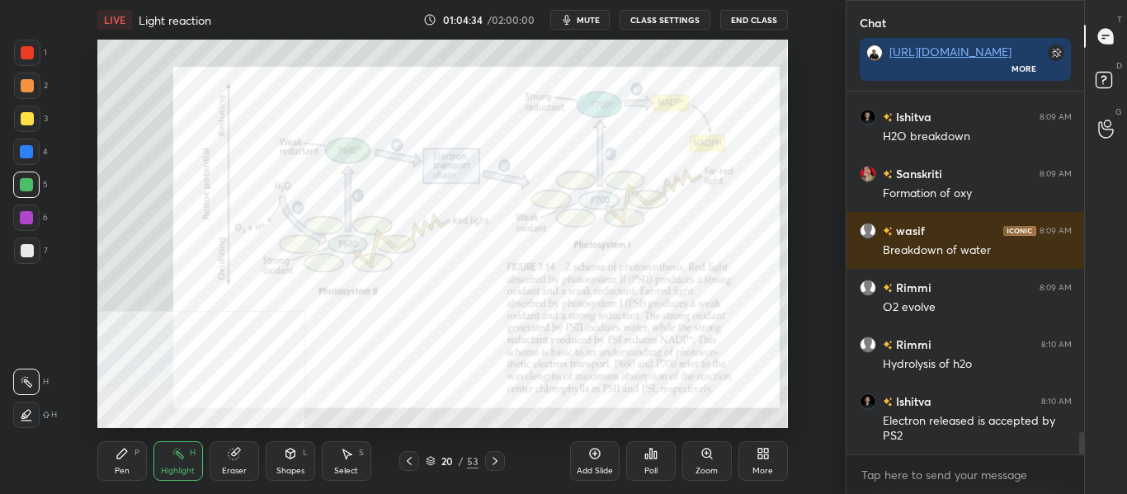
scroll to position [5493, 0]
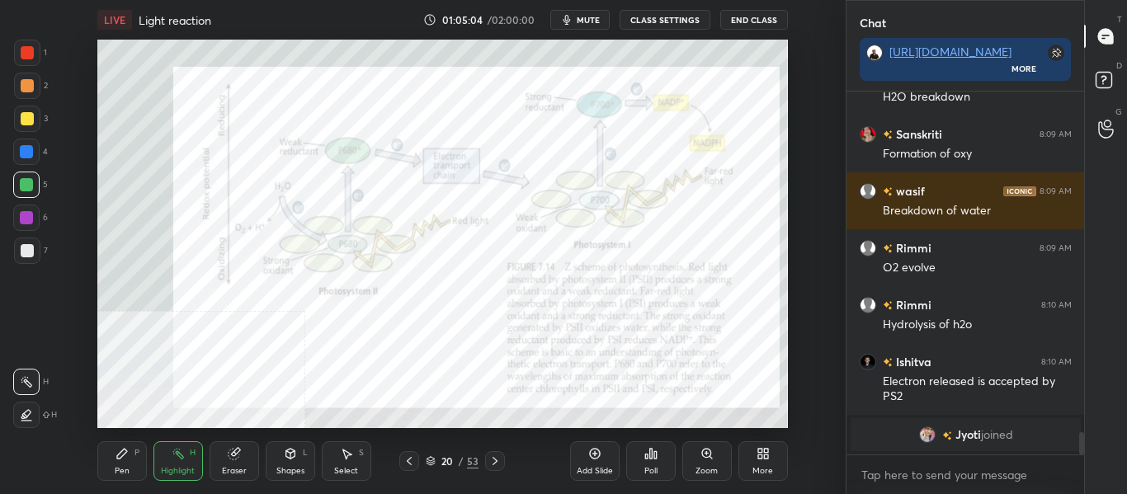
click at [146, 467] on div "Pen P" at bounding box center [122, 461] width 50 height 40
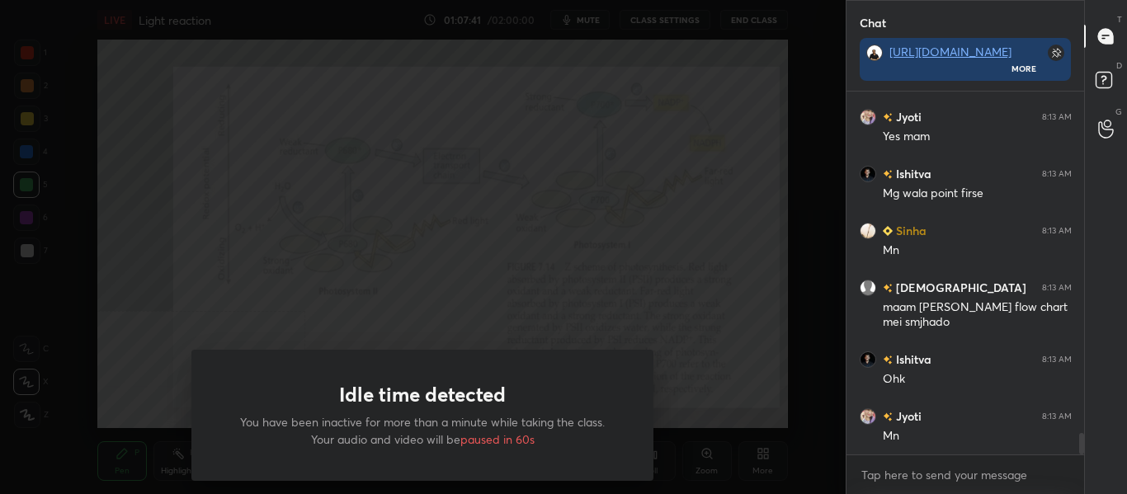
scroll to position [5807, 0]
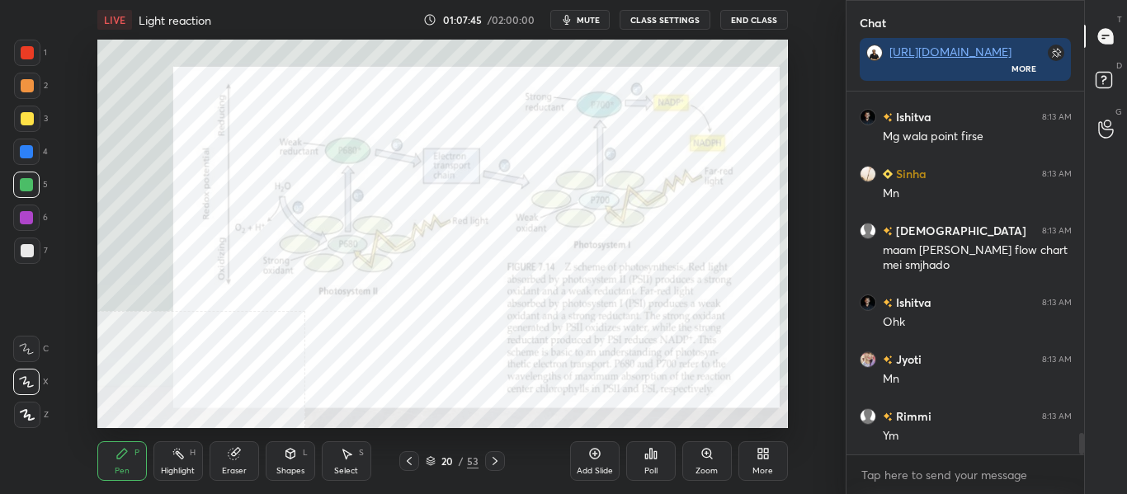
click at [497, 461] on icon at bounding box center [494, 461] width 13 height 13
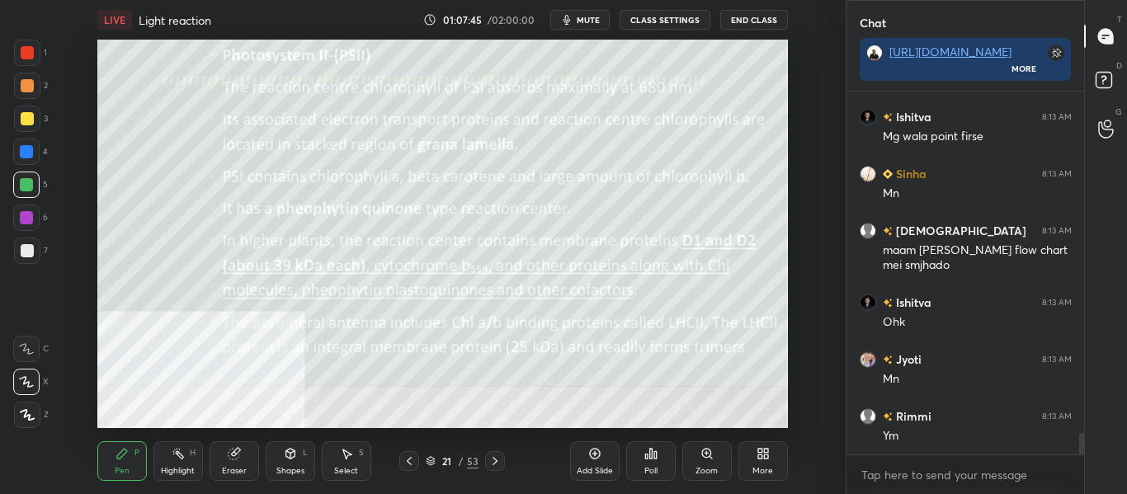
click at [497, 462] on icon at bounding box center [494, 461] width 13 height 13
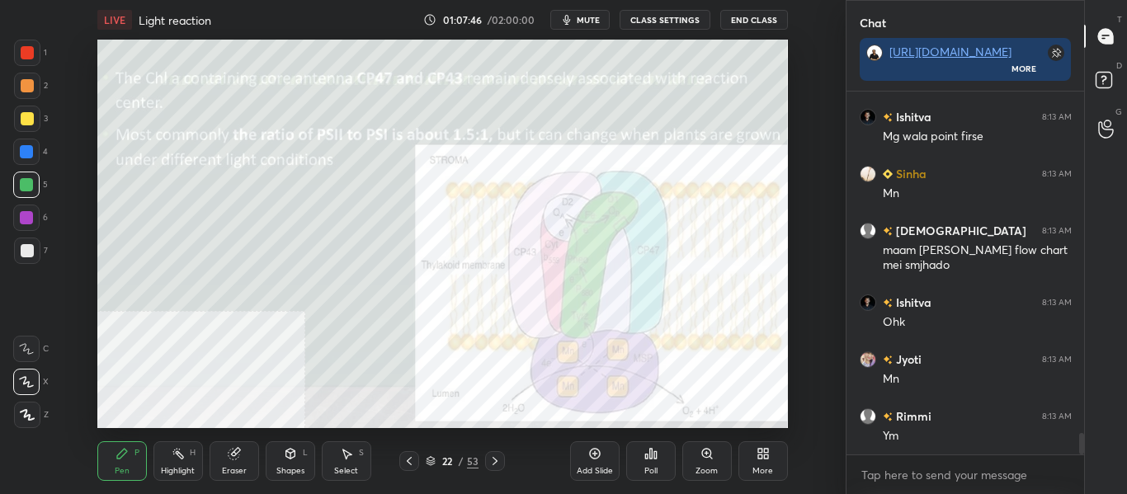
click at [497, 459] on icon at bounding box center [494, 461] width 13 height 13
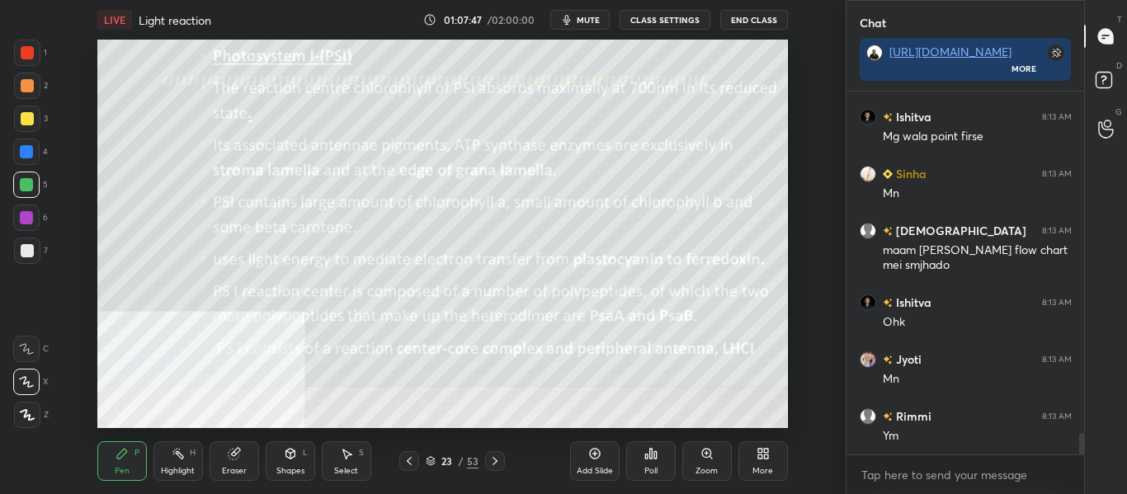
click at [497, 459] on icon at bounding box center [494, 461] width 13 height 13
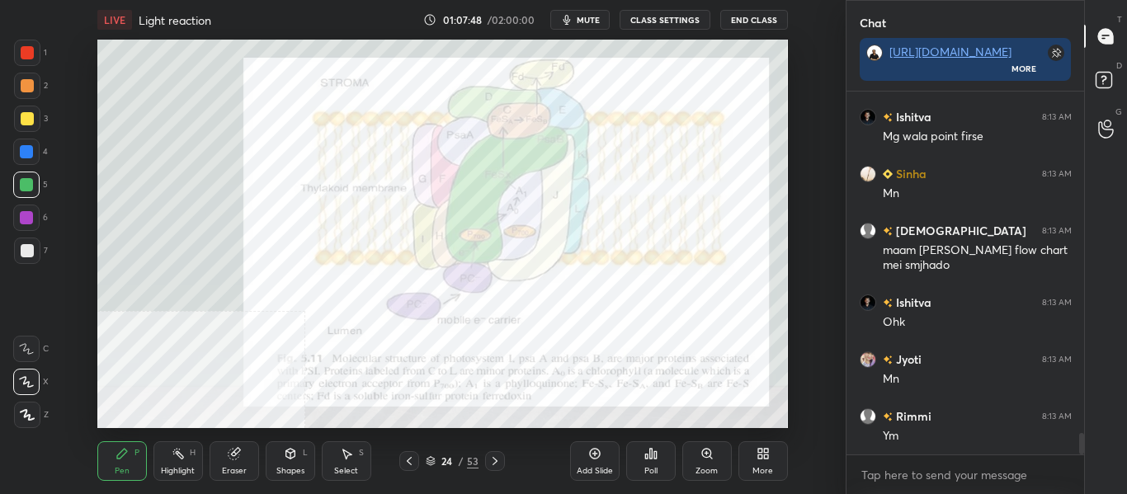
click at [496, 459] on icon at bounding box center [494, 461] width 13 height 13
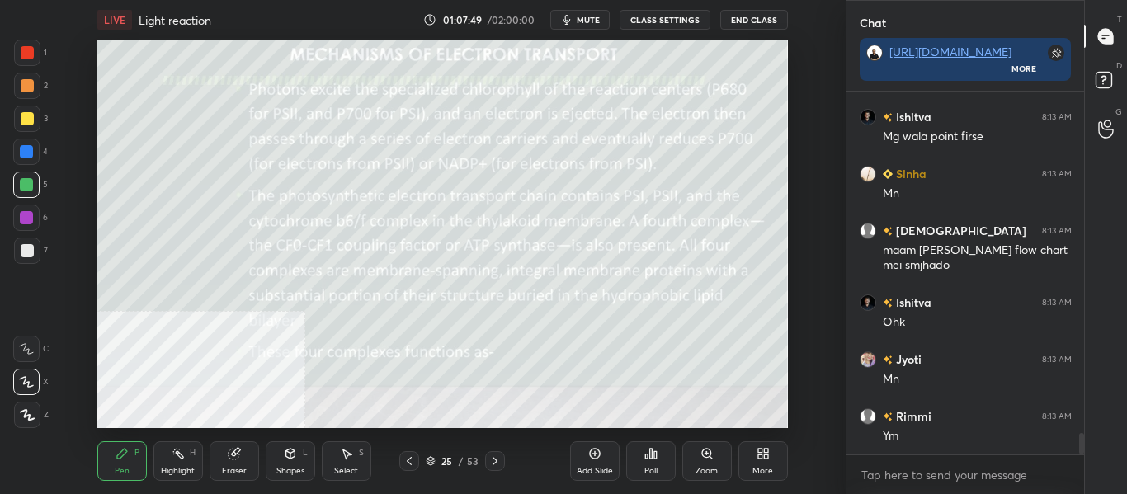
click at [494, 455] on icon at bounding box center [494, 461] width 13 height 13
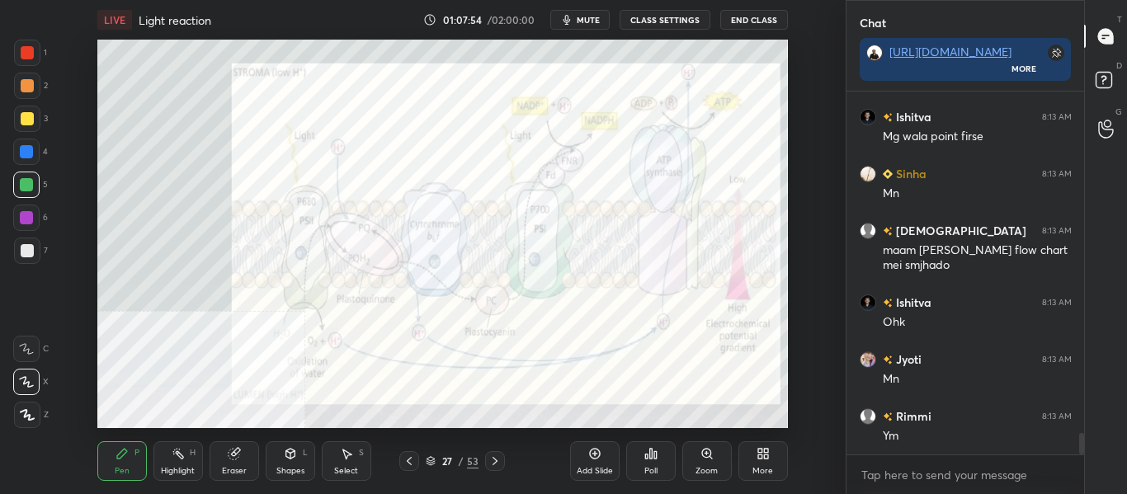
click at [494, 459] on icon at bounding box center [495, 461] width 5 height 8
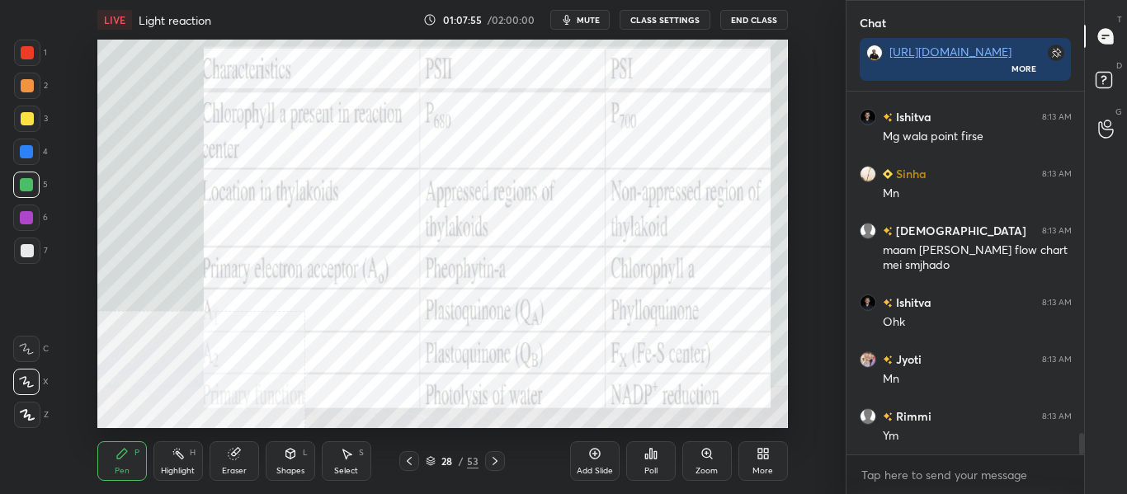
click at [493, 456] on icon at bounding box center [494, 461] width 13 height 13
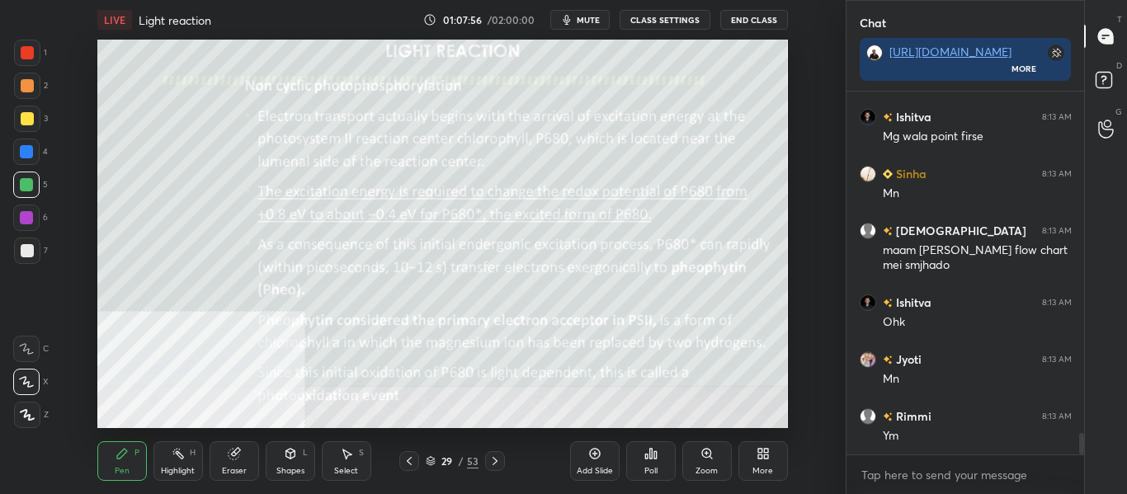
click at [493, 456] on icon at bounding box center [494, 461] width 13 height 13
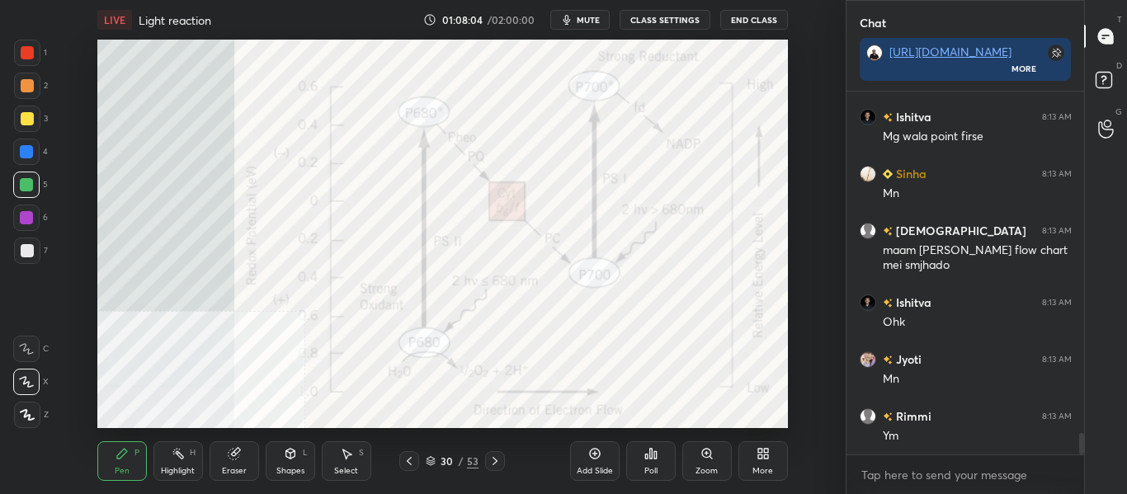
click at [493, 460] on icon at bounding box center [494, 461] width 13 height 13
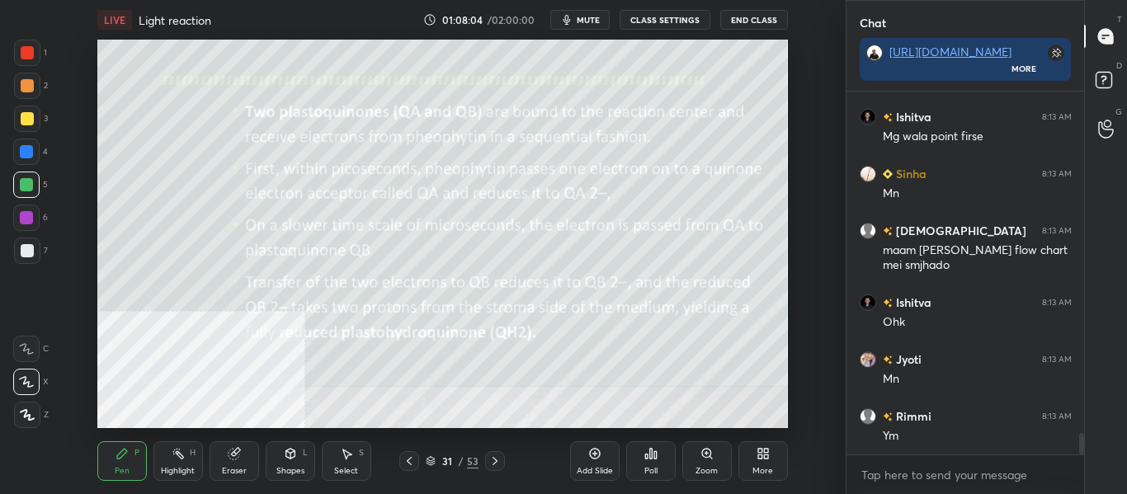
click at [493, 459] on icon at bounding box center [495, 461] width 5 height 8
click at [494, 456] on icon at bounding box center [494, 461] width 13 height 13
click at [433, 463] on icon at bounding box center [431, 461] width 10 height 10
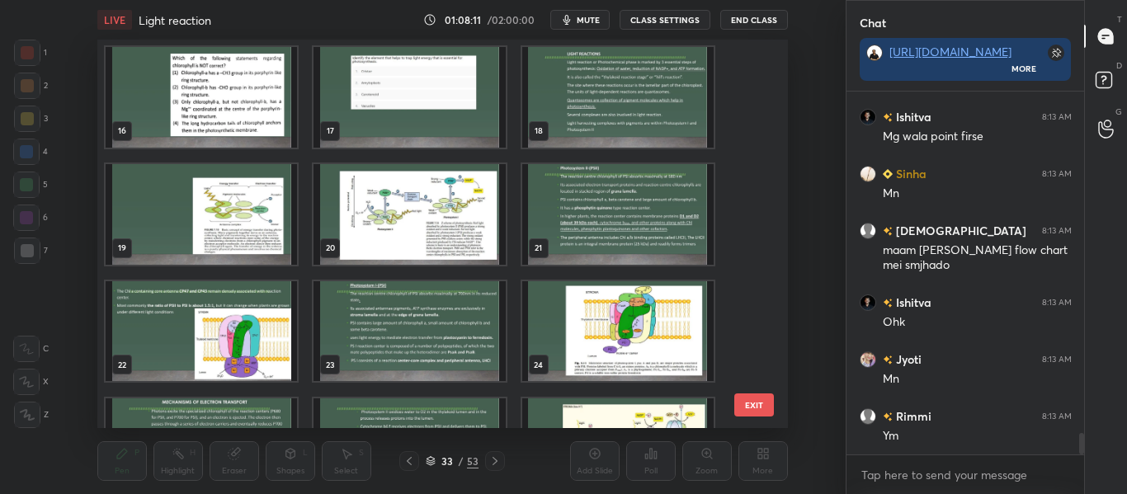
scroll to position [569, 0]
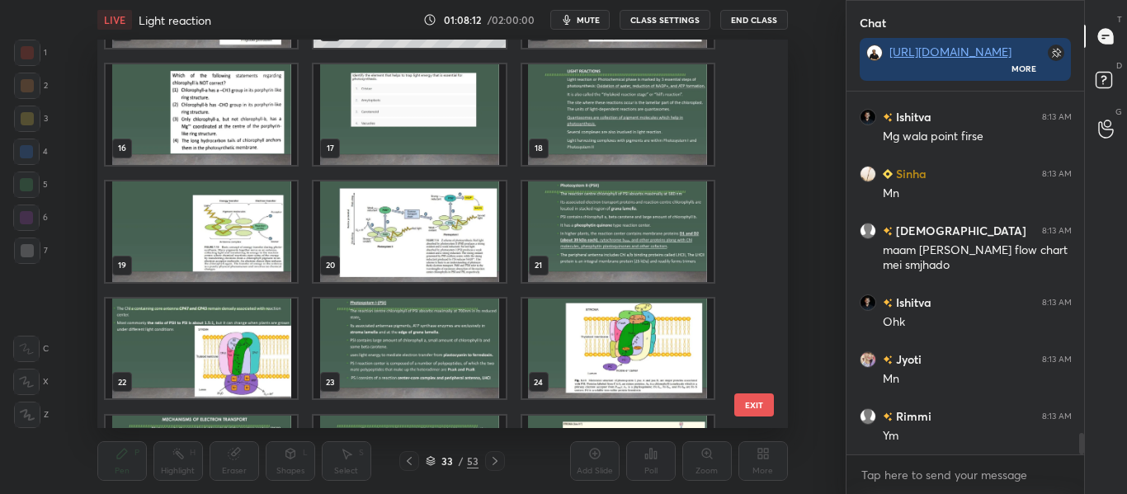
click at [352, 232] on img "grid" at bounding box center [409, 232] width 191 height 101
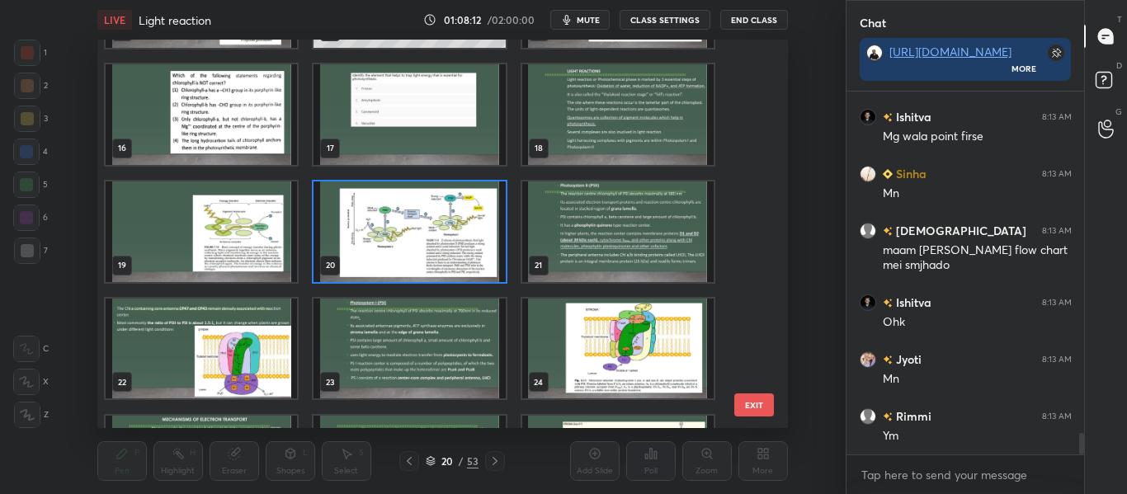
click at [352, 232] on img "grid" at bounding box center [409, 232] width 191 height 101
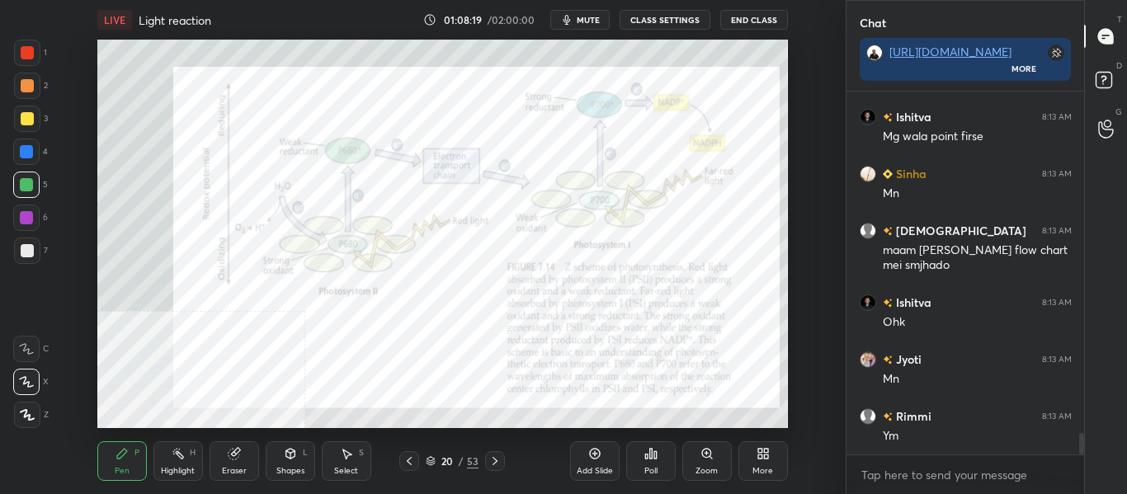
click at [598, 464] on div "Add Slide" at bounding box center [595, 461] width 50 height 40
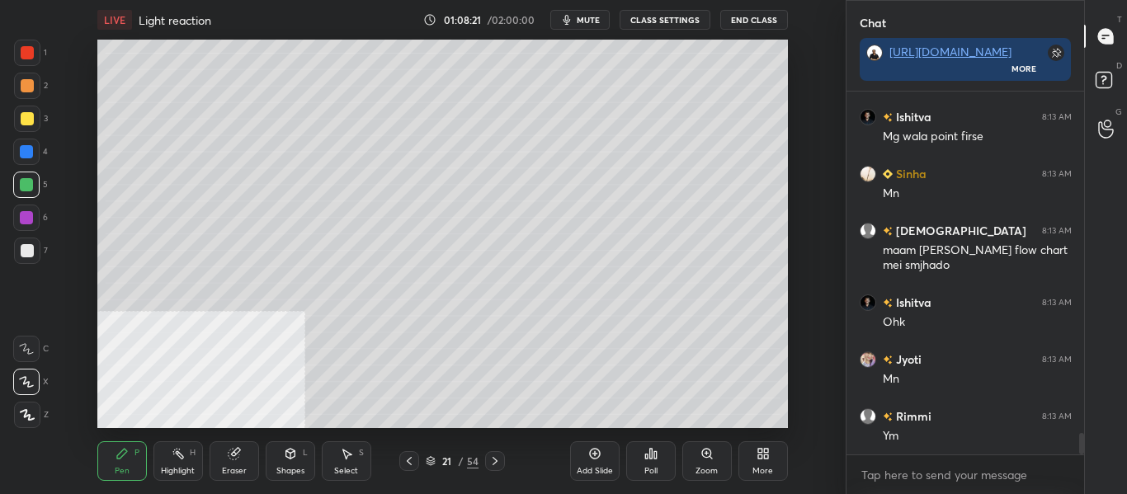
click at [30, 255] on div at bounding box center [27, 250] width 13 height 13
click at [29, 150] on div at bounding box center [26, 151] width 13 height 13
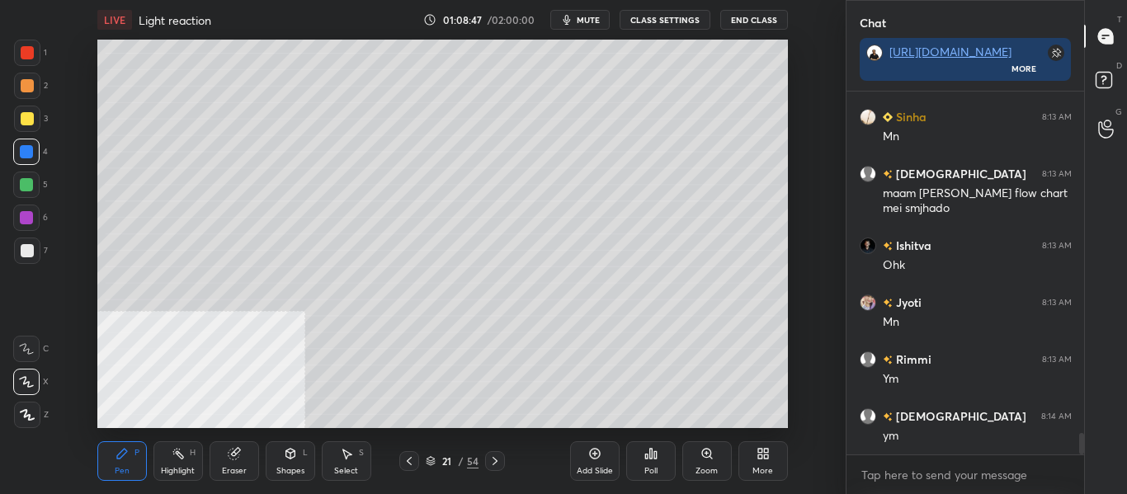
scroll to position [5920, 0]
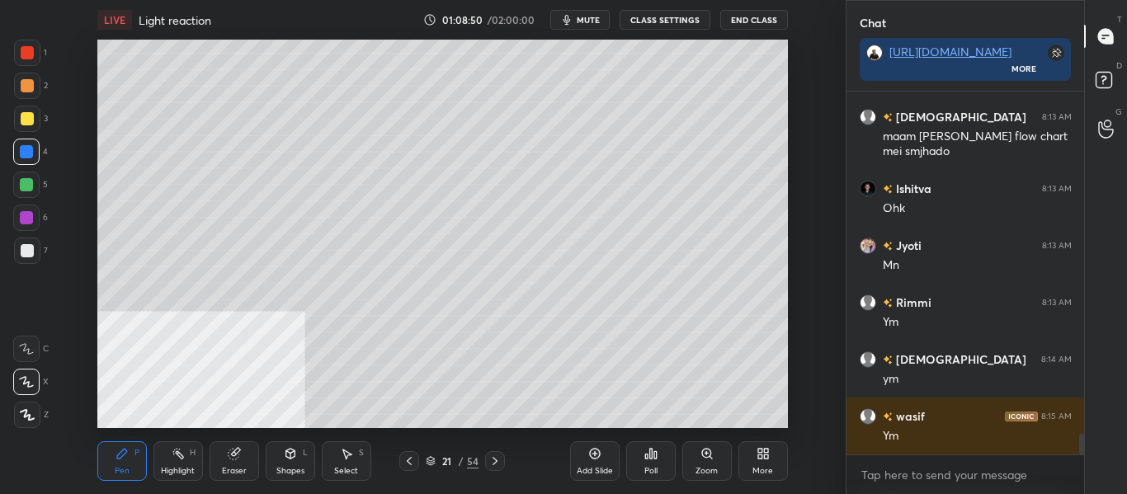
click at [28, 250] on div at bounding box center [27, 250] width 13 height 13
click at [405, 464] on icon at bounding box center [409, 461] width 13 height 13
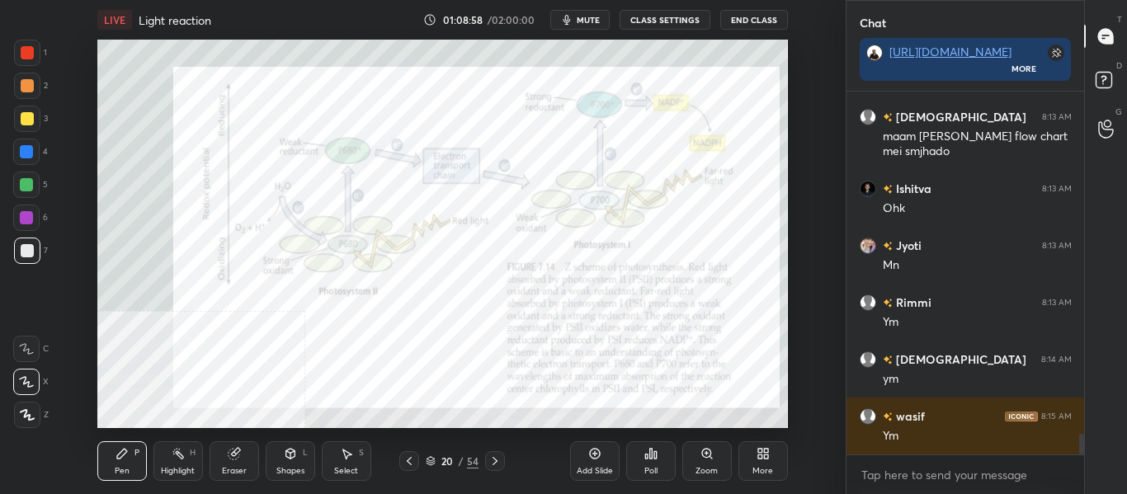
click at [26, 120] on div at bounding box center [27, 118] width 13 height 13
click at [497, 457] on icon at bounding box center [494, 461] width 13 height 13
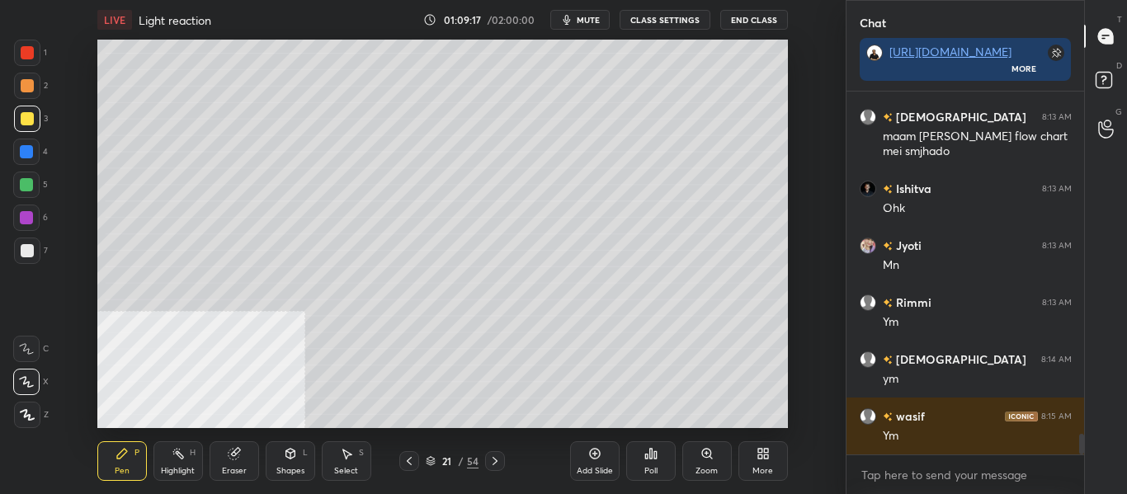
click at [30, 151] on div at bounding box center [26, 151] width 13 height 13
click at [33, 248] on div at bounding box center [27, 250] width 13 height 13
click at [26, 118] on div at bounding box center [27, 118] width 13 height 13
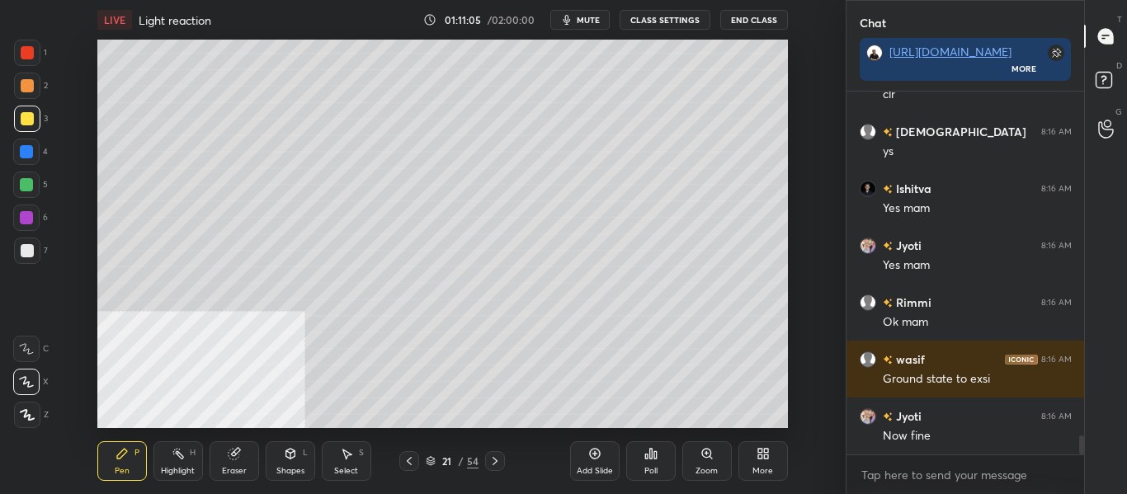
scroll to position [6734, 0]
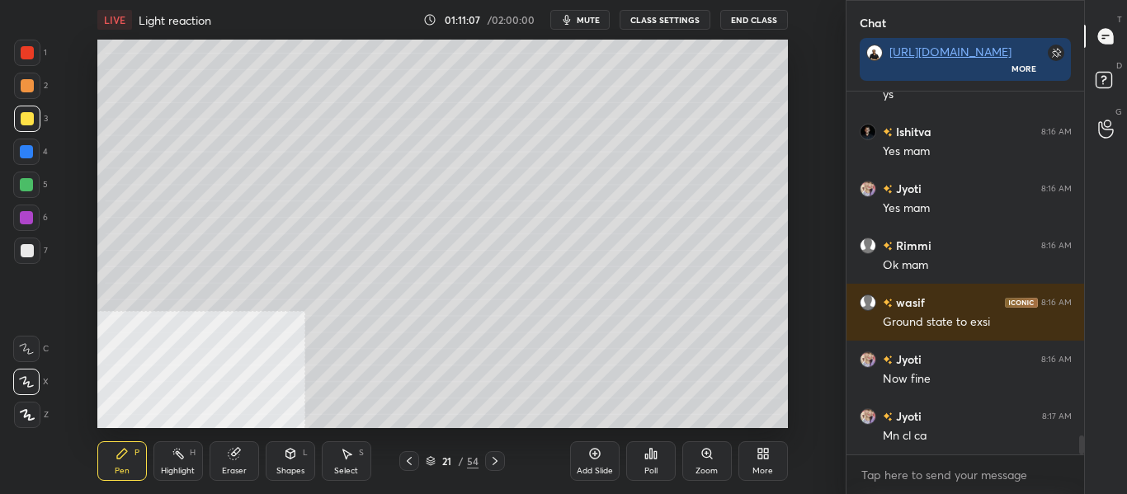
click at [30, 149] on div at bounding box center [26, 151] width 13 height 13
click at [26, 116] on div at bounding box center [27, 118] width 13 height 13
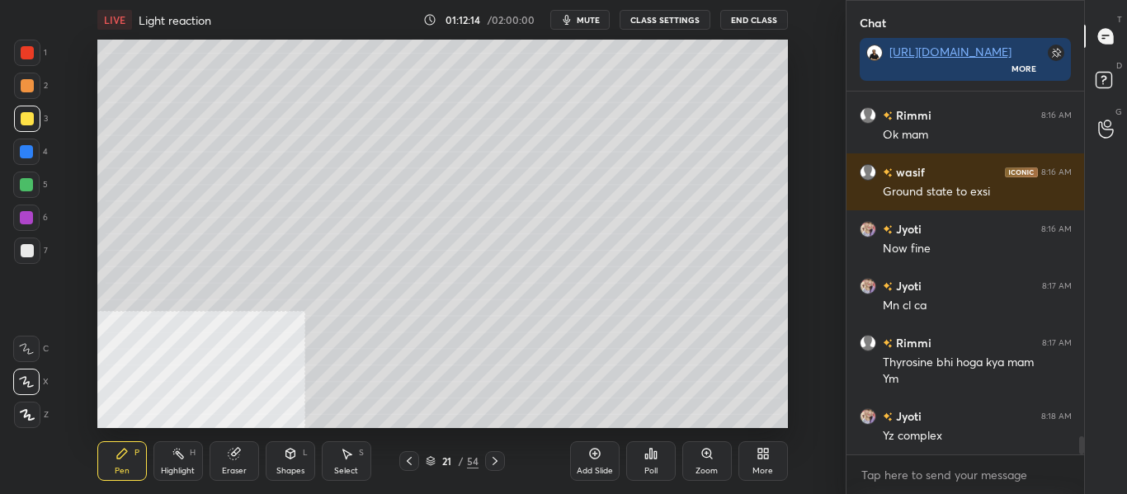
scroll to position [6921, 0]
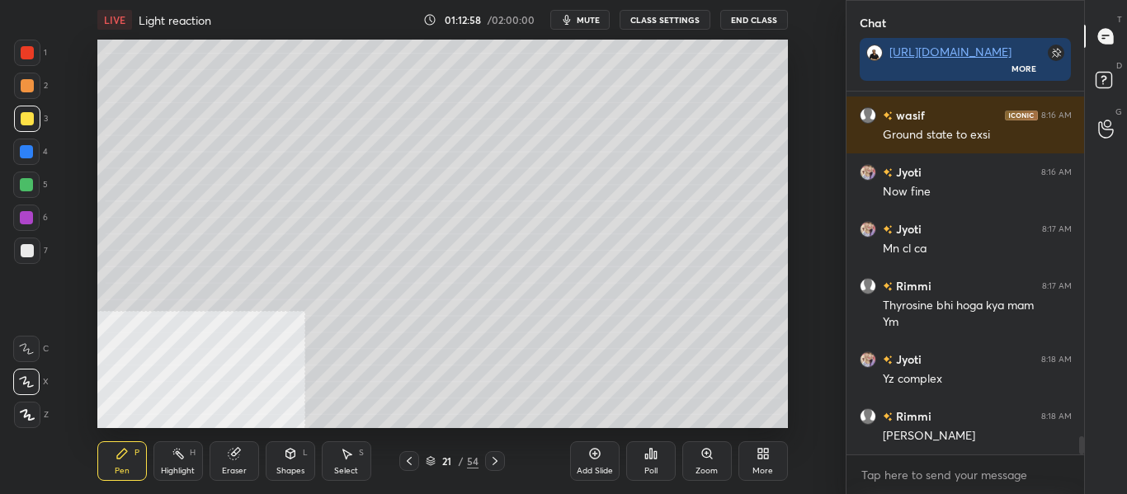
click at [405, 464] on icon at bounding box center [409, 461] width 13 height 13
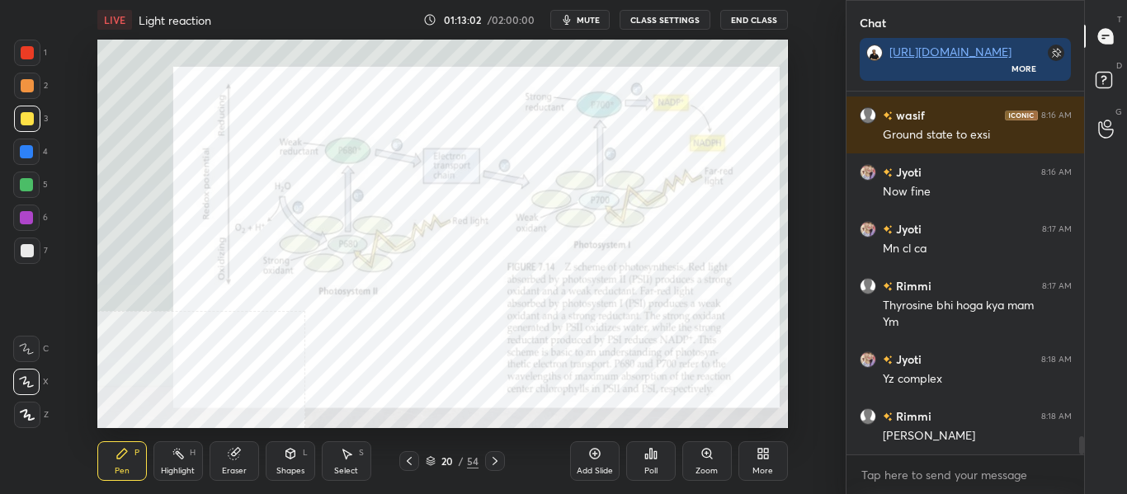
click at [184, 461] on div "Highlight H" at bounding box center [178, 461] width 50 height 40
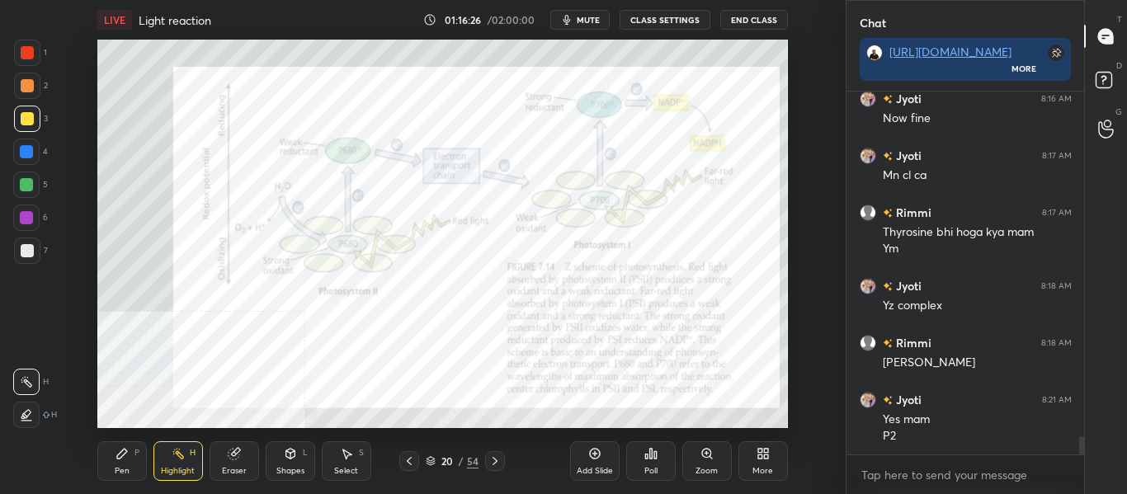
scroll to position [7051, 0]
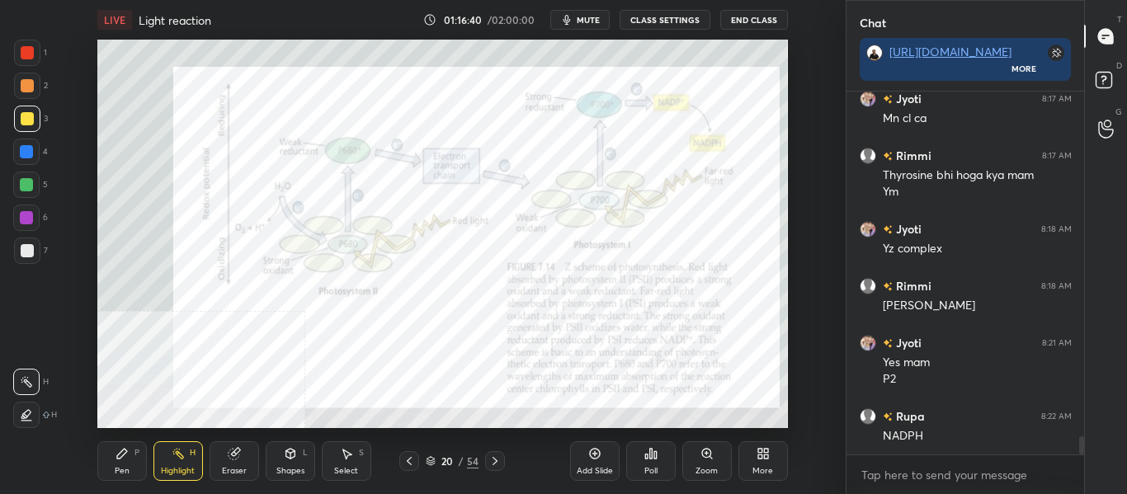
click at [491, 467] on icon at bounding box center [494, 461] width 13 height 13
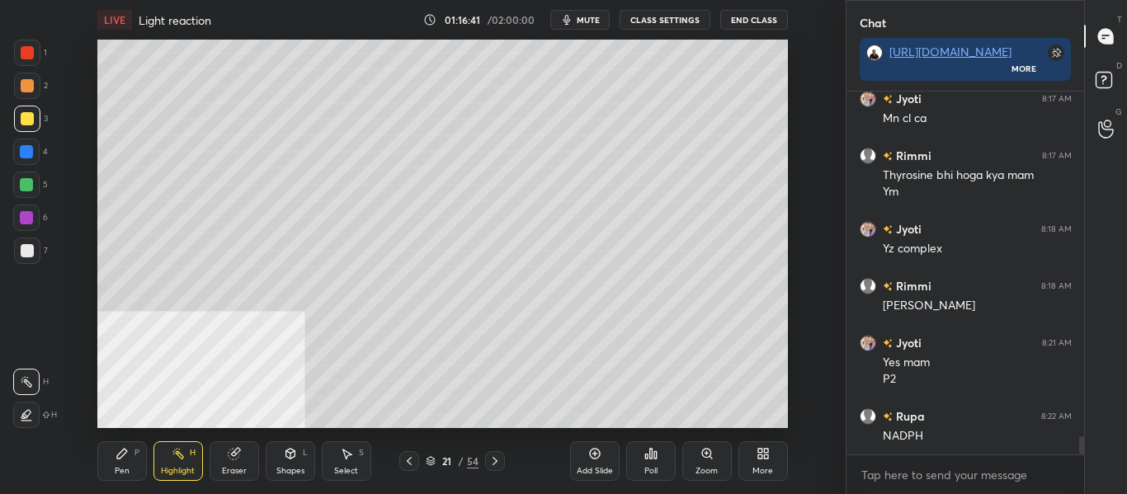
click at [494, 465] on icon at bounding box center [494, 461] width 13 height 13
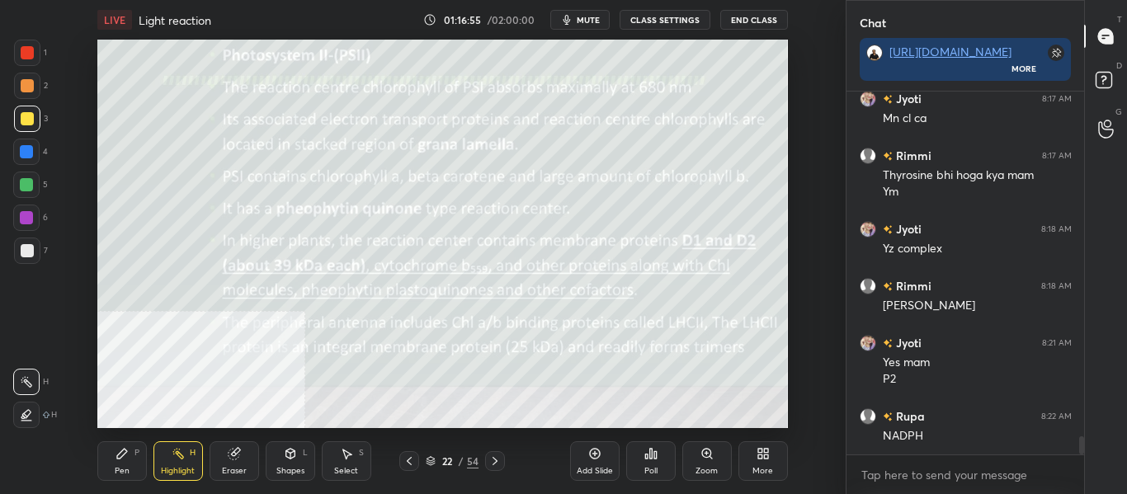
scroll to position [7108, 0]
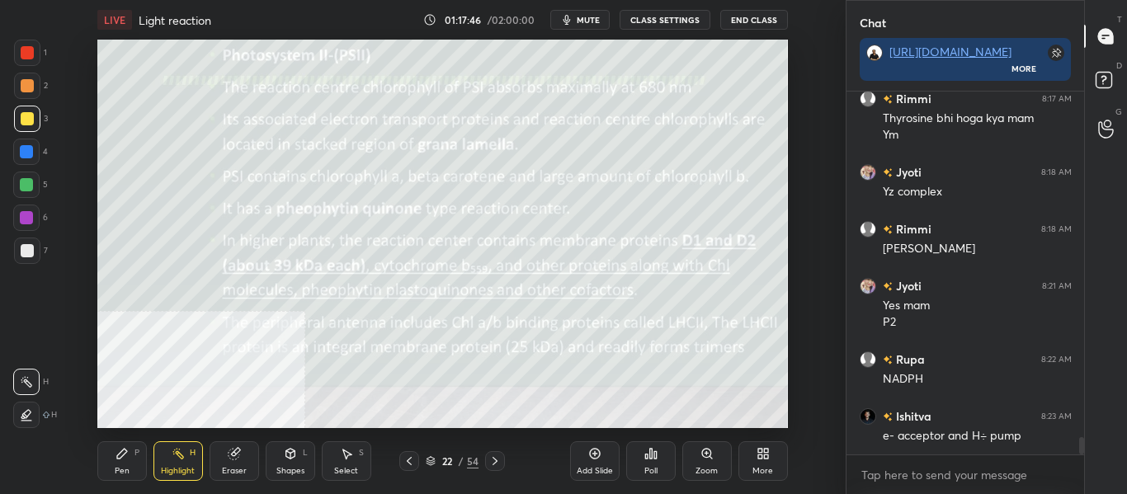
click at [417, 459] on div at bounding box center [409, 461] width 20 height 20
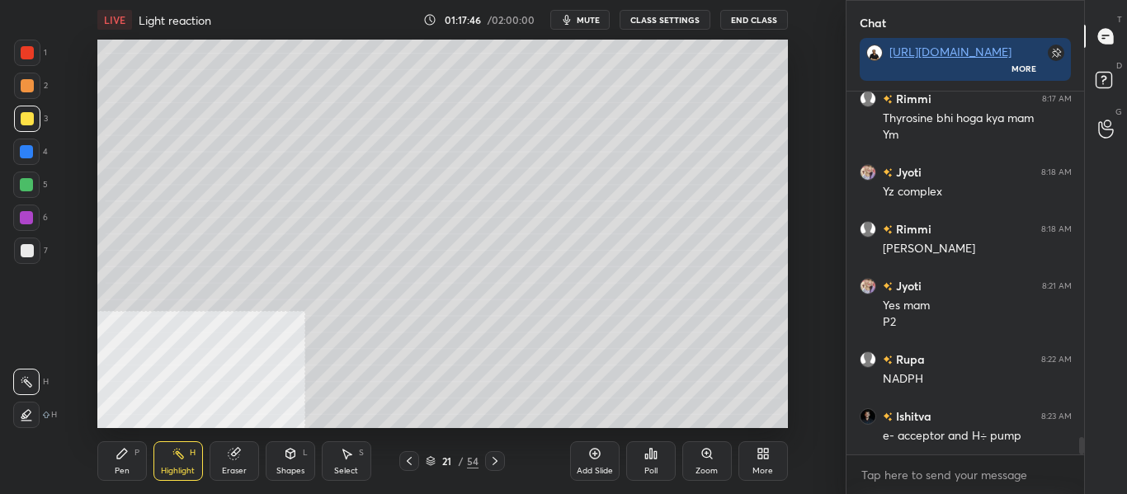
click at [588, 459] on icon at bounding box center [594, 453] width 13 height 13
click at [130, 464] on div "Pen P" at bounding box center [122, 461] width 50 height 40
click at [597, 7] on div "LIVE Light reaction 01:18:08 / 02:00:00 mute CLASS SETTINGS End Class" at bounding box center [442, 20] width 691 height 40
click at [592, 14] on span "mute" at bounding box center [588, 20] width 23 height 12
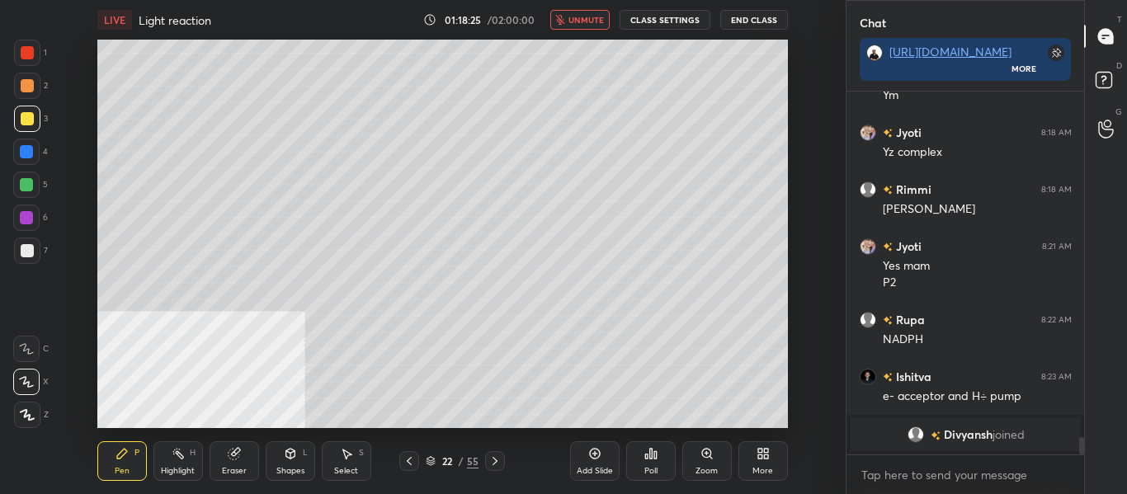
click at [592, 23] on span "unmute" at bounding box center [585, 20] width 35 height 12
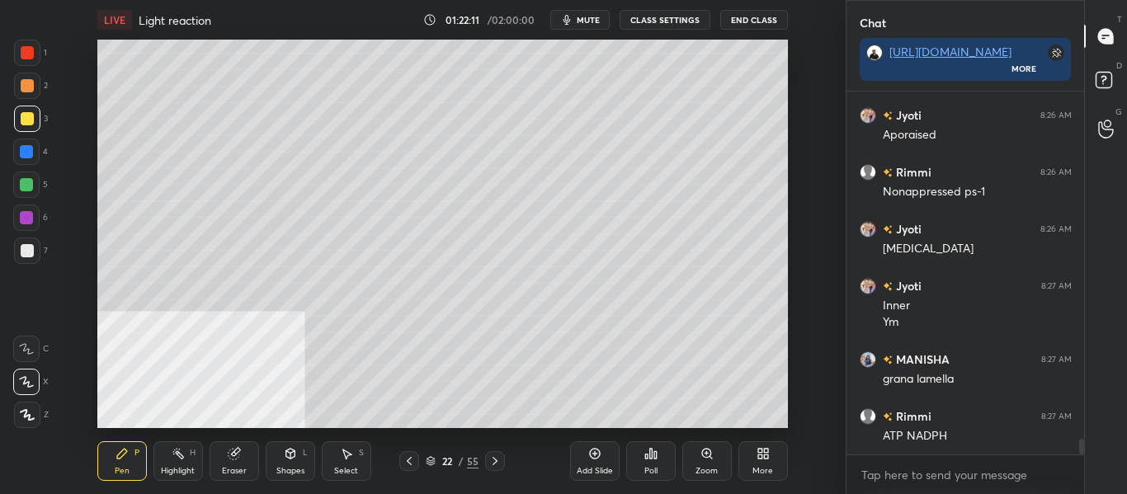
scroll to position [7943, 0]
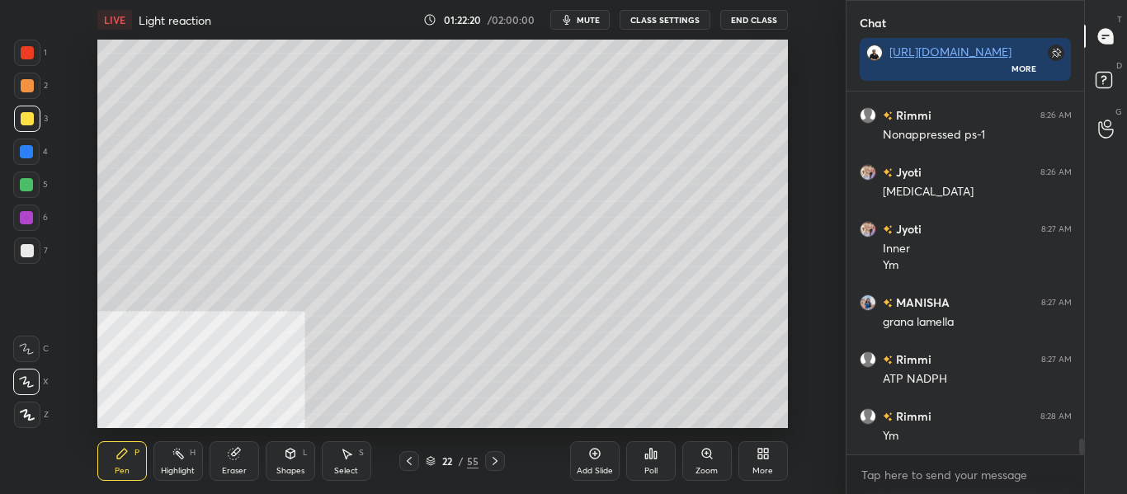
click at [497, 458] on icon at bounding box center [494, 461] width 13 height 13
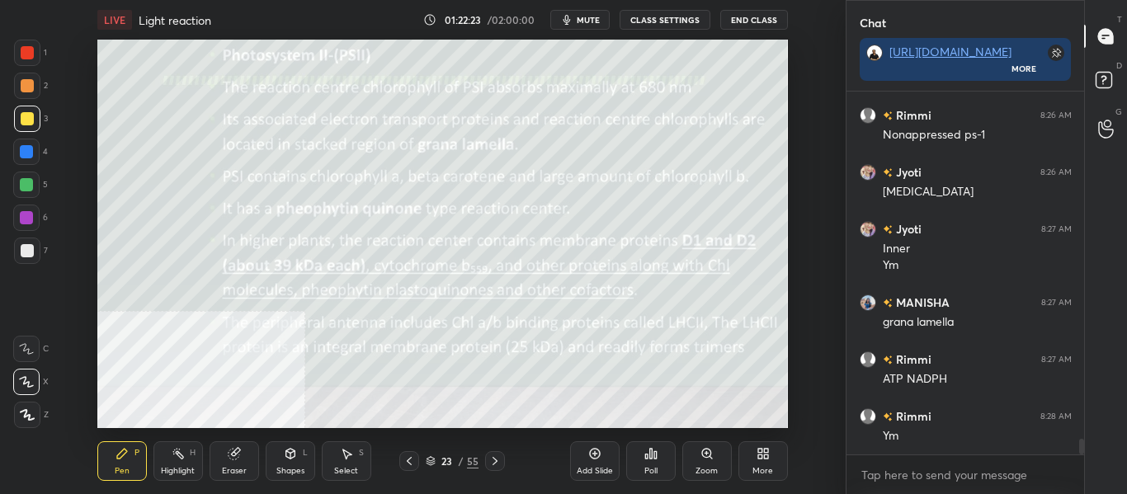
click at [402, 460] on div at bounding box center [409, 461] width 20 height 20
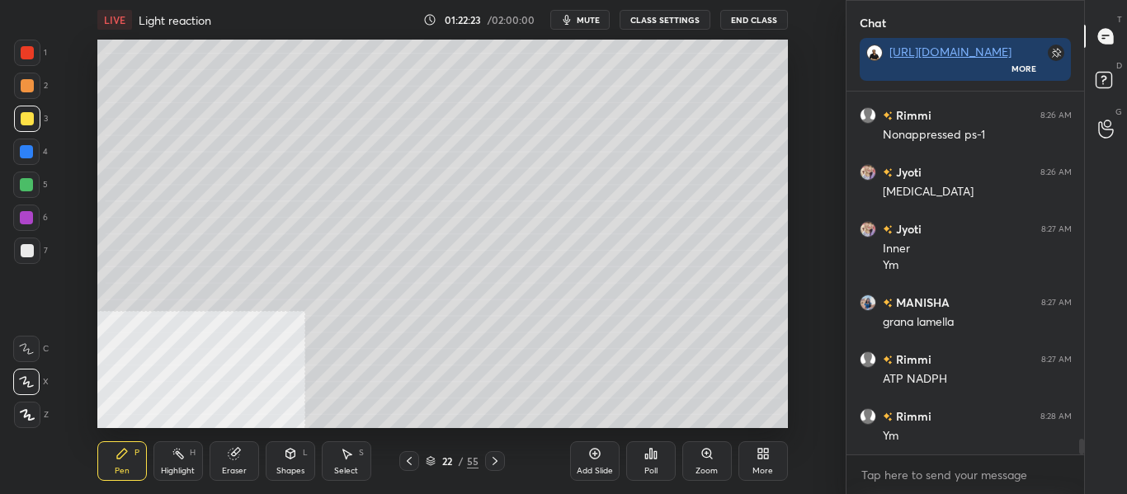
click at [402, 462] on div at bounding box center [409, 461] width 20 height 20
click at [400, 461] on div at bounding box center [409, 461] width 20 height 20
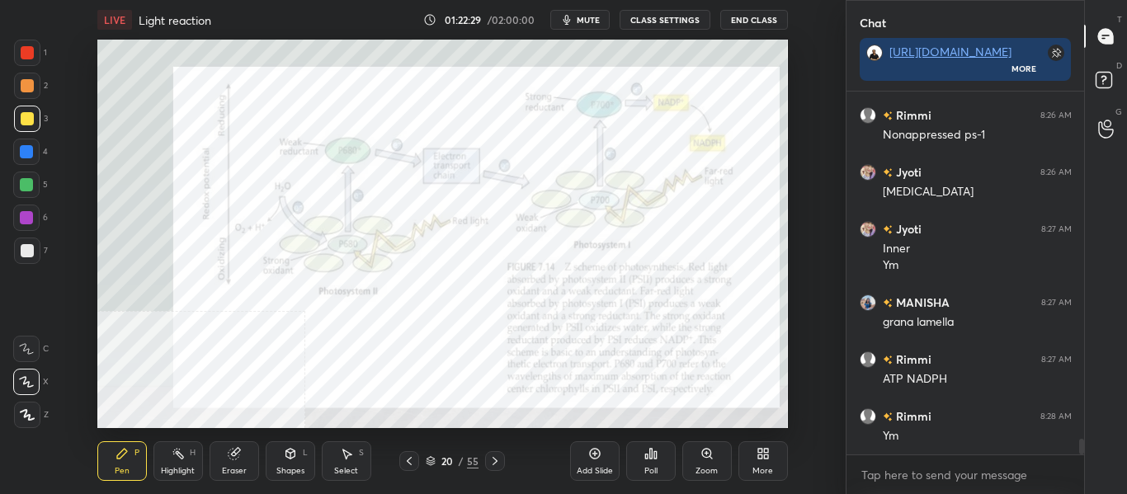
click at [493, 456] on icon at bounding box center [494, 461] width 13 height 13
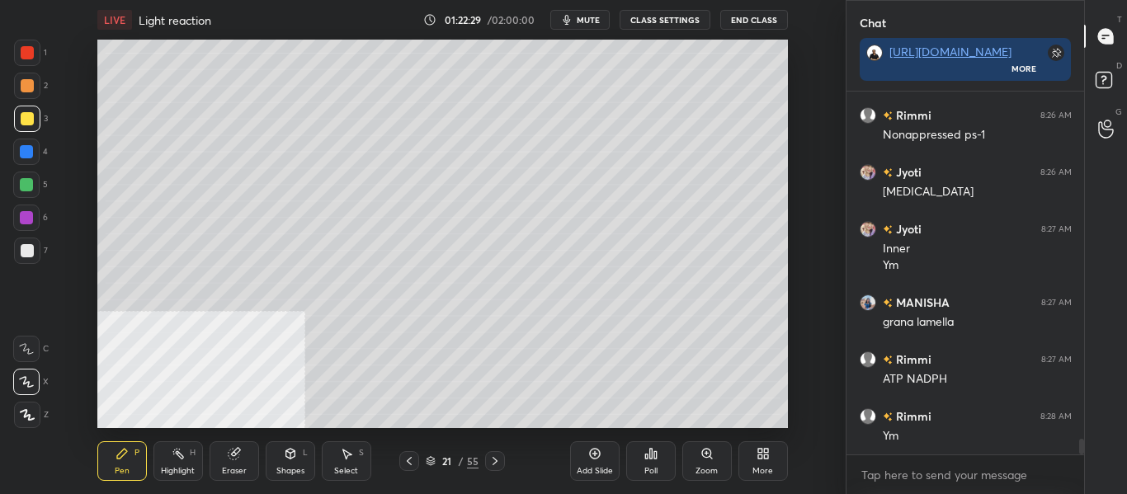
click at [495, 459] on icon at bounding box center [494, 461] width 13 height 13
click at [497, 452] on div at bounding box center [495, 461] width 20 height 20
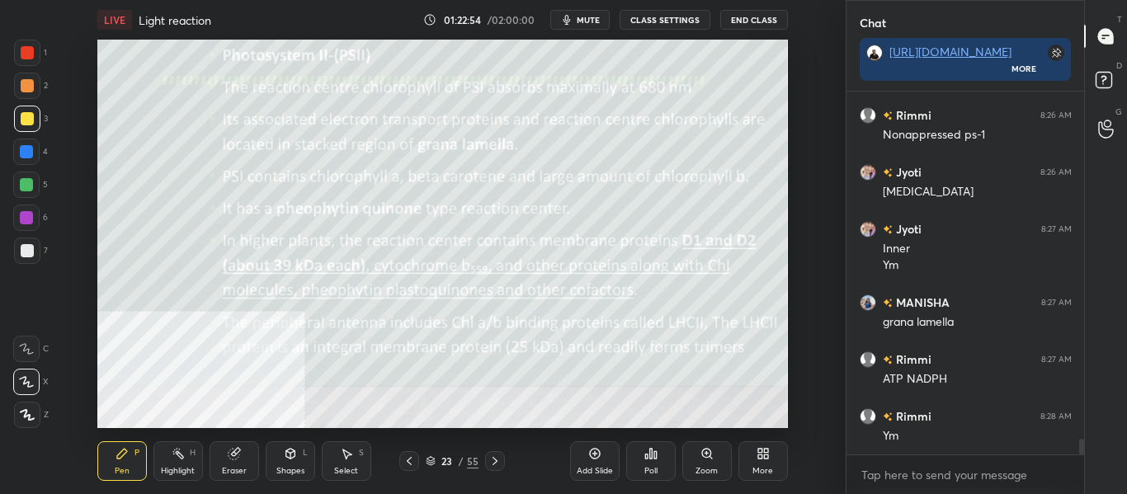
scroll to position [8000, 0]
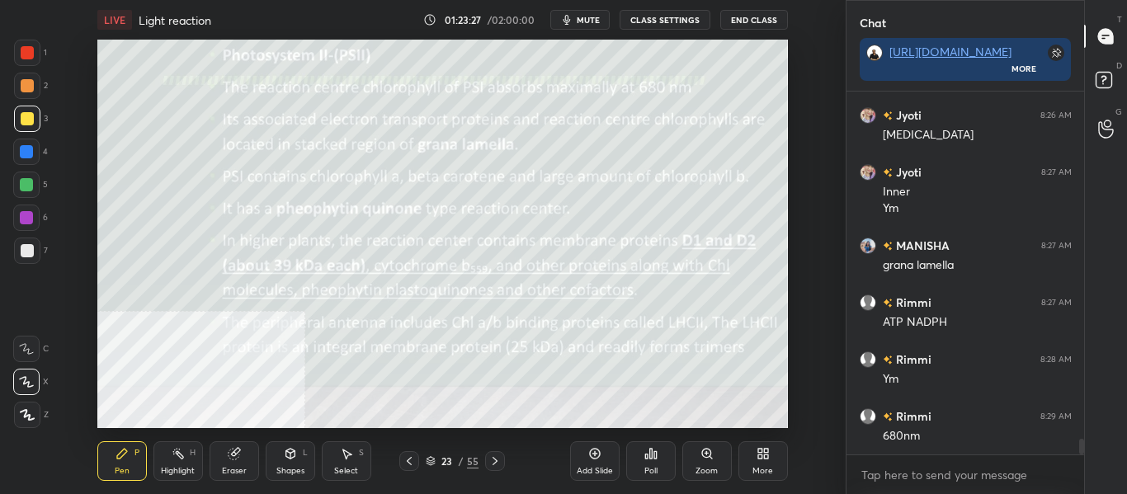
click at [596, 14] on span "mute" at bounding box center [588, 20] width 23 height 12
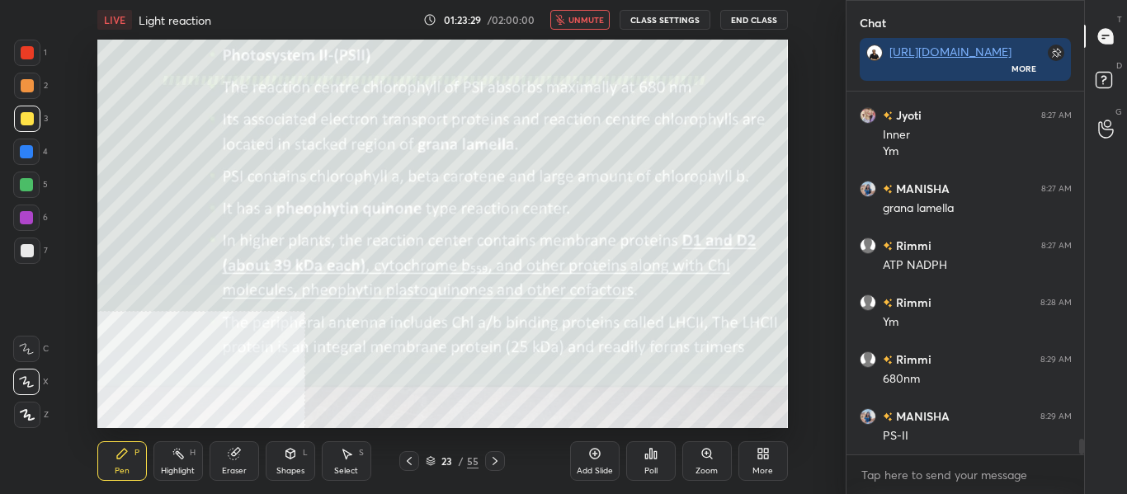
scroll to position [8114, 0]
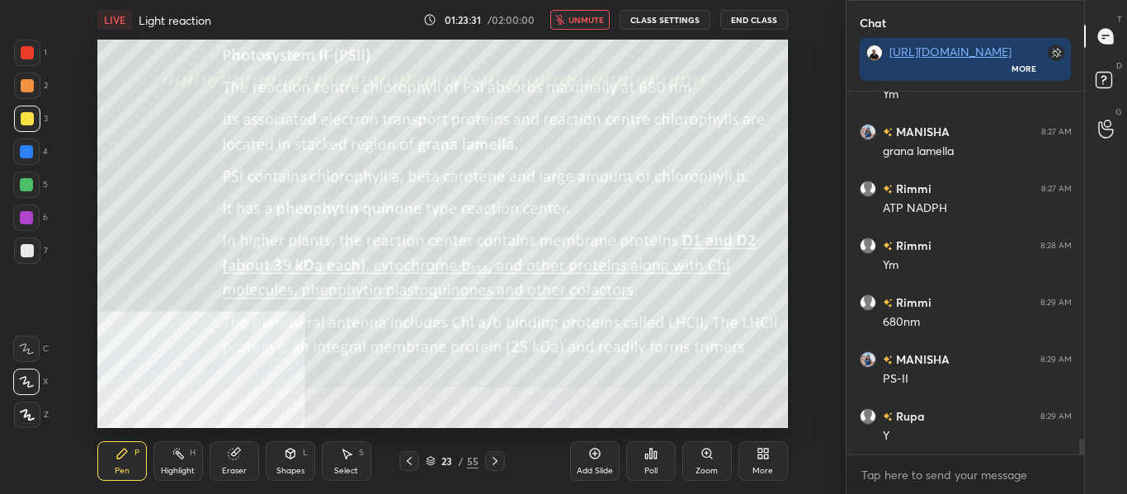
click at [608, 21] on button "unmute" at bounding box center [579, 20] width 59 height 20
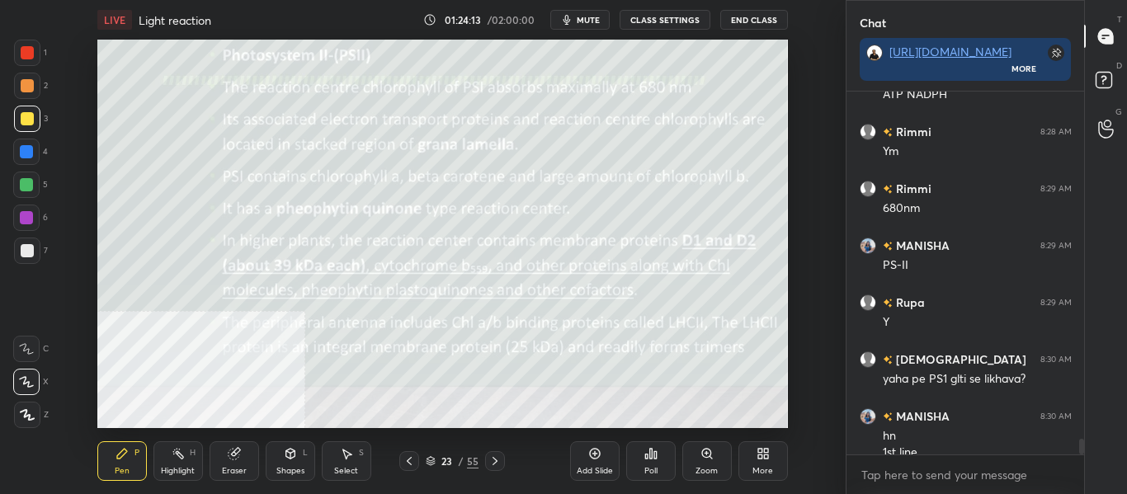
scroll to position [8244, 0]
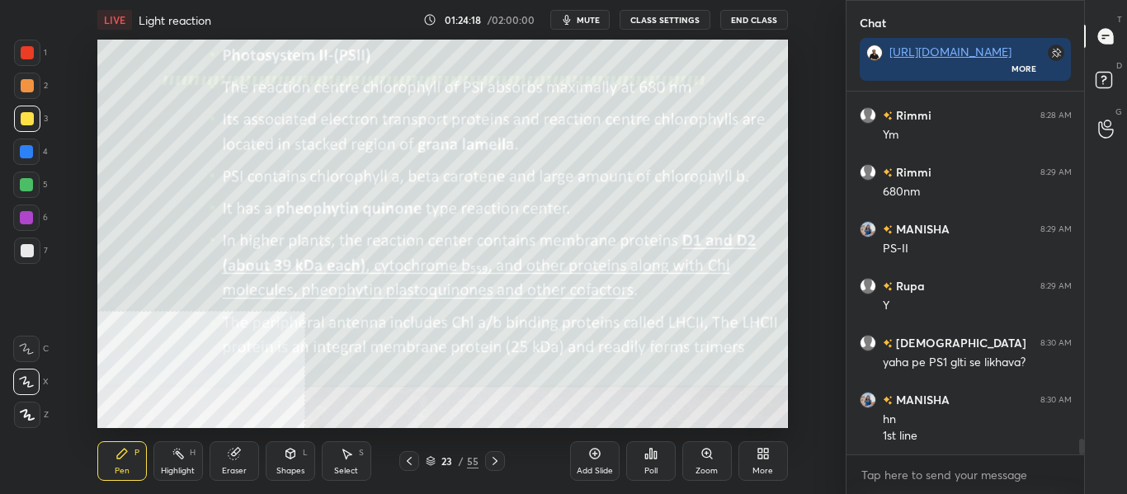
click at [29, 252] on div at bounding box center [27, 250] width 13 height 13
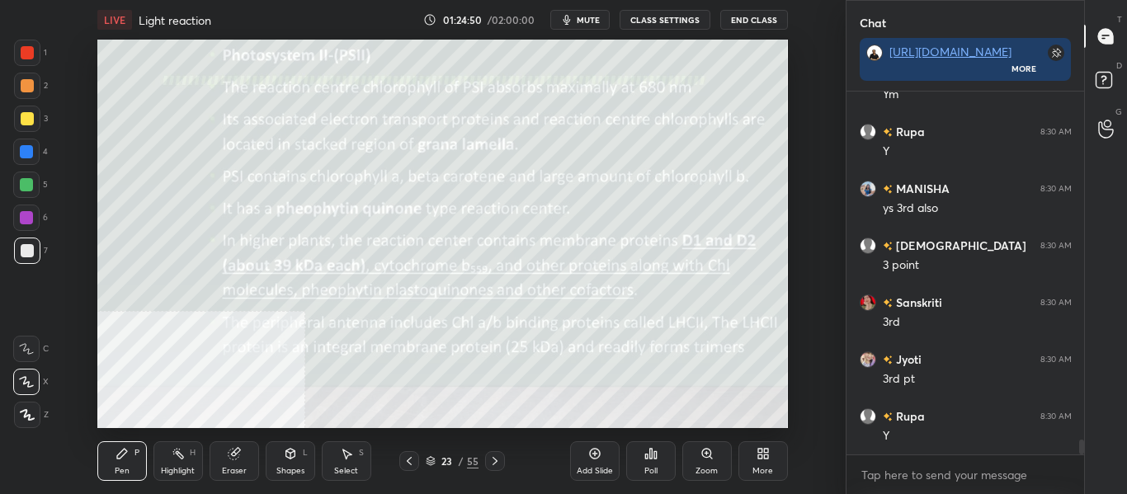
scroll to position [8814, 0]
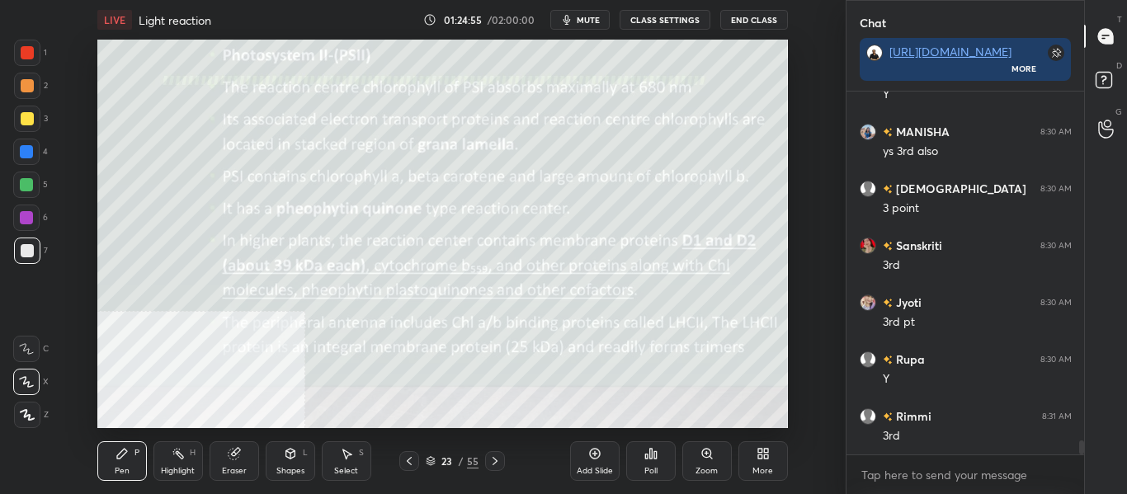
click at [597, 34] on div "LIVE Light reaction 01:24:55 / 02:00:00 mute CLASS SETTINGS End Class" at bounding box center [442, 20] width 691 height 40
click at [592, 21] on span "mute" at bounding box center [588, 20] width 23 height 12
click at [591, 17] on span "unmute" at bounding box center [585, 20] width 35 height 12
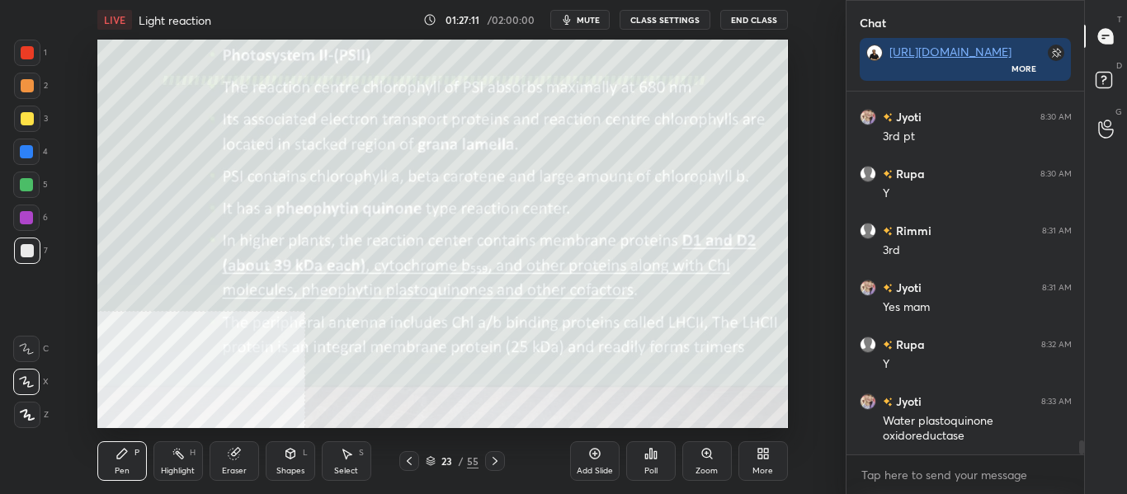
scroll to position [9056, 0]
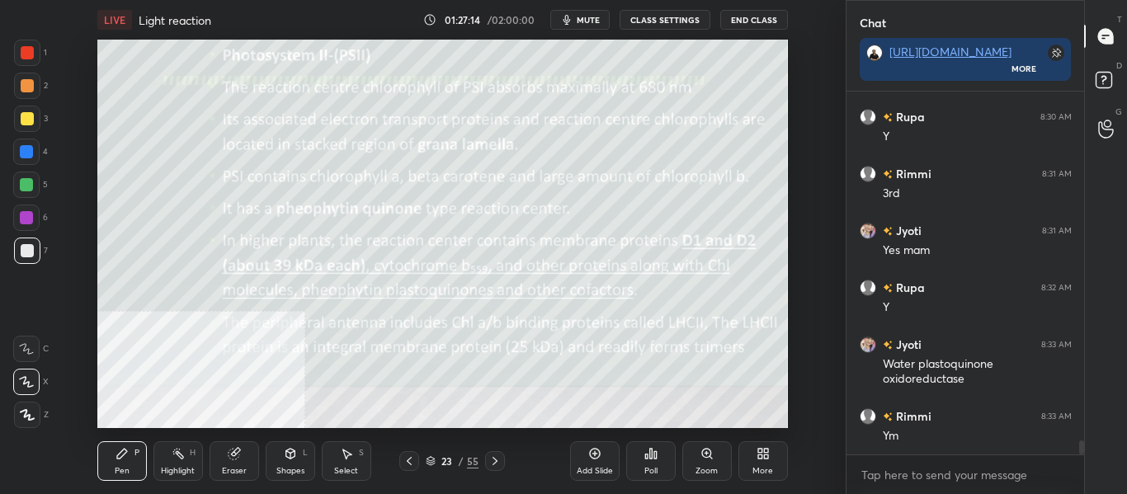
click at [415, 460] on icon at bounding box center [409, 461] width 13 height 13
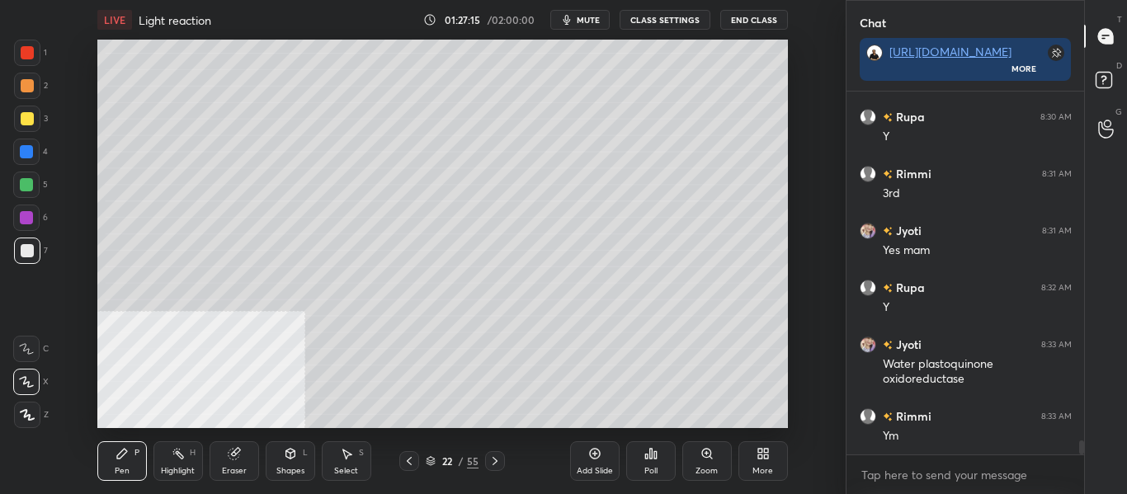
click at [409, 458] on icon at bounding box center [409, 461] width 13 height 13
click at [493, 464] on icon at bounding box center [495, 461] width 5 height 8
click at [494, 456] on icon at bounding box center [494, 461] width 13 height 13
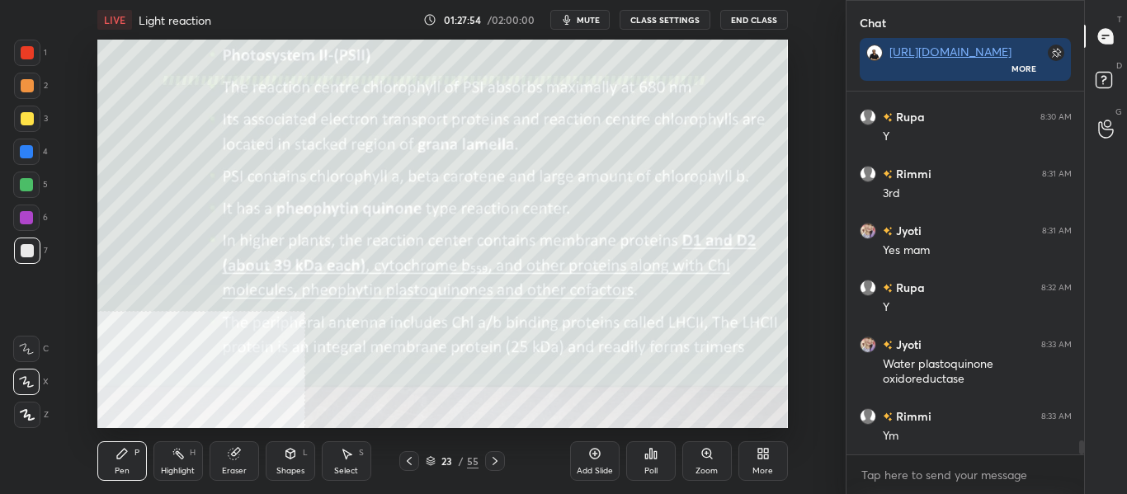
scroll to position [9113, 0]
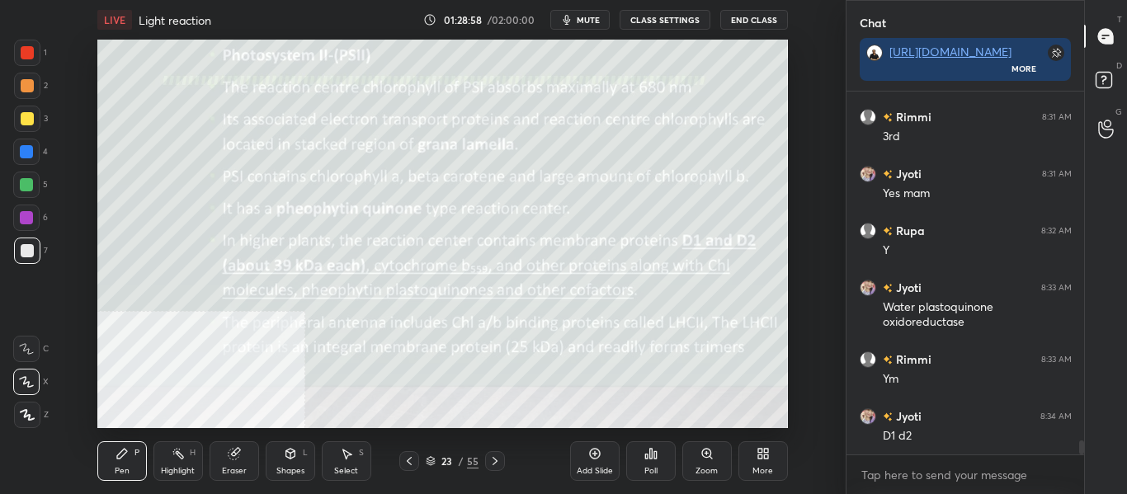
click at [493, 455] on icon at bounding box center [494, 461] width 13 height 13
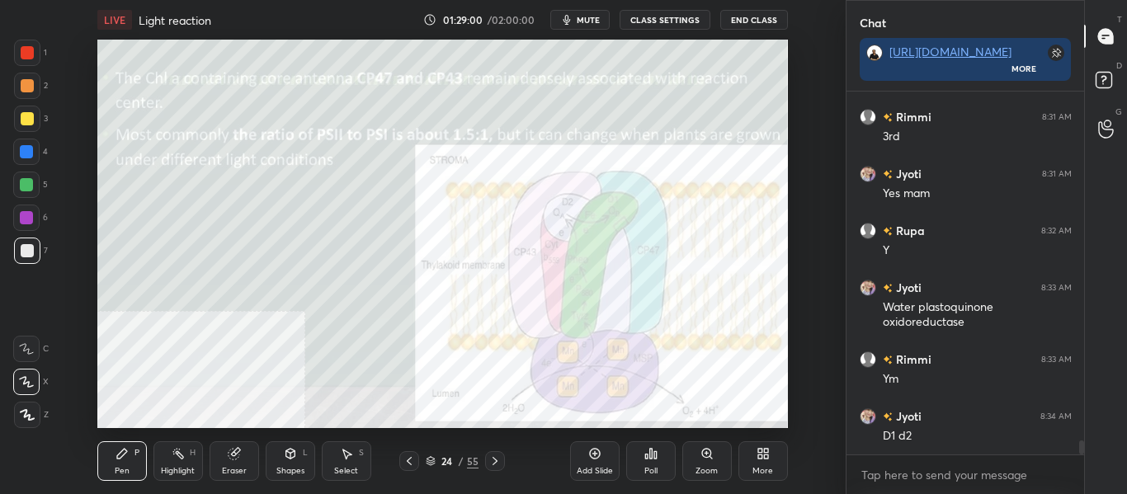
click at [413, 464] on icon at bounding box center [409, 461] width 13 height 13
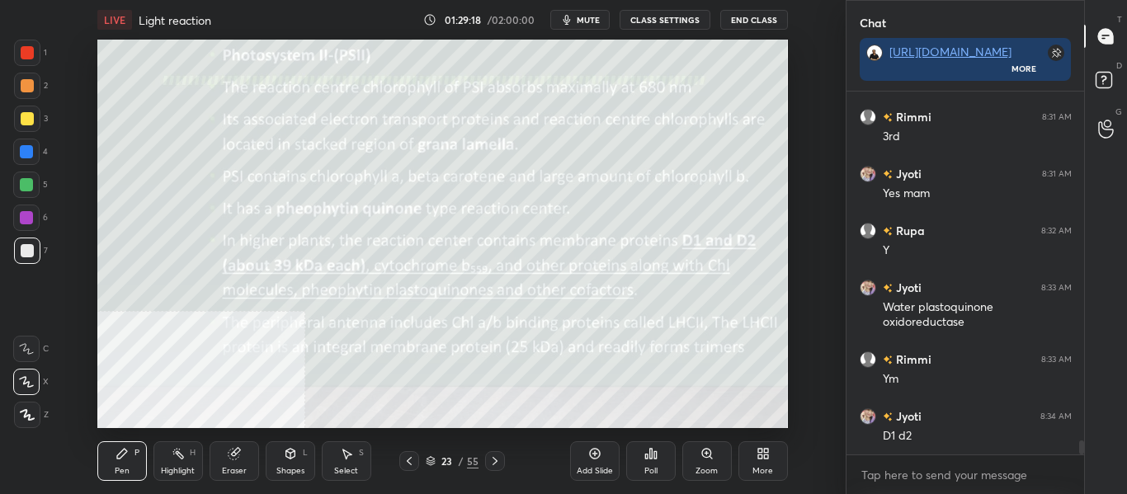
click at [594, 467] on div "Add Slide" at bounding box center [595, 471] width 36 height 8
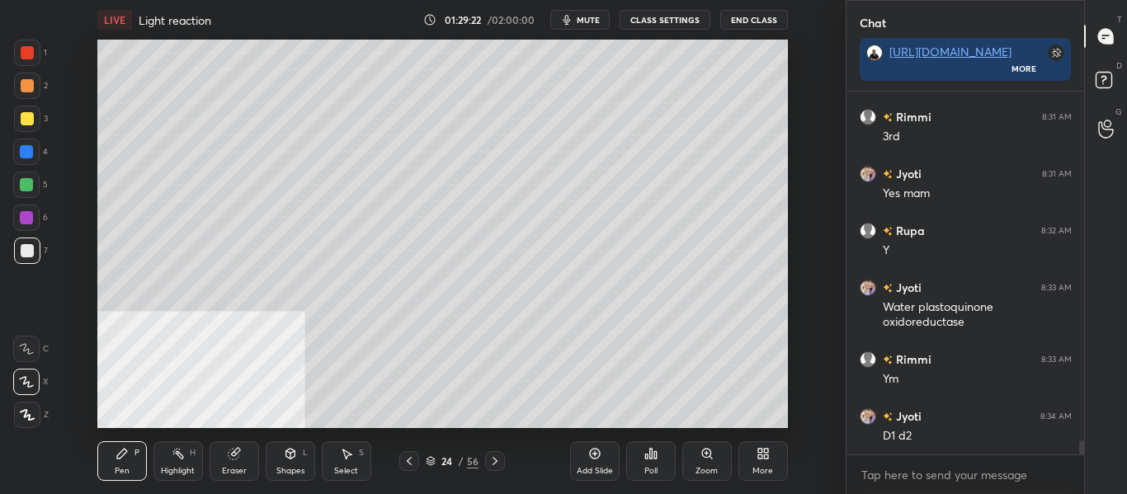
click at [235, 474] on div "Eraser" at bounding box center [234, 471] width 25 height 8
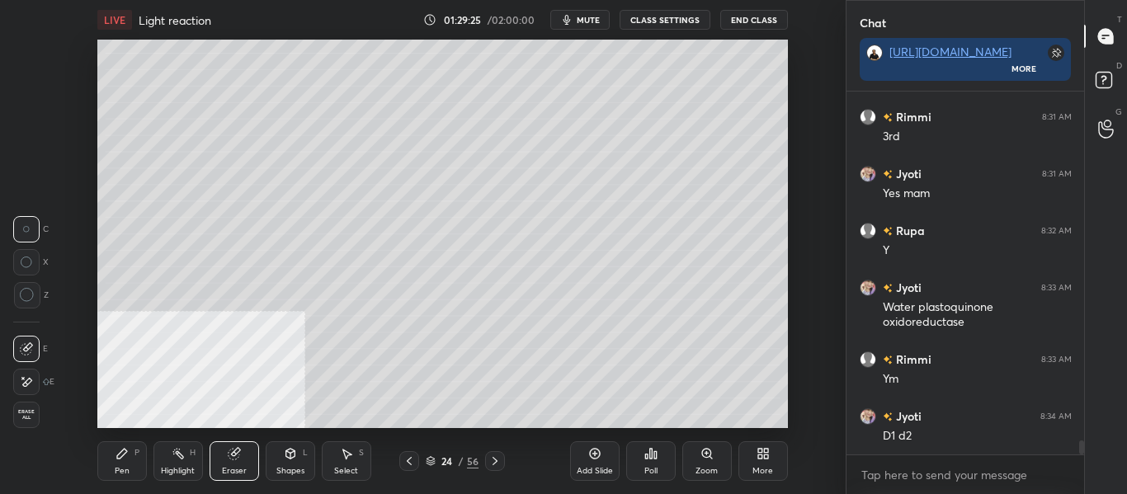
click at [133, 471] on div "Pen P" at bounding box center [122, 461] width 50 height 40
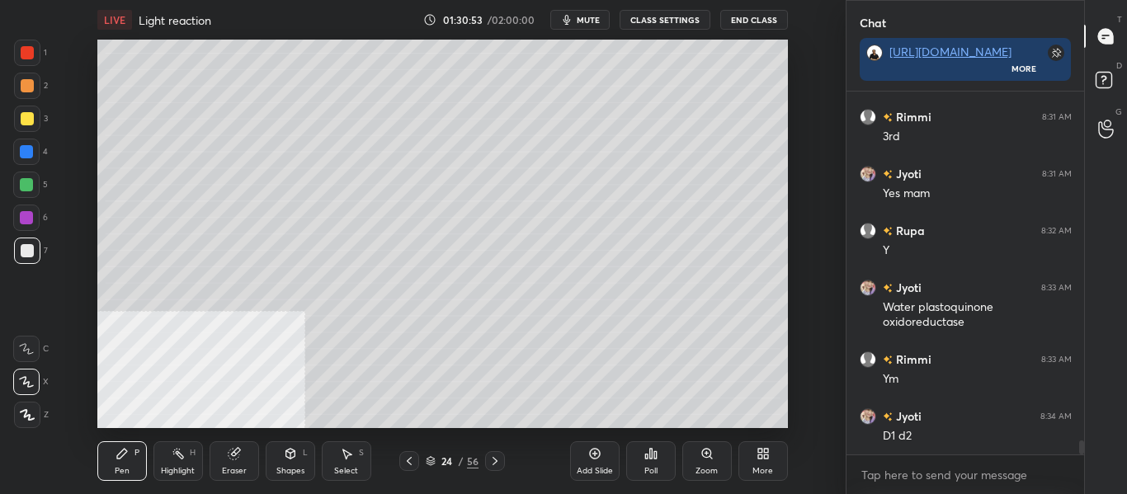
click at [237, 461] on div "Eraser" at bounding box center [235, 461] width 50 height 40
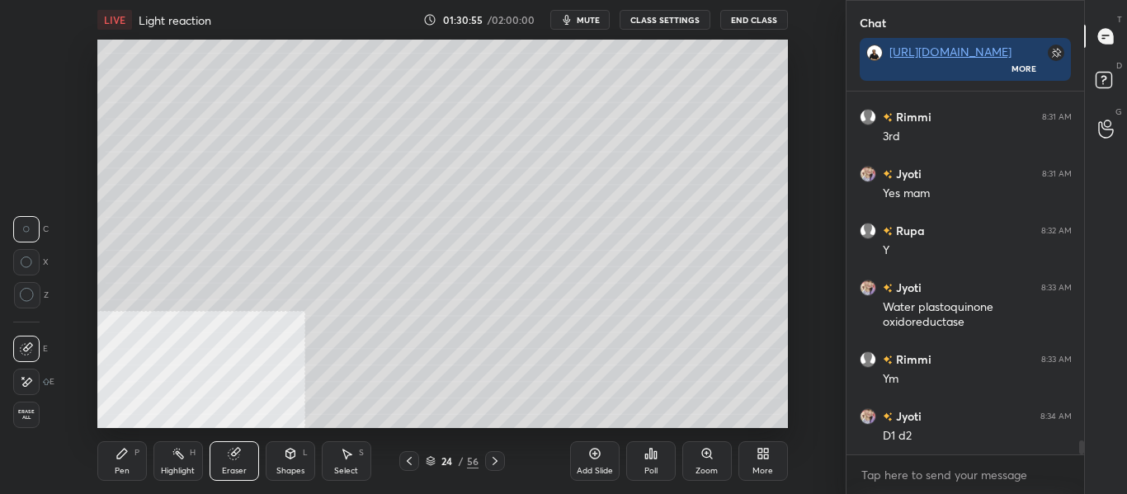
click at [130, 464] on div "Pen P" at bounding box center [122, 461] width 50 height 40
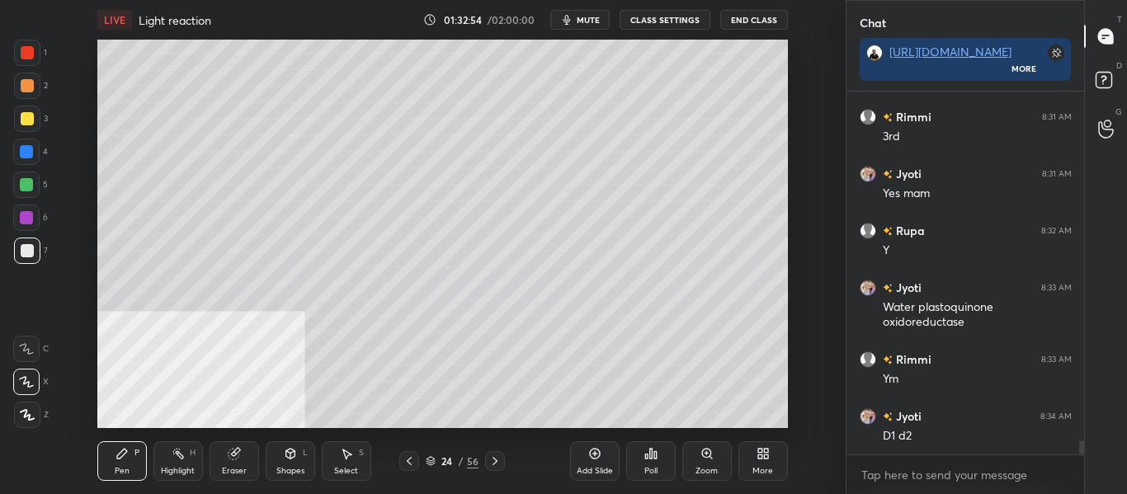
click at [494, 463] on icon at bounding box center [495, 461] width 5 height 8
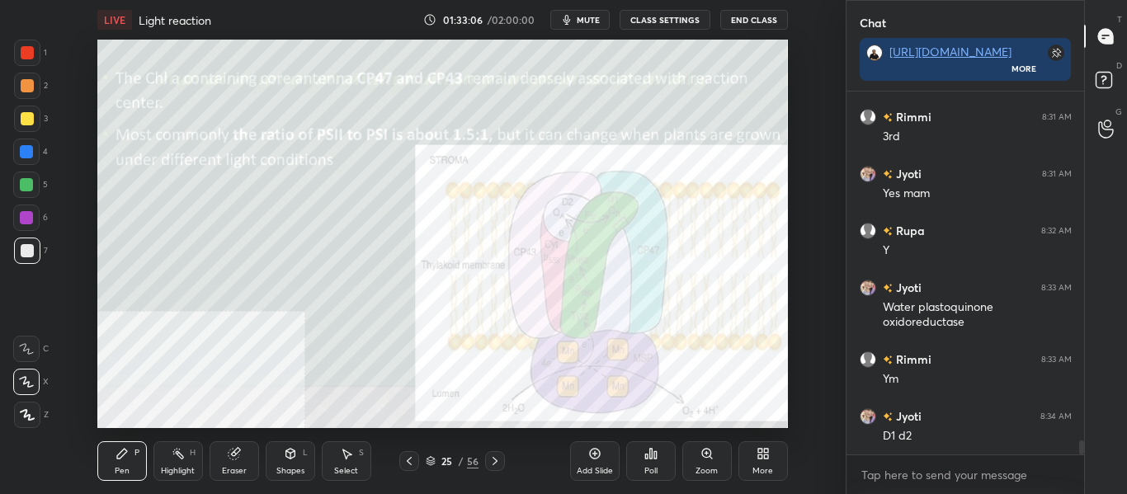
click at [415, 460] on icon at bounding box center [409, 461] width 13 height 13
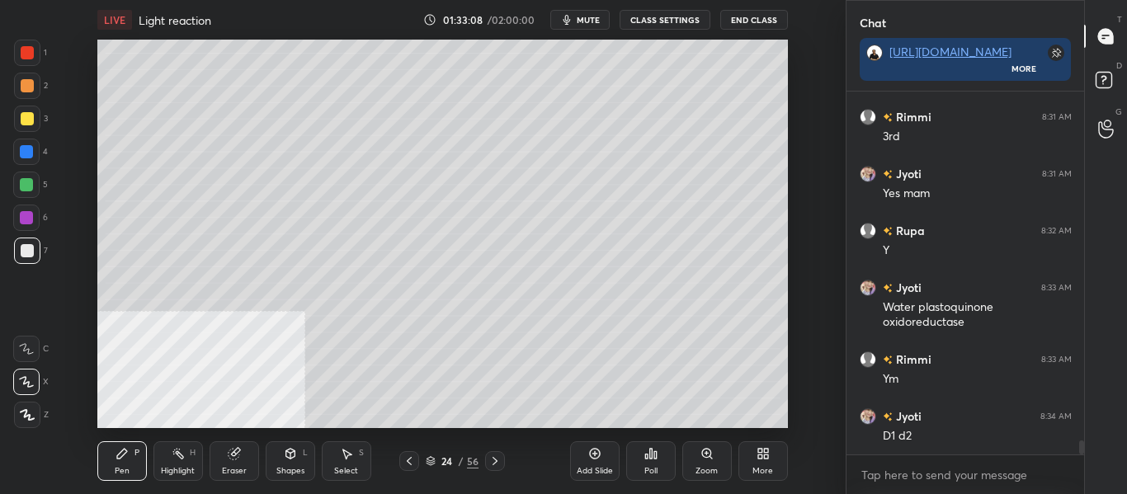
click at [581, 462] on div "Add Slide" at bounding box center [595, 461] width 50 height 40
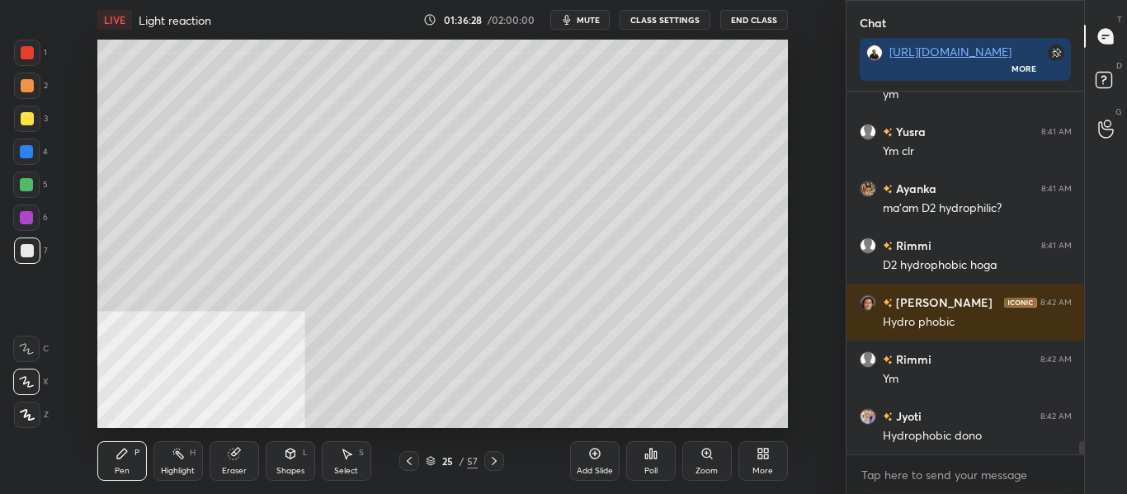
scroll to position [9528, 0]
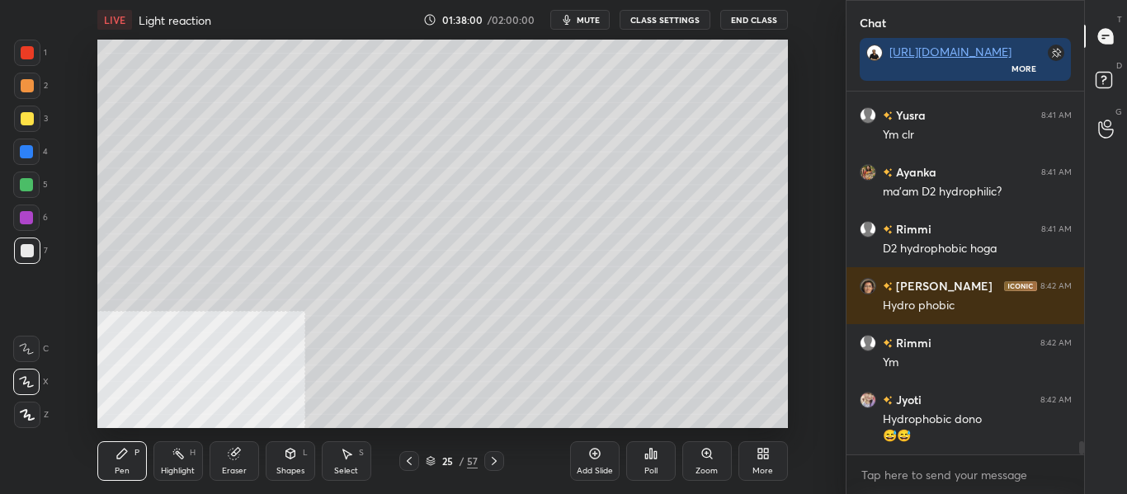
click at [588, 460] on icon at bounding box center [594, 453] width 13 height 13
click at [497, 460] on icon at bounding box center [494, 461] width 13 height 13
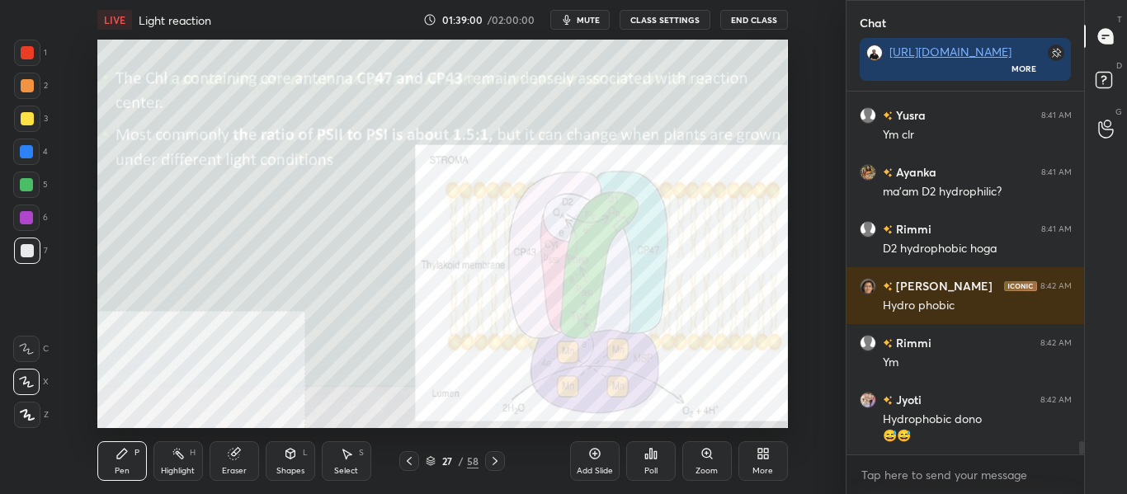
click at [233, 467] on div "Eraser" at bounding box center [234, 471] width 25 height 8
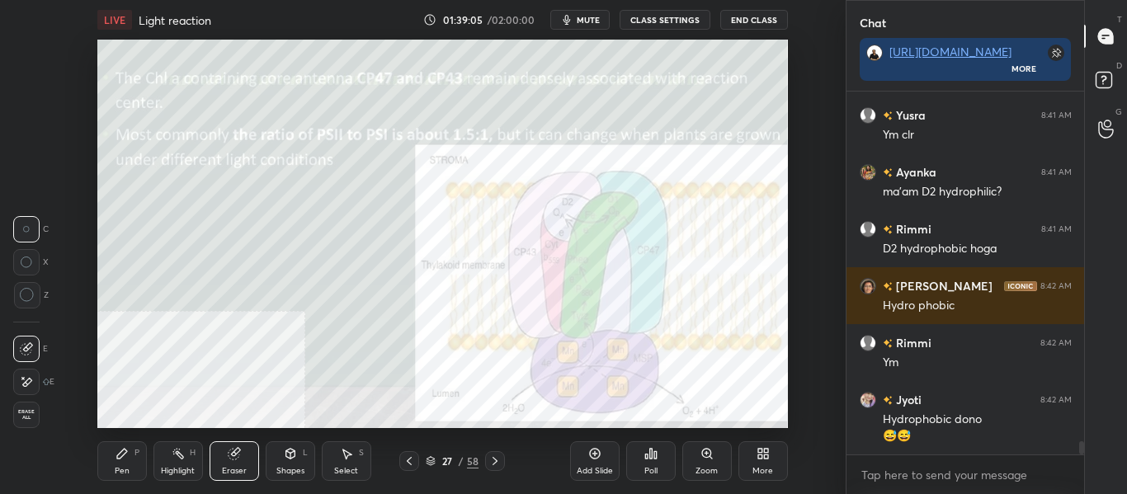
click at [130, 469] on div "Pen P" at bounding box center [122, 461] width 50 height 40
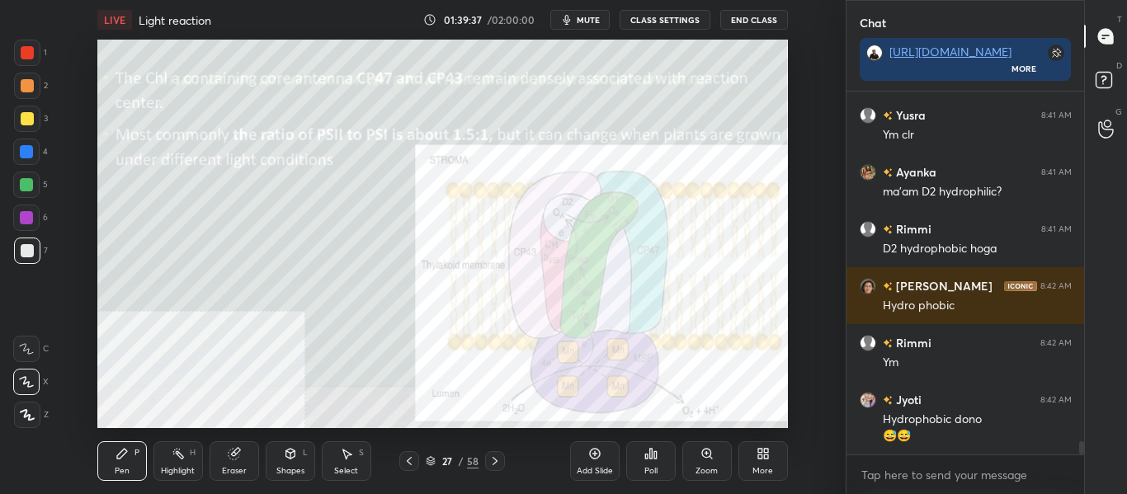
click at [177, 464] on div "Highlight H" at bounding box center [178, 461] width 50 height 40
click at [25, 156] on div at bounding box center [26, 151] width 13 height 13
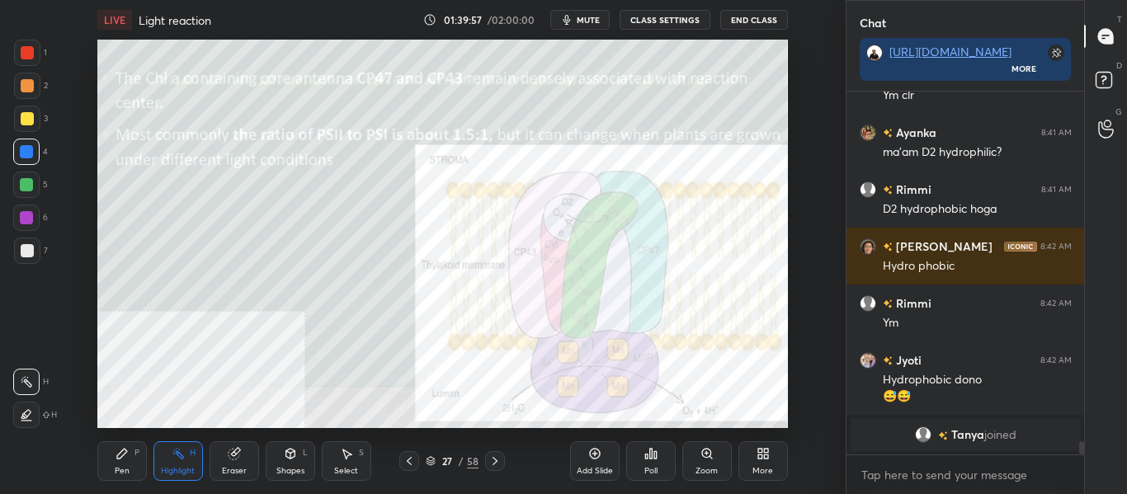
scroll to position [8792, 0]
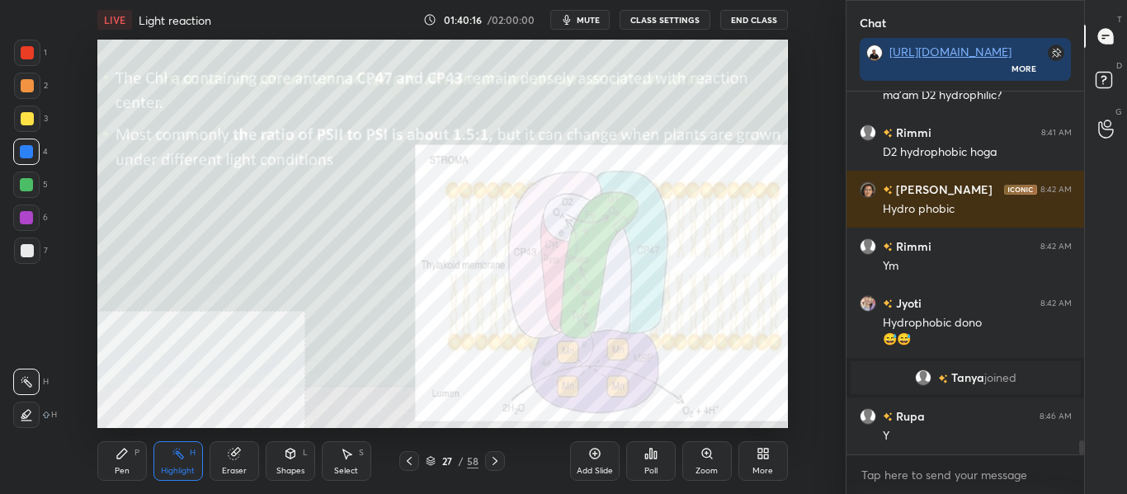
click at [28, 86] on div at bounding box center [27, 85] width 13 height 13
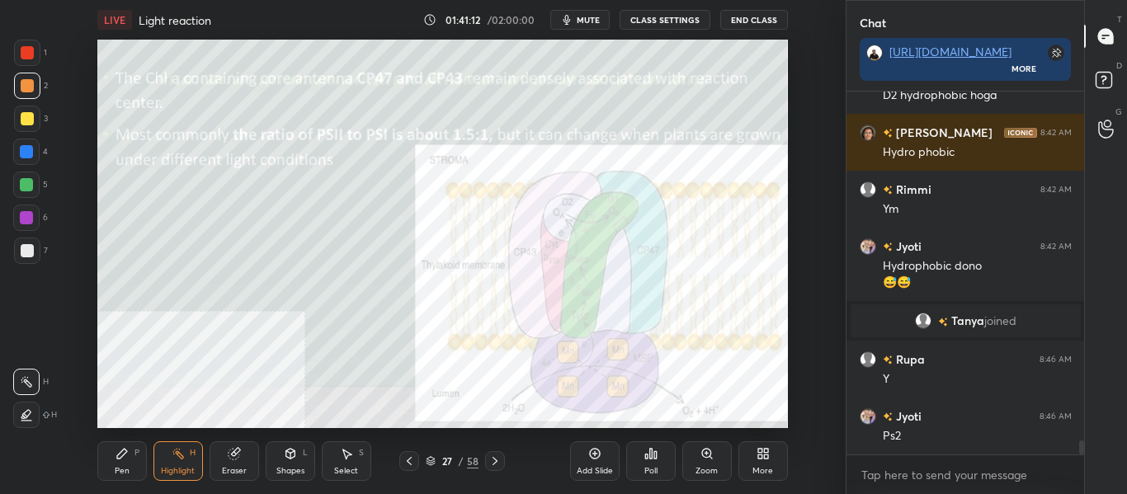
scroll to position [324, 233]
click at [497, 462] on icon at bounding box center [494, 461] width 13 height 13
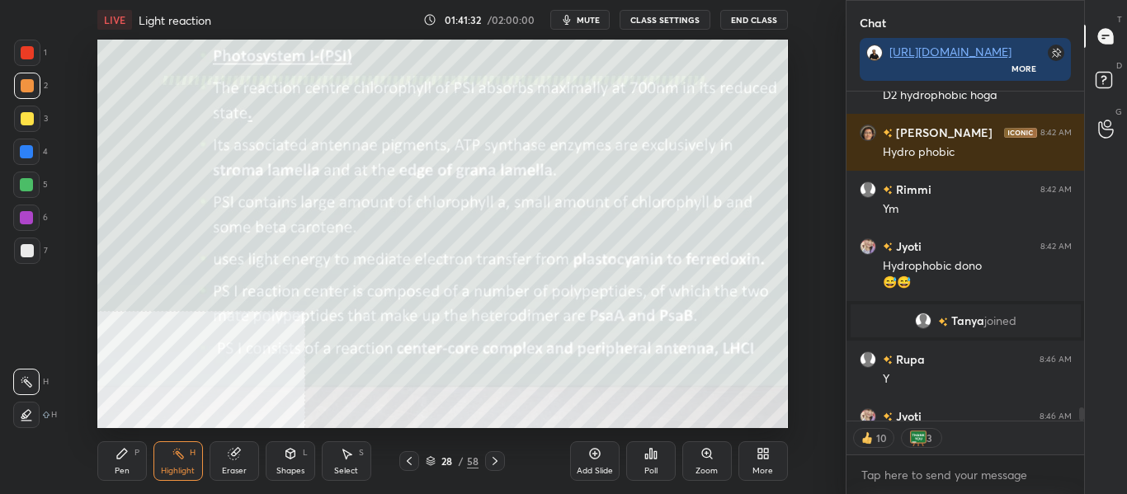
click at [588, 21] on span "mute" at bounding box center [588, 20] width 23 height 12
click at [582, 16] on span "unmute" at bounding box center [585, 20] width 35 height 12
click at [583, 17] on span "mute" at bounding box center [588, 20] width 23 height 12
click at [583, 19] on span "mute" at bounding box center [588, 20] width 23 height 12
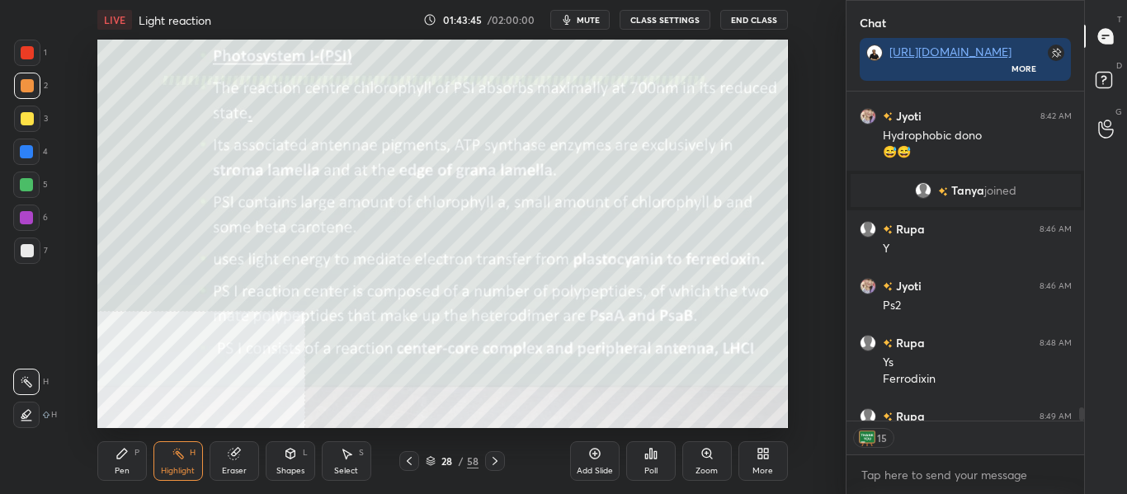
scroll to position [9030, 0]
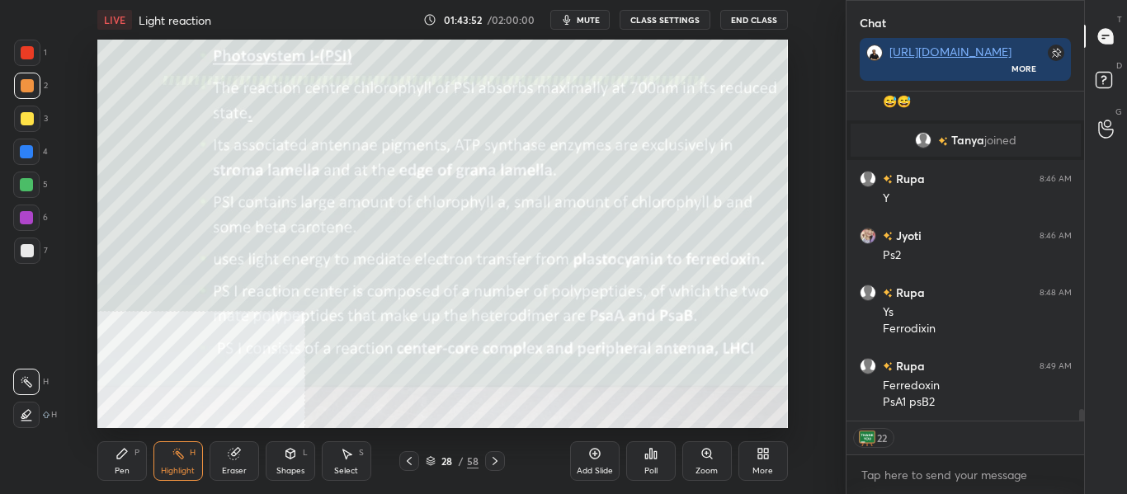
click at [507, 461] on div "28 / 58" at bounding box center [451, 461] width 237 height 20
click at [495, 460] on icon at bounding box center [495, 461] width 5 height 8
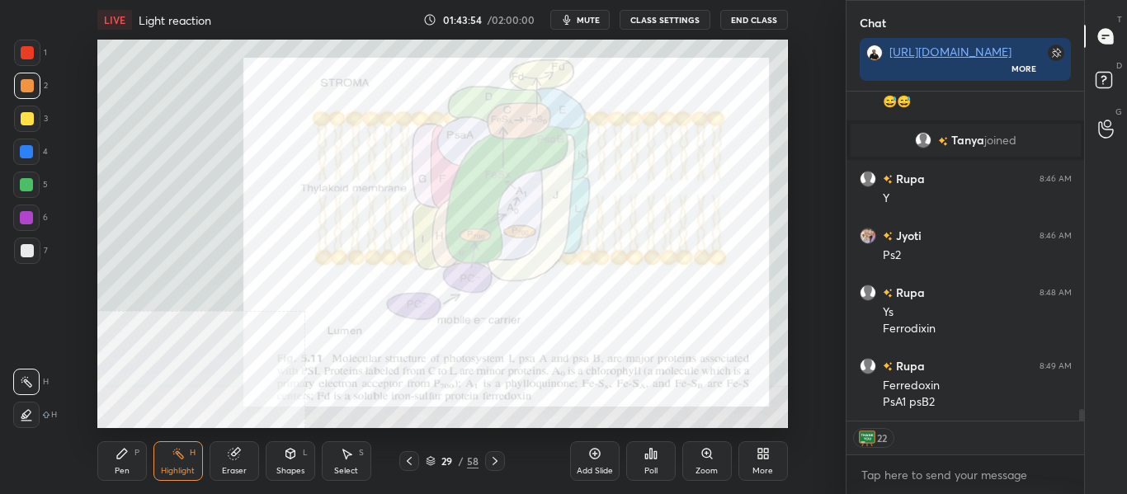
click at [414, 464] on icon at bounding box center [409, 461] width 13 height 13
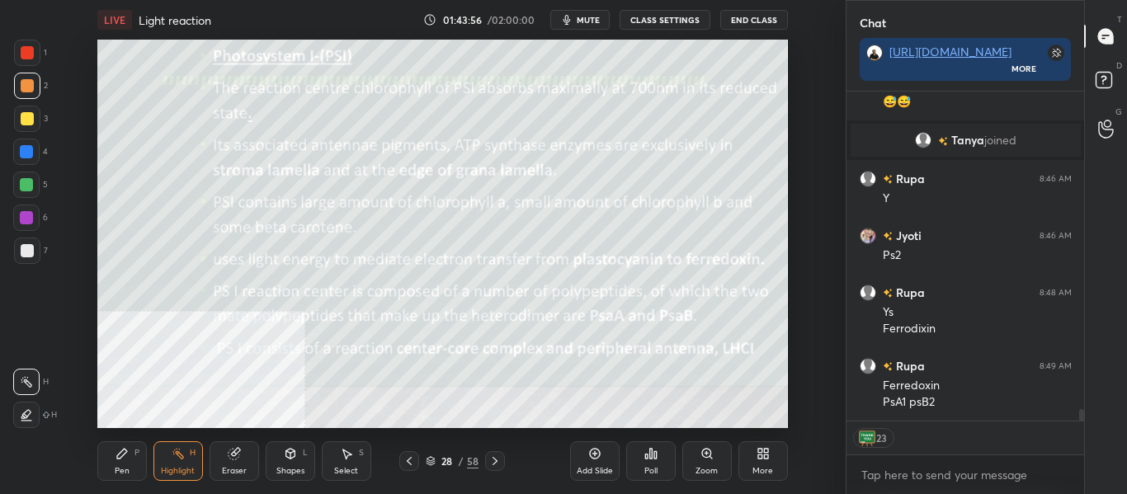
click at [601, 457] on div "Add Slide" at bounding box center [595, 461] width 50 height 40
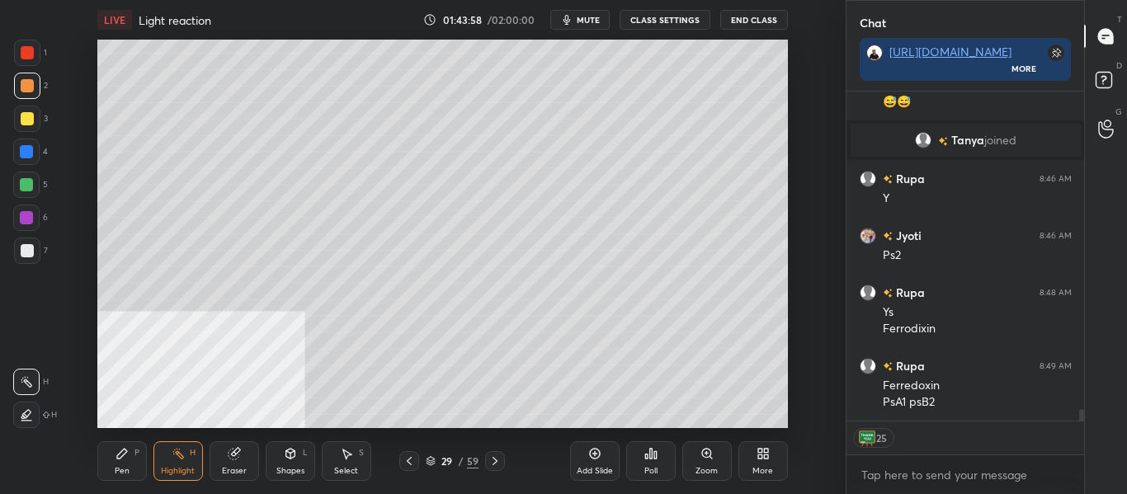
click at [129, 459] on div "Pen P" at bounding box center [122, 461] width 50 height 40
click at [30, 250] on div at bounding box center [27, 250] width 13 height 13
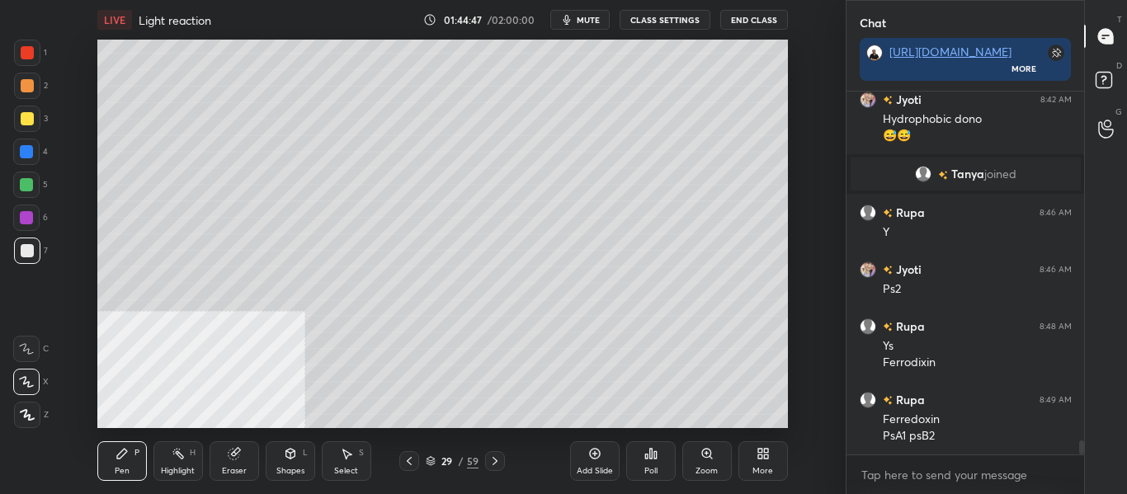
scroll to position [9053, 0]
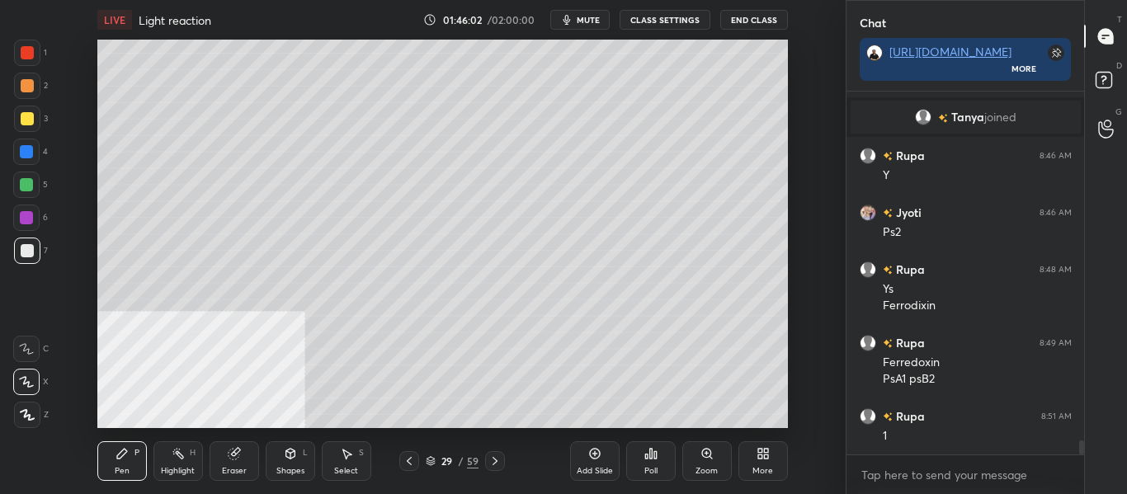
click at [240, 469] on div "Eraser" at bounding box center [234, 471] width 25 height 8
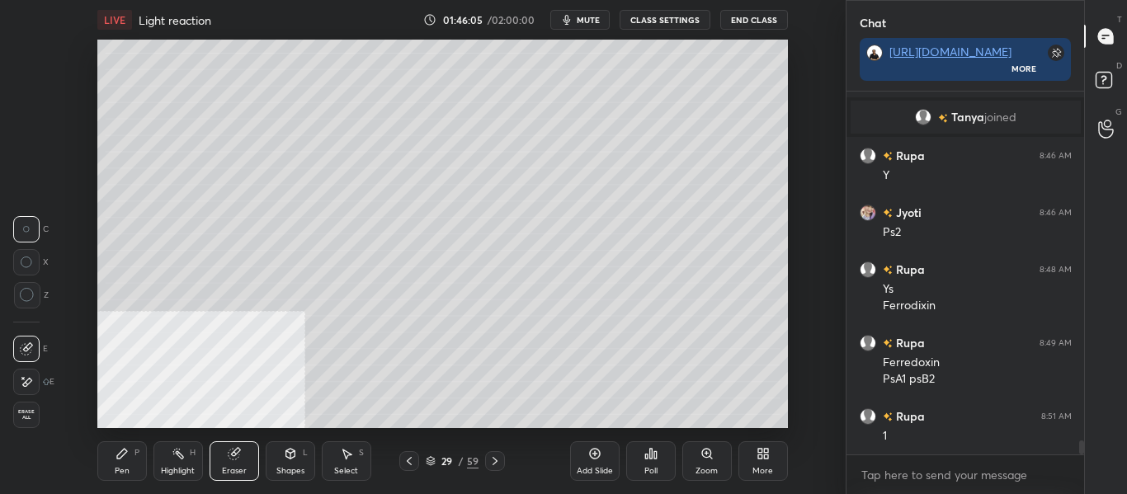
click at [97, 468] on div "Pen P" at bounding box center [122, 461] width 50 height 40
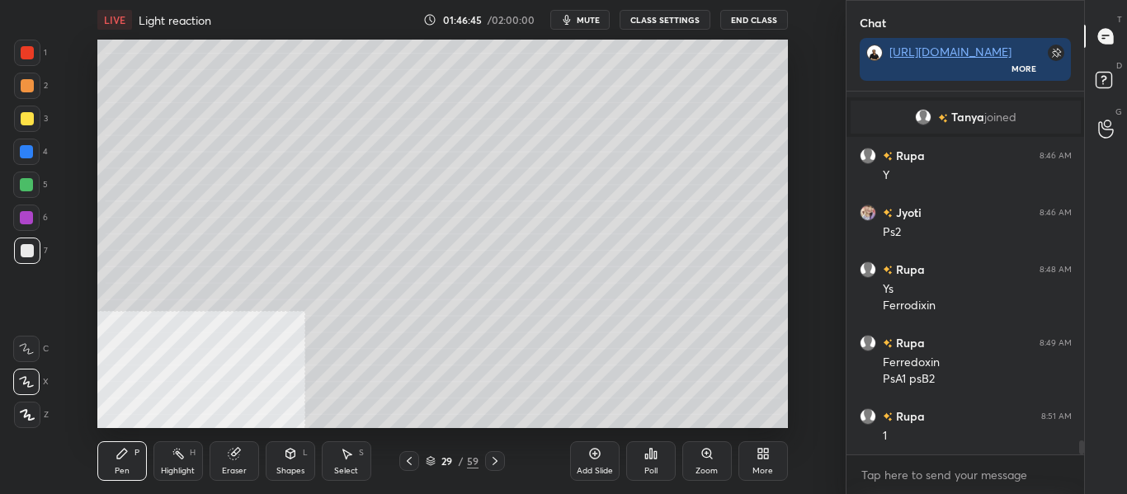
click at [229, 467] on div "Eraser" at bounding box center [234, 471] width 25 height 8
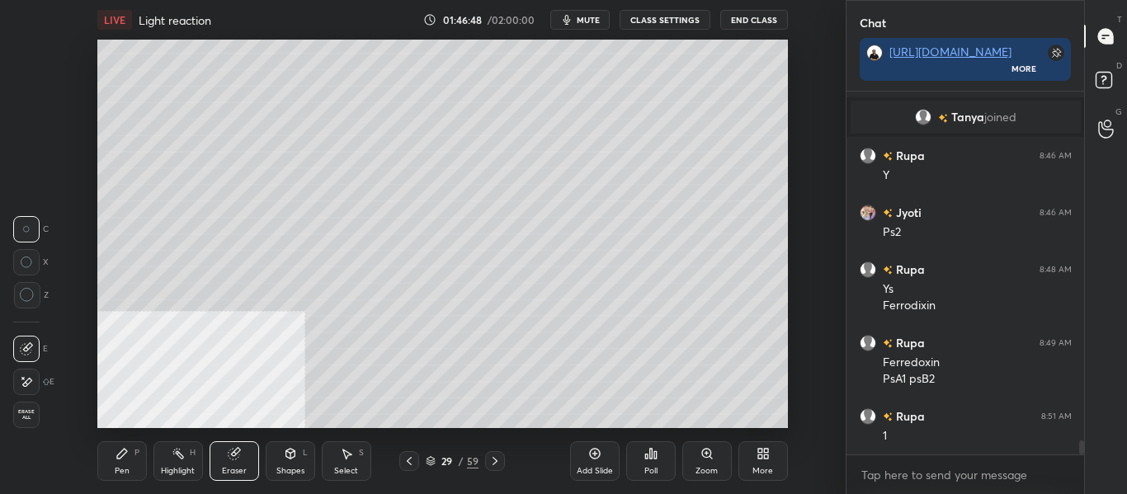
click at [115, 477] on div "Pen P" at bounding box center [122, 461] width 50 height 40
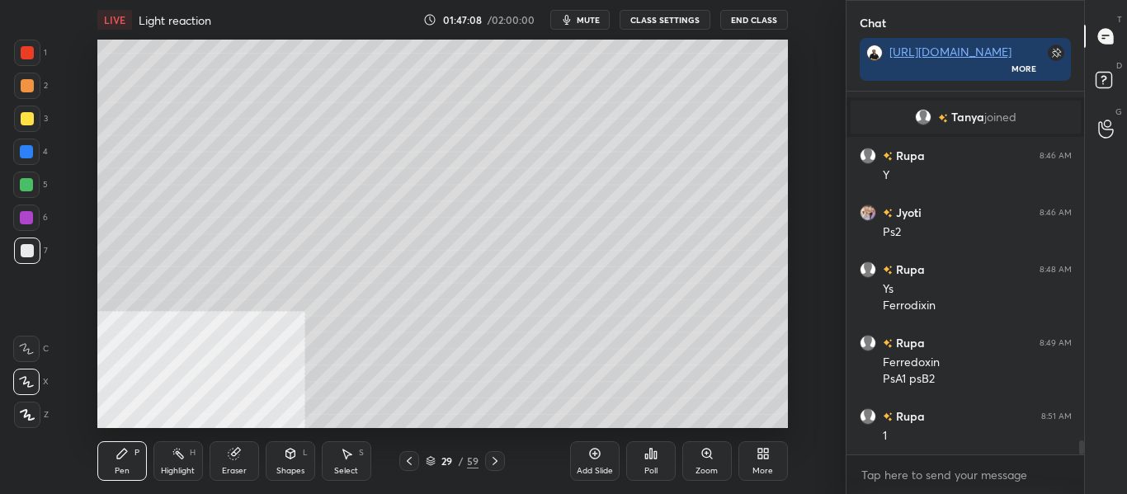
click at [410, 463] on icon at bounding box center [409, 461] width 13 height 13
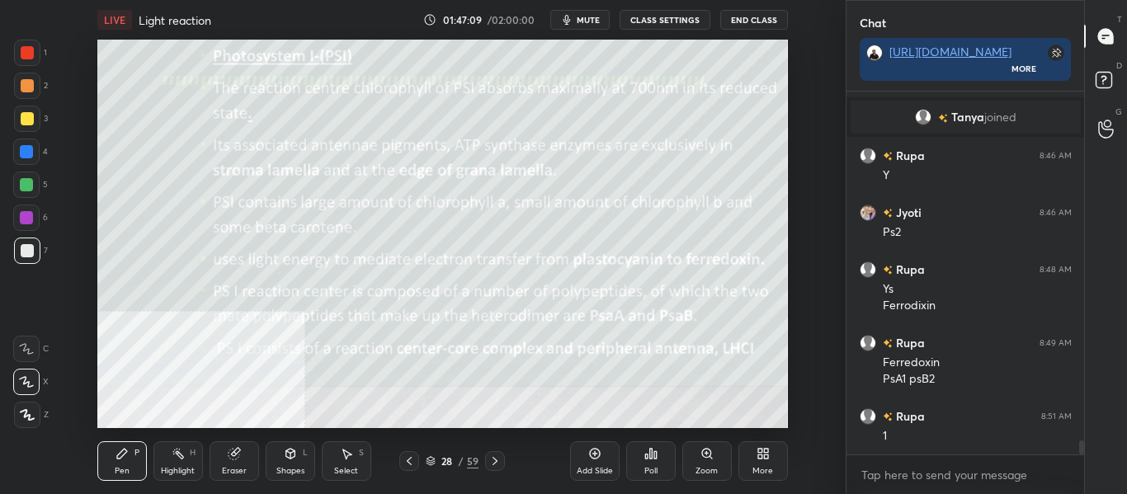
click at [497, 460] on icon at bounding box center [494, 461] width 13 height 13
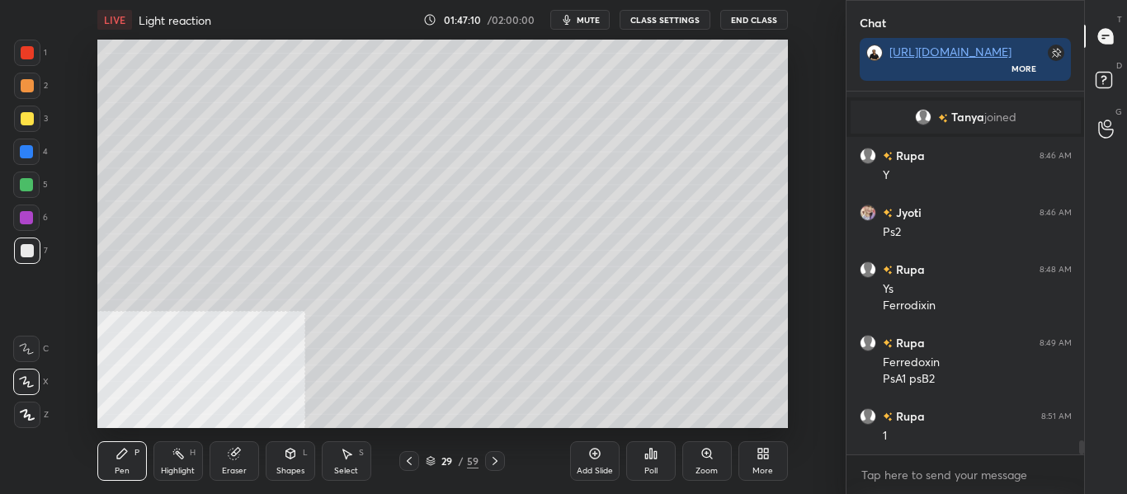
click at [499, 460] on icon at bounding box center [494, 461] width 13 height 13
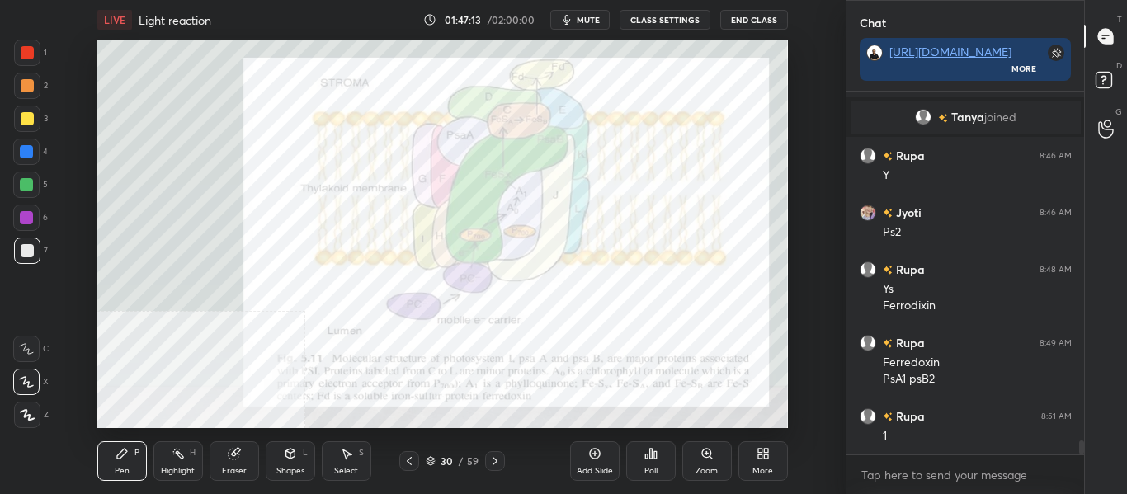
click at [184, 467] on div "Highlight" at bounding box center [178, 471] width 34 height 8
click at [24, 158] on div at bounding box center [26, 151] width 13 height 13
click at [489, 464] on icon at bounding box center [494, 461] width 13 height 13
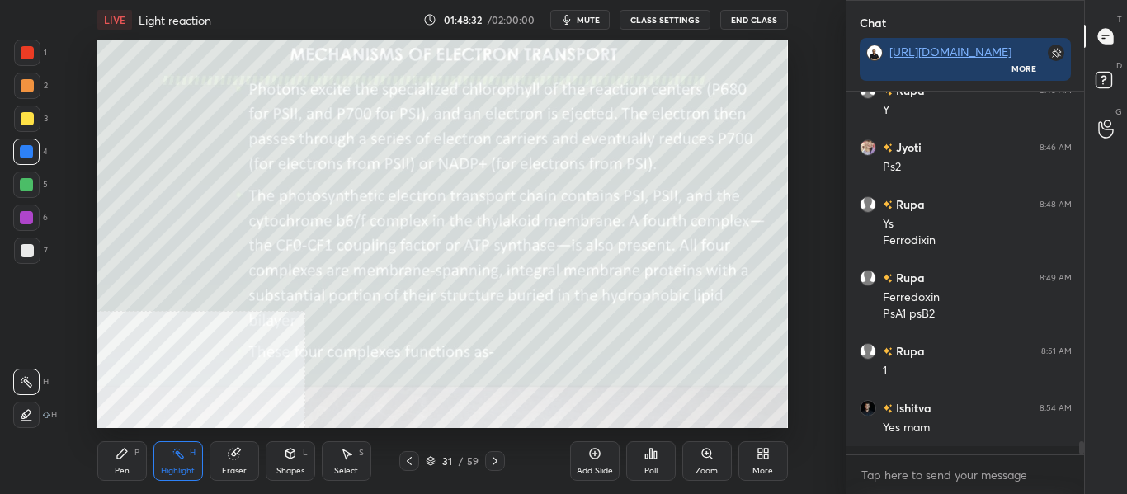
scroll to position [9110, 0]
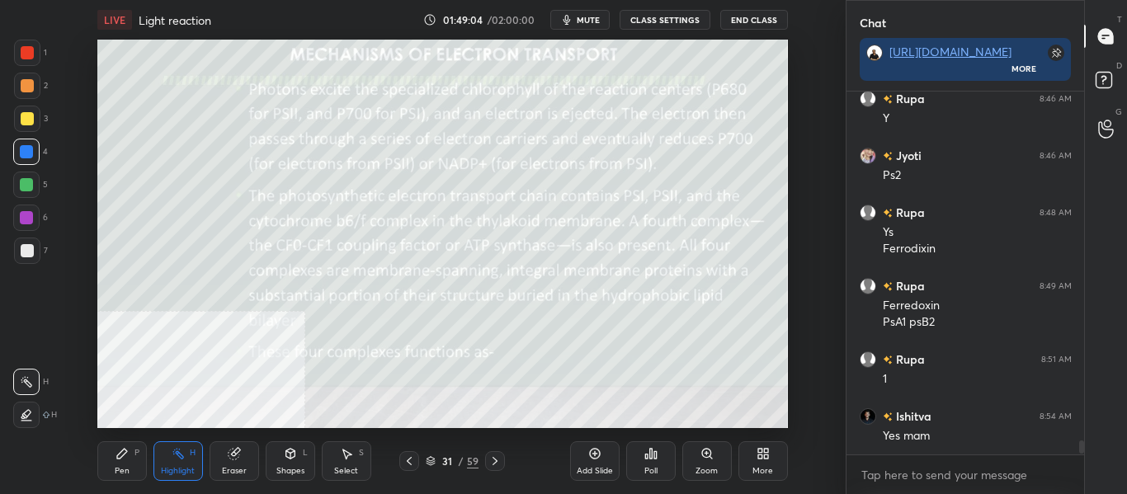
click at [502, 464] on div at bounding box center [495, 461] width 20 height 20
click at [490, 463] on icon at bounding box center [494, 461] width 13 height 13
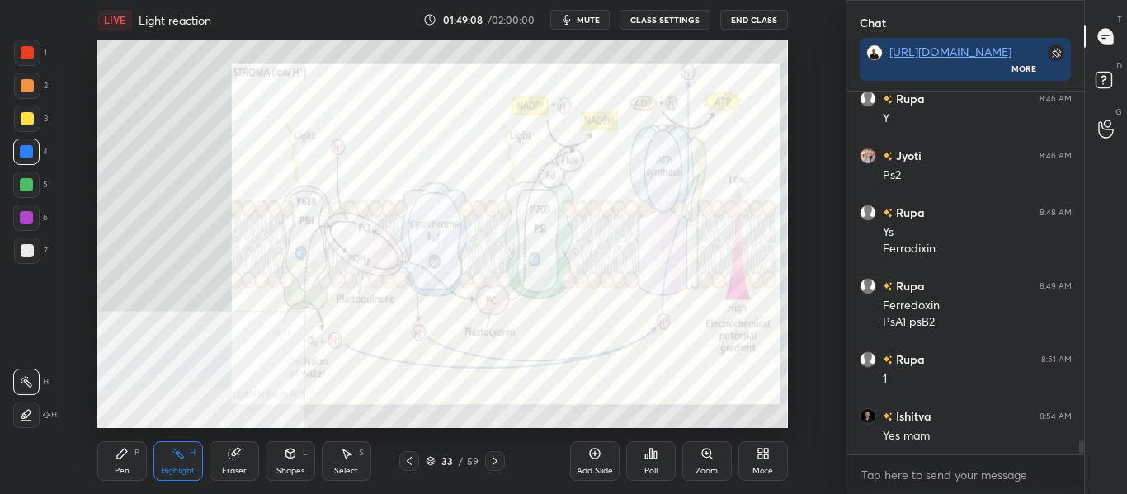
scroll to position [9167, 0]
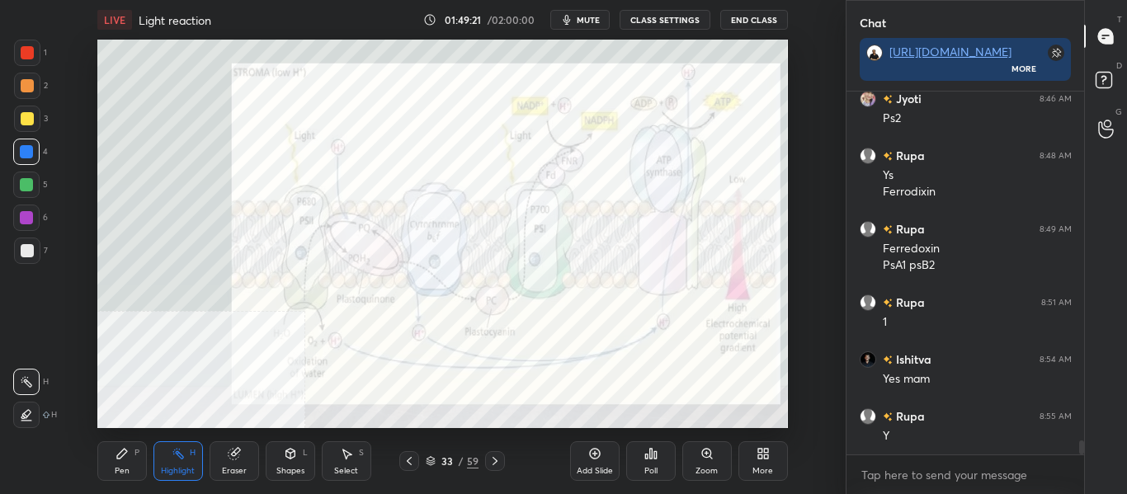
click at [28, 250] on div at bounding box center [27, 250] width 13 height 13
click at [113, 461] on div "Pen P" at bounding box center [122, 461] width 50 height 40
click at [183, 461] on div "Highlight H" at bounding box center [178, 461] width 50 height 40
click at [28, 161] on div at bounding box center [26, 152] width 26 height 26
click at [117, 462] on div "Pen P" at bounding box center [122, 461] width 50 height 40
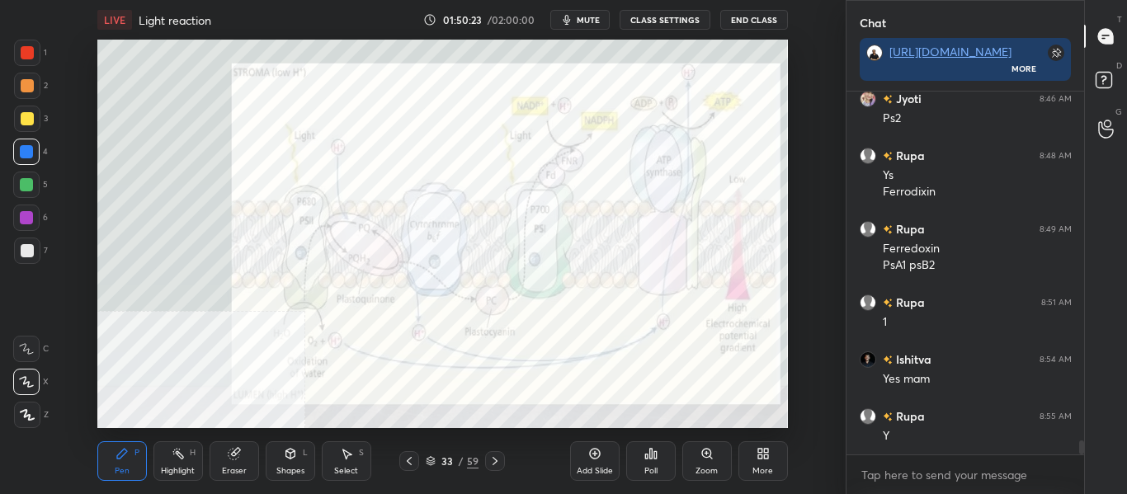
click at [35, 249] on div at bounding box center [27, 251] width 26 height 26
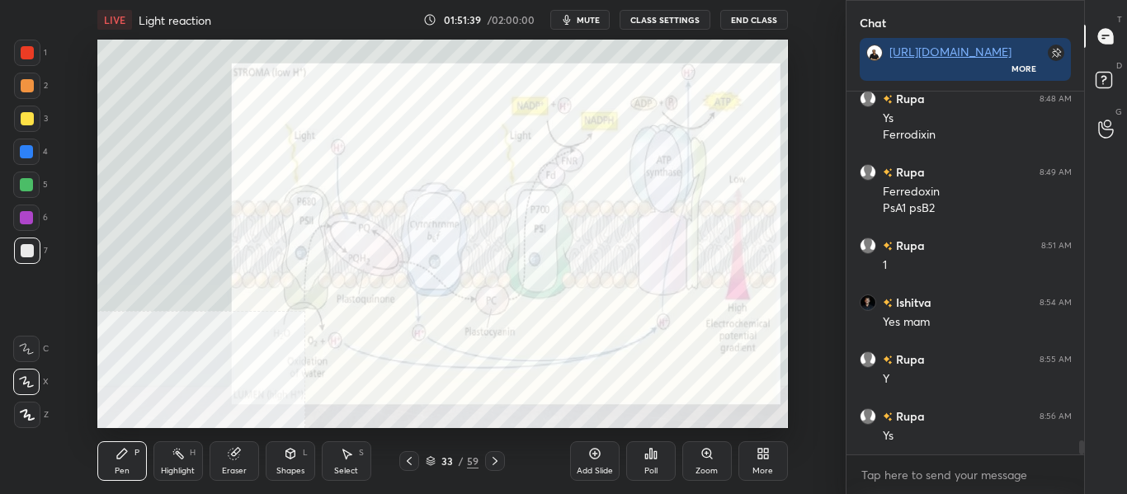
click at [593, 22] on span "mute" at bounding box center [588, 20] width 23 height 12
click at [593, 22] on span "unmute" at bounding box center [585, 20] width 35 height 12
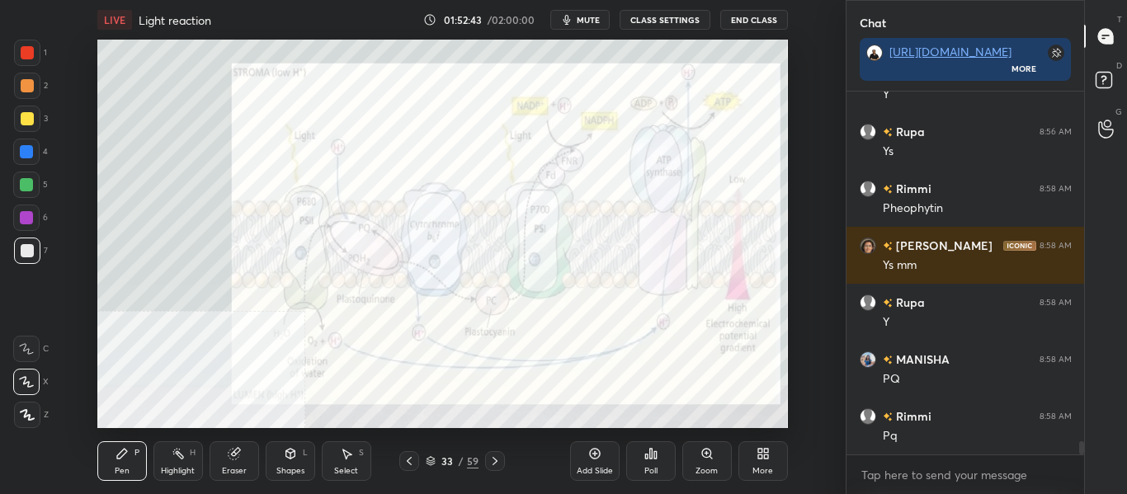
scroll to position [9565, 0]
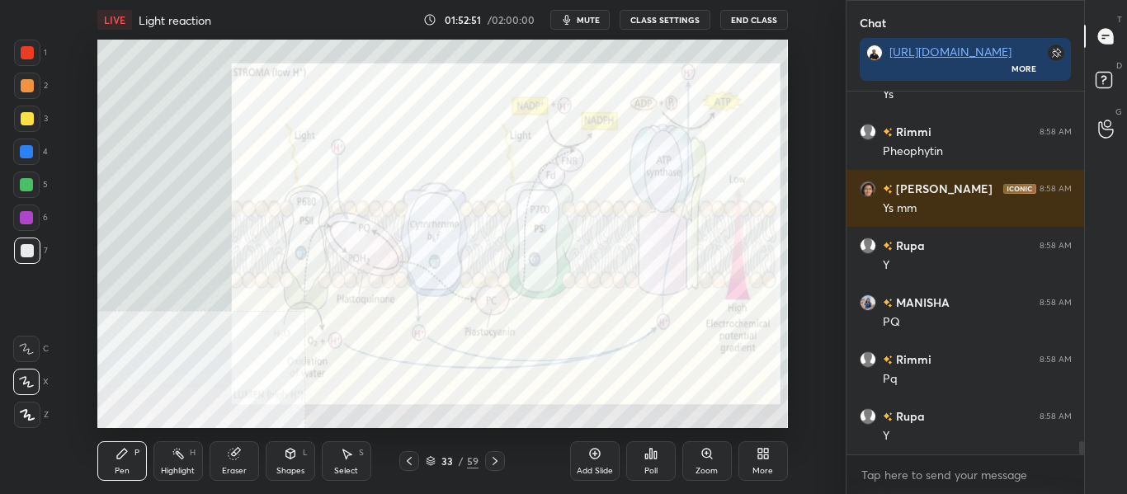
click at [195, 466] on div "Highlight H" at bounding box center [178, 461] width 50 height 40
click at [35, 70] on div "1" at bounding box center [30, 56] width 33 height 33
click at [124, 462] on div "Pen P" at bounding box center [122, 461] width 50 height 40
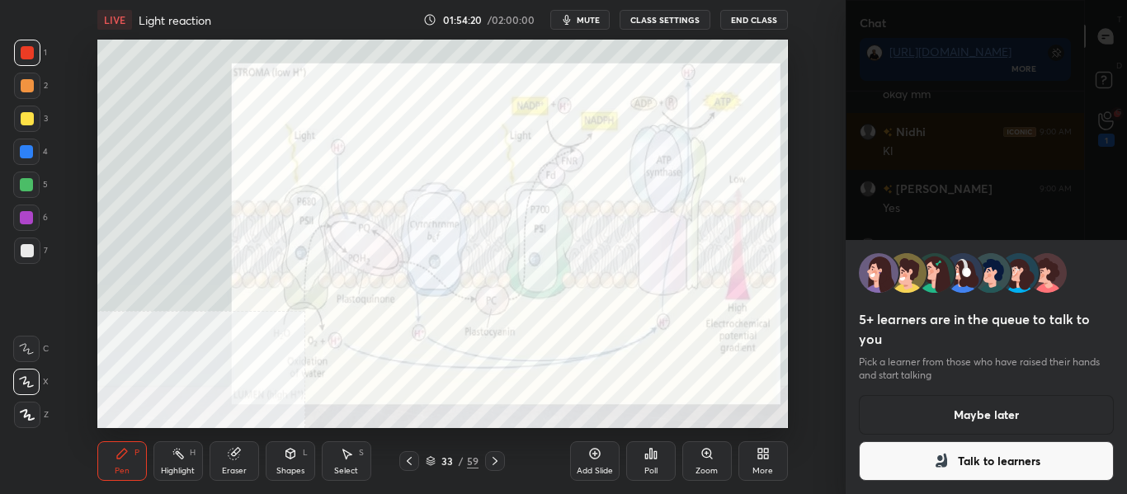
scroll to position [10248, 0]
click at [938, 454] on icon at bounding box center [941, 461] width 20 height 20
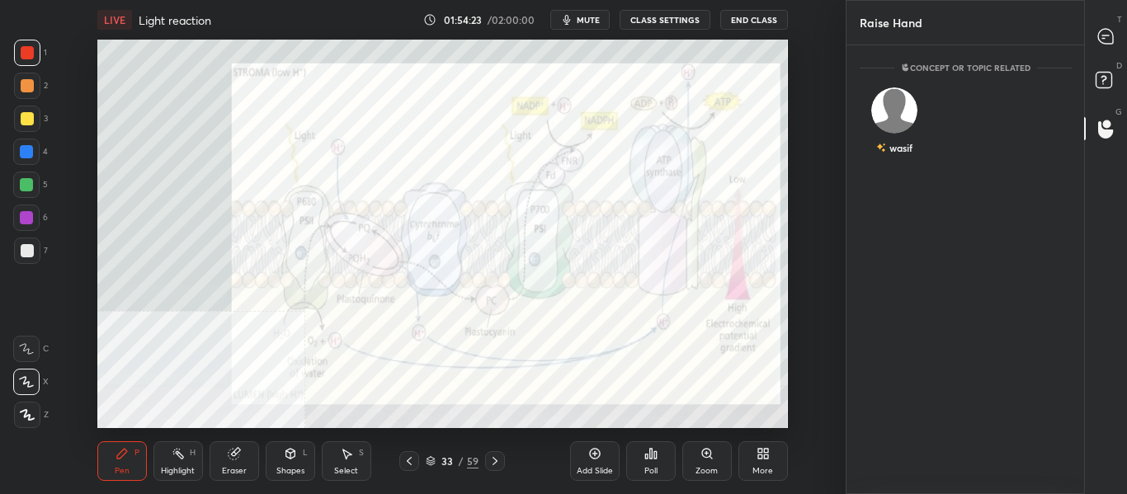
scroll to position [6, 6]
click at [881, 110] on img "grid" at bounding box center [894, 110] width 46 height 46
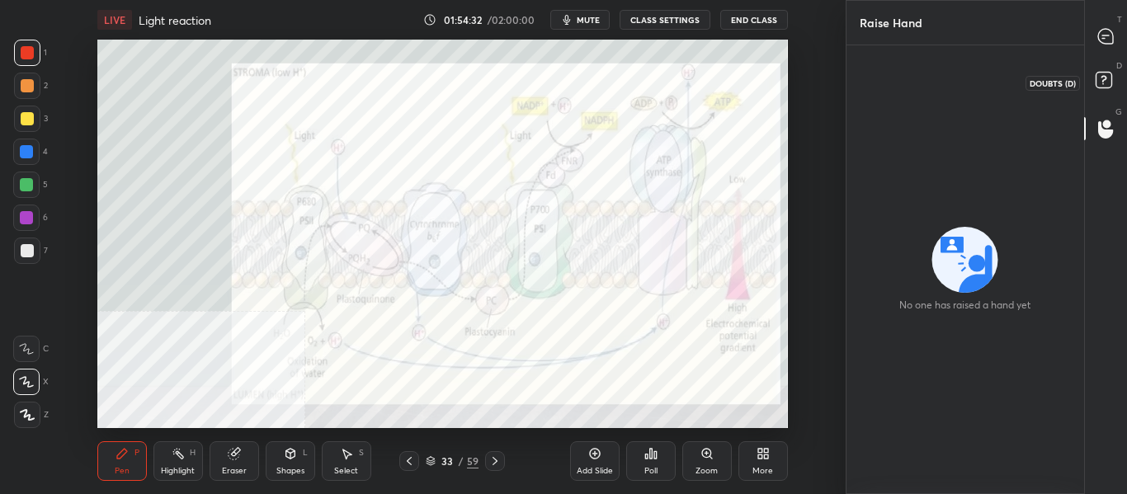
click at [1110, 77] on rect at bounding box center [1104, 81] width 16 height 16
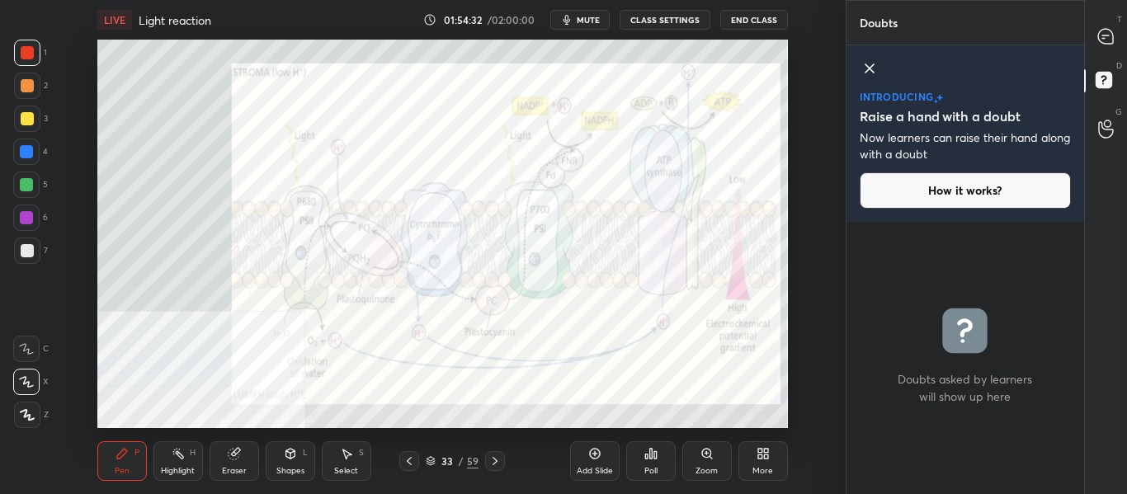
scroll to position [267, 233]
click at [1109, 42] on icon at bounding box center [1105, 36] width 15 height 15
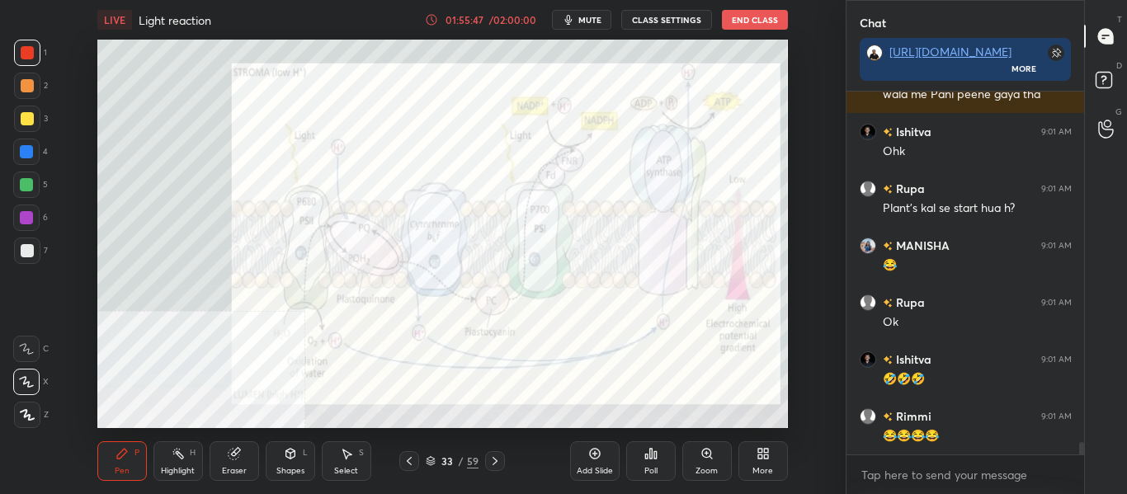
scroll to position [10396, 0]
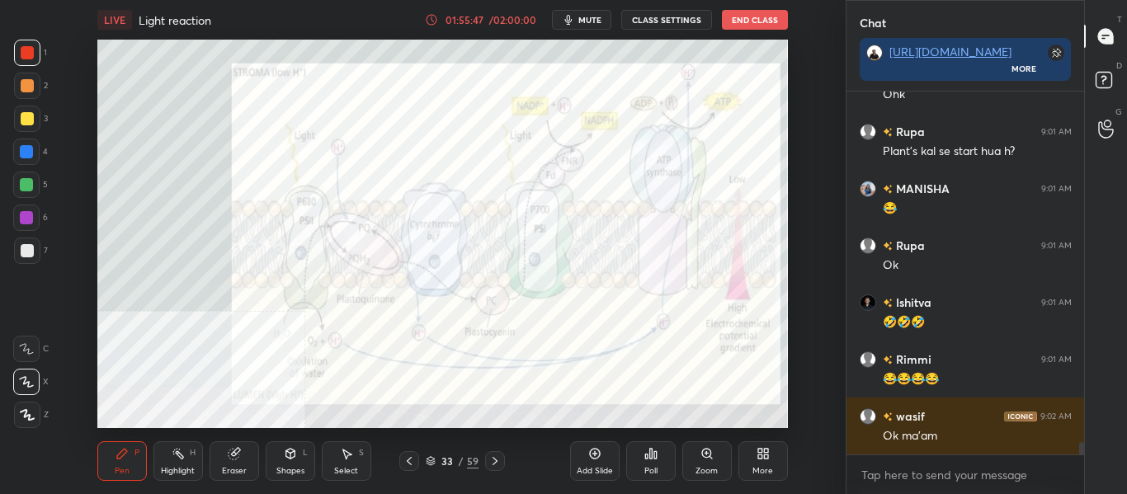
click at [408, 465] on icon at bounding box center [409, 461] width 13 height 13
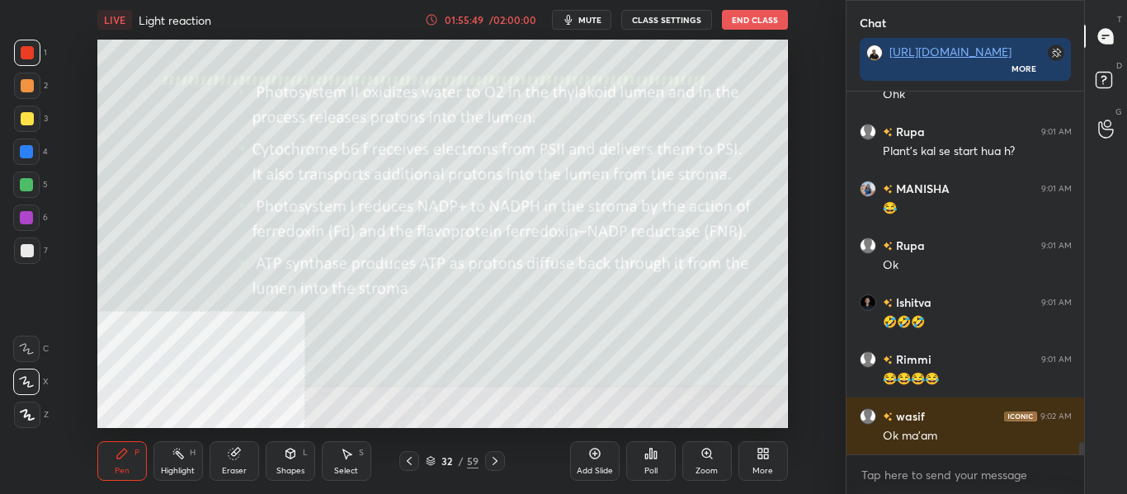
click at [404, 465] on icon at bounding box center [409, 461] width 13 height 13
click at [493, 462] on icon at bounding box center [494, 461] width 13 height 13
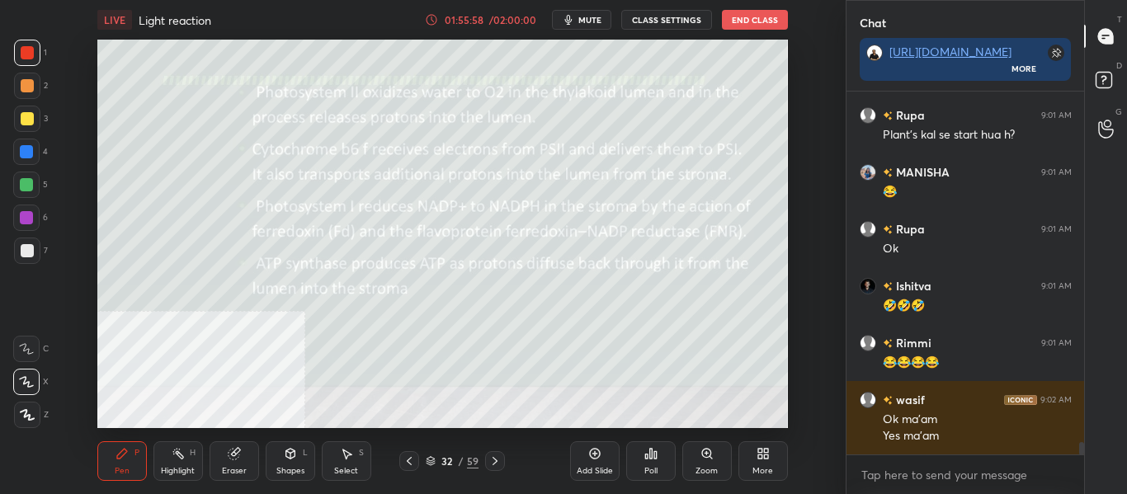
click at [503, 464] on div at bounding box center [495, 461] width 20 height 20
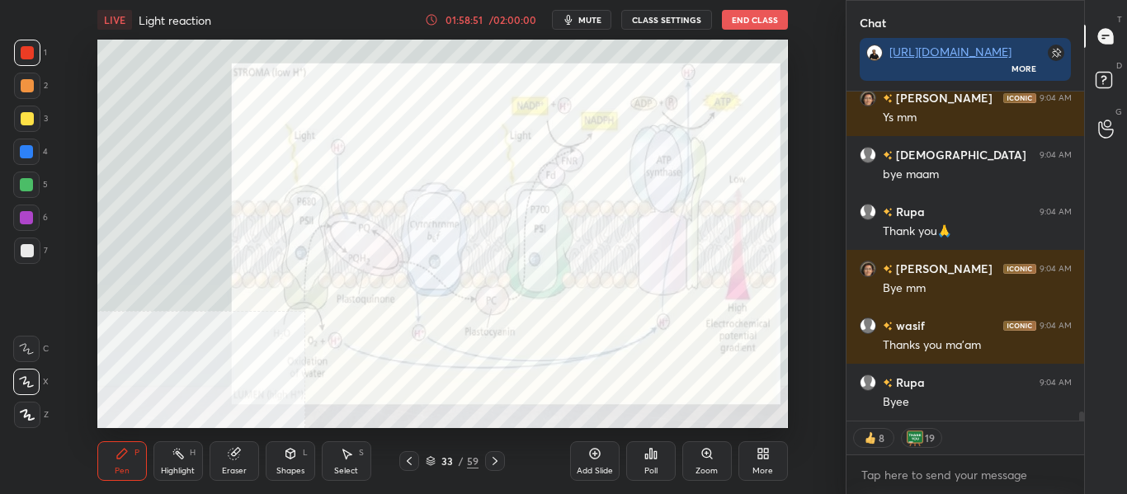
scroll to position [11455, 0]
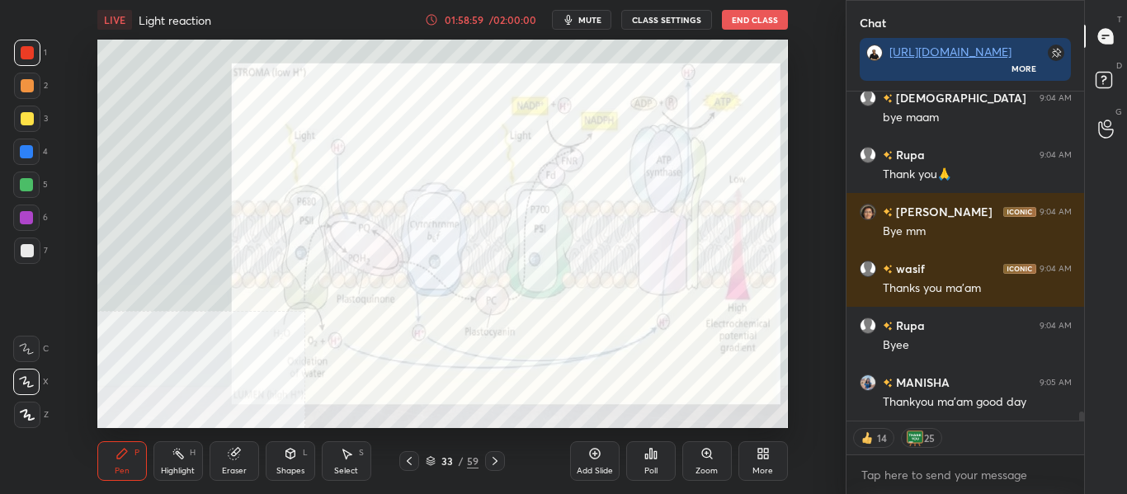
click at [575, 26] on icon "button" at bounding box center [568, 19] width 13 height 13
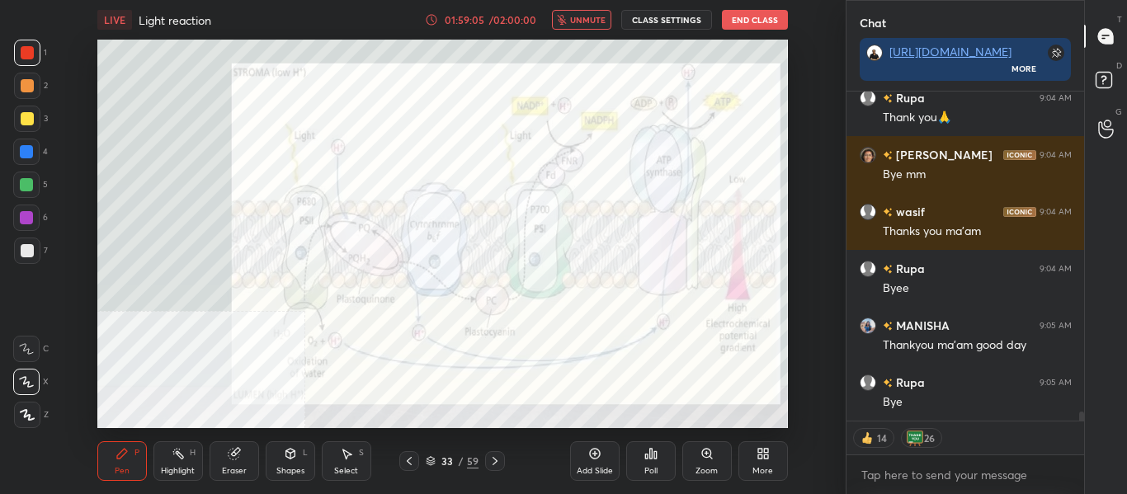
click at [586, 24] on span "unmute" at bounding box center [587, 20] width 35 height 12
click at [757, 21] on button "End Class" at bounding box center [755, 20] width 66 height 20
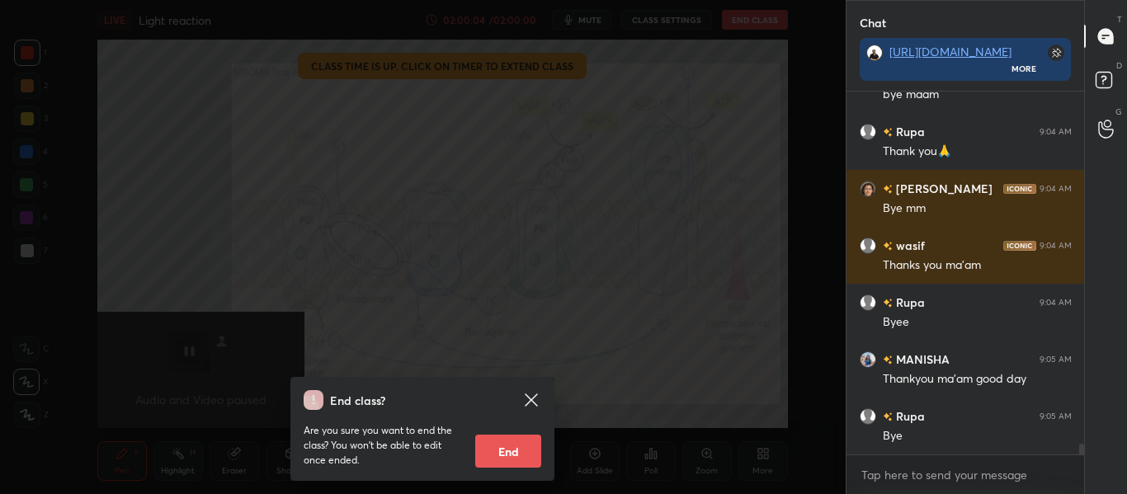
scroll to position [11535, 0]
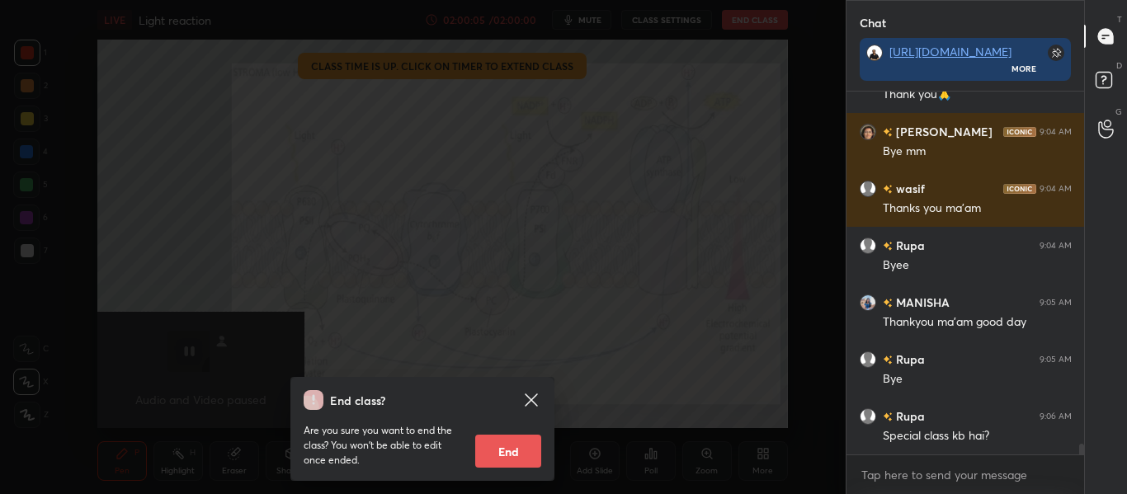
click at [511, 450] on button "End" at bounding box center [508, 451] width 66 height 33
type textarea "x"
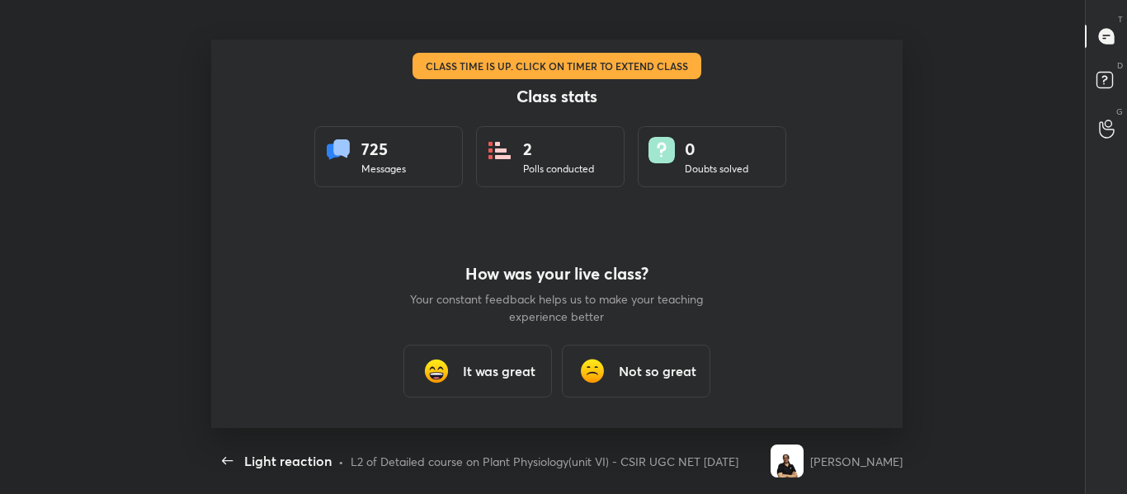
scroll to position [0, 0]
click at [497, 374] on h3 "It was great" at bounding box center [499, 371] width 73 height 20
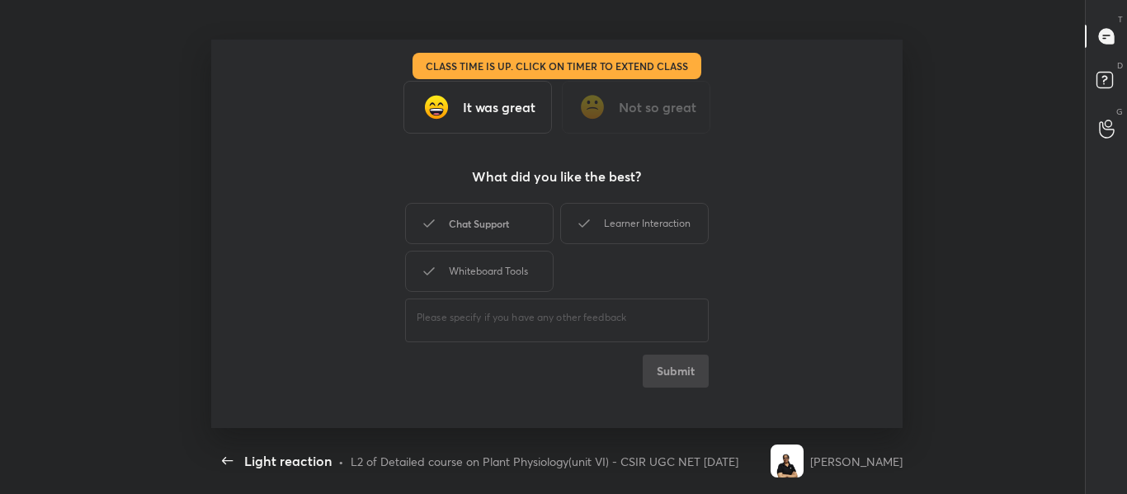
click at [490, 230] on div "Chat Support" at bounding box center [479, 223] width 149 height 41
click at [655, 229] on div "Learner Interaction" at bounding box center [634, 223] width 149 height 41
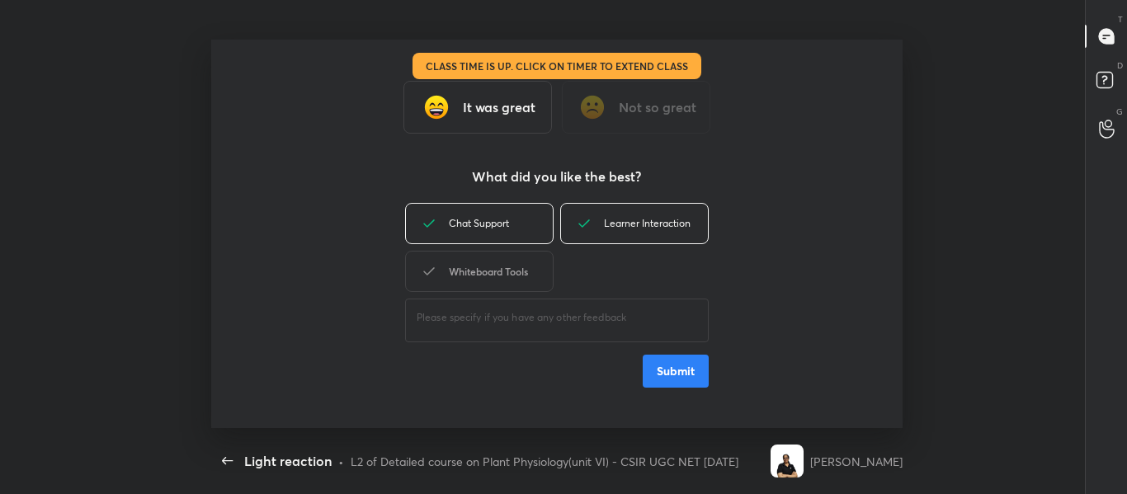
click at [497, 271] on div "Whiteboard Tools" at bounding box center [479, 271] width 149 height 41
click at [678, 374] on button "Submit" at bounding box center [676, 371] width 66 height 33
